Goal: Task Accomplishment & Management: Complete application form

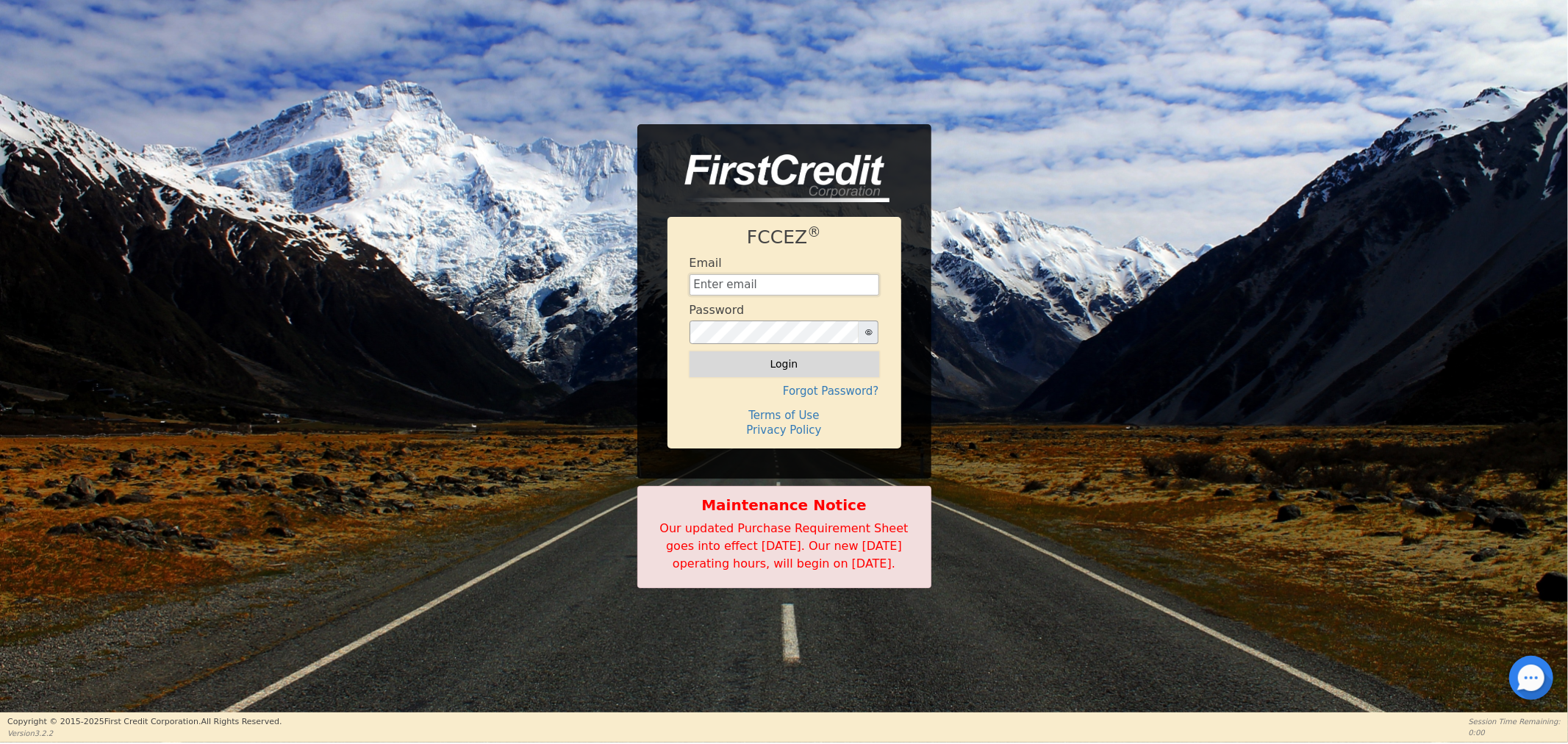
type input "[EMAIL_ADDRESS][DOMAIN_NAME]"
click at [769, 354] on button "Login" at bounding box center [784, 364] width 189 height 25
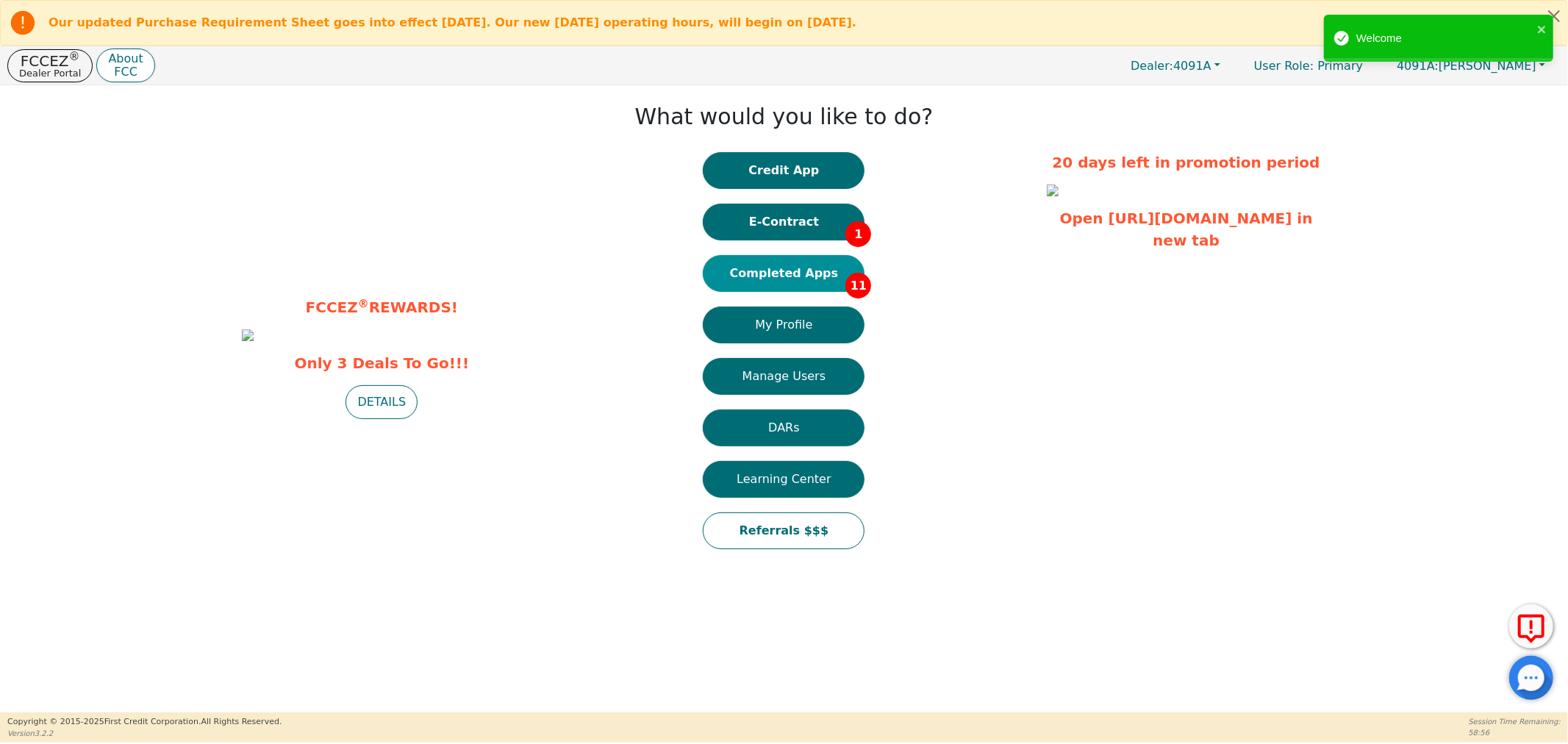
click at [759, 273] on button "Completed Apps 11" at bounding box center [783, 273] width 162 height 37
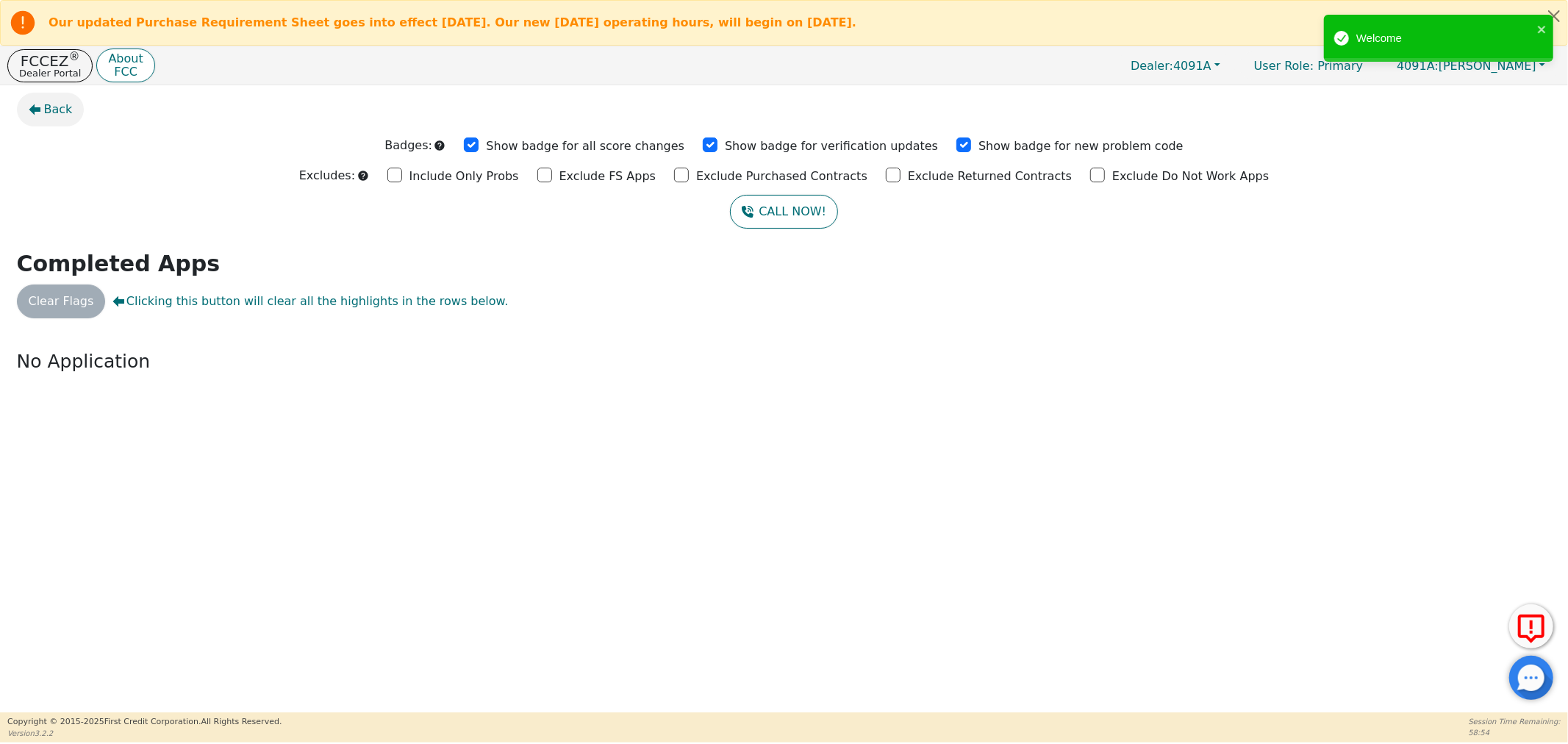
click at [54, 113] on span "Back" at bounding box center [58, 110] width 28 height 18
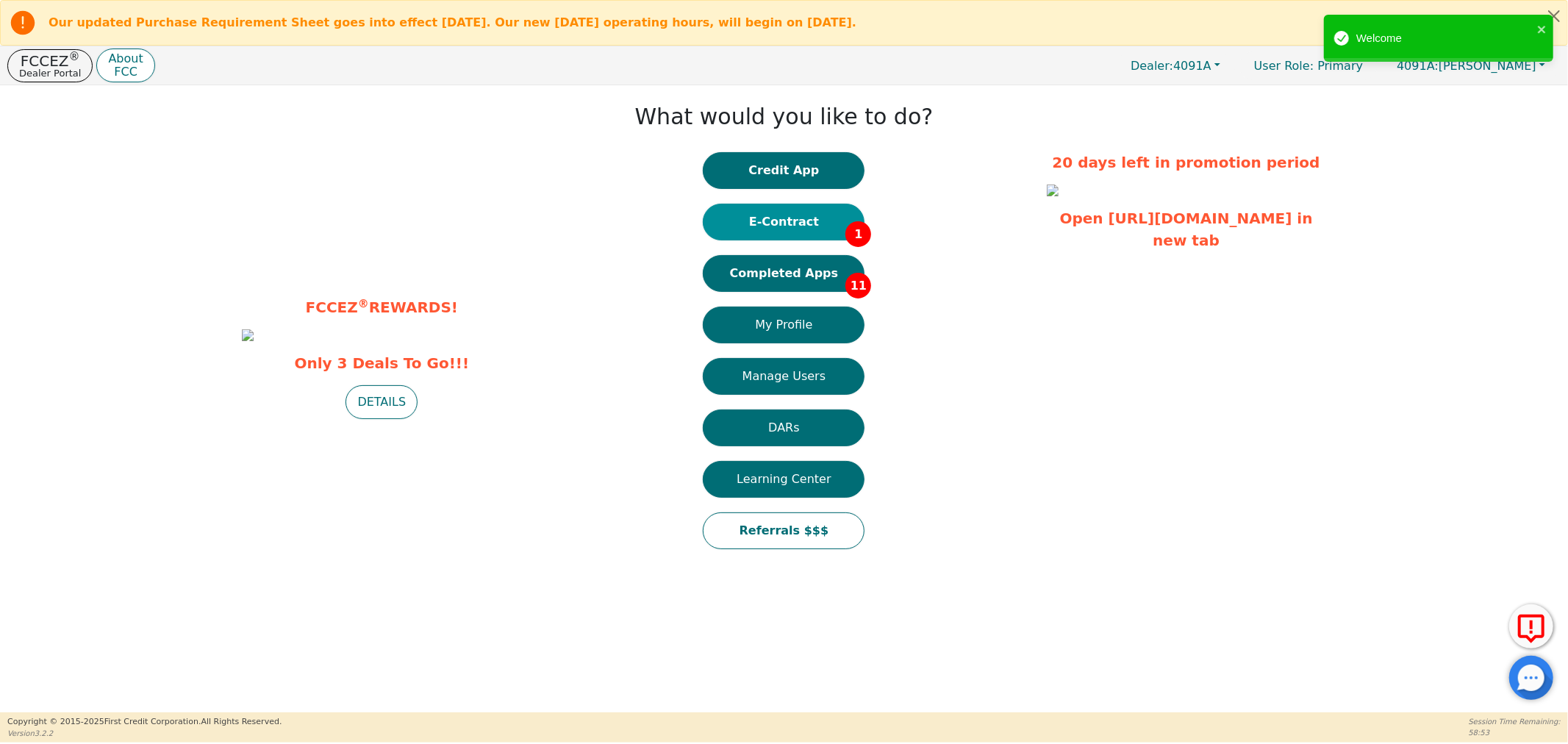
click at [790, 226] on button "E-Contract 1" at bounding box center [783, 222] width 162 height 37
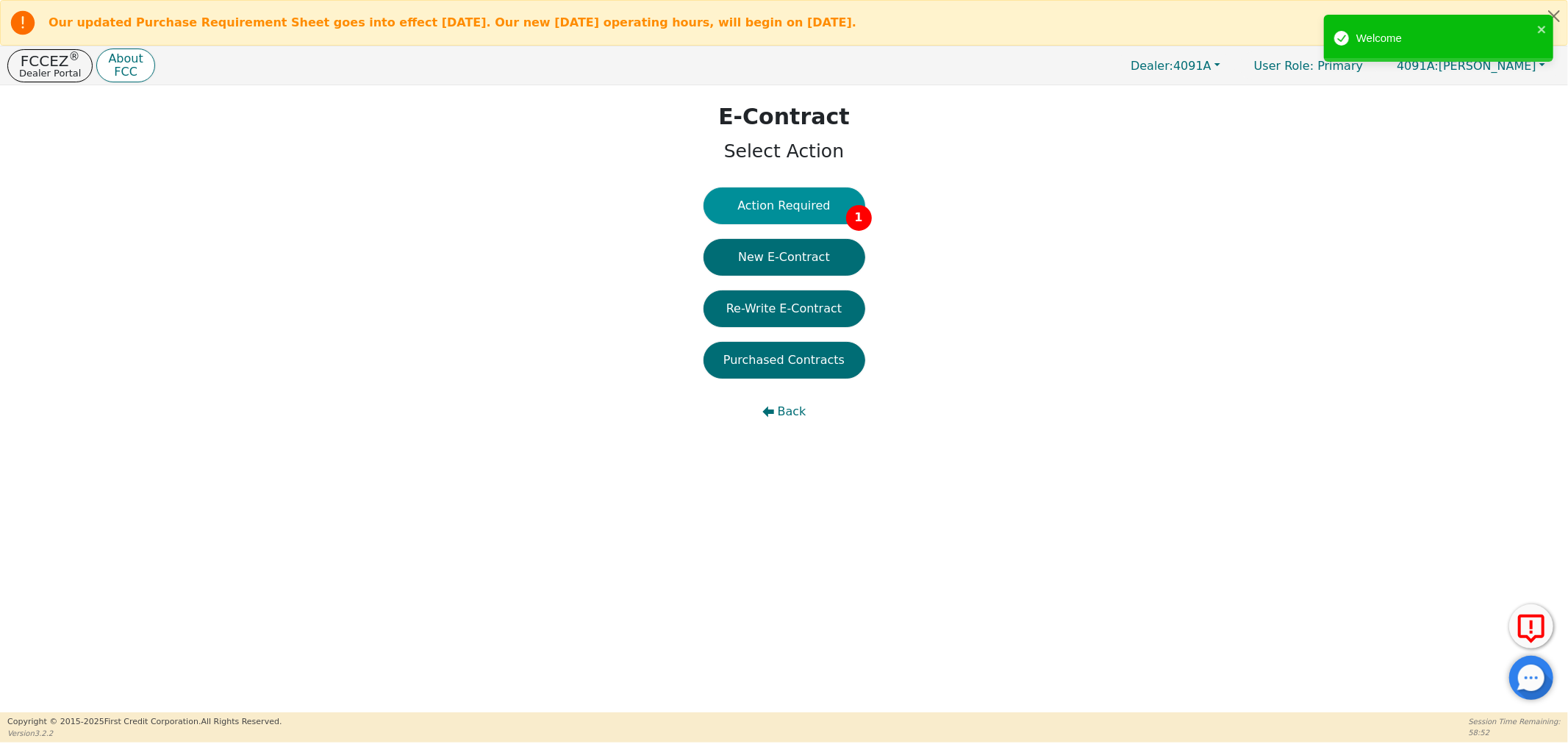
click at [785, 211] on button "Action Required 1" at bounding box center [784, 206] width 162 height 37
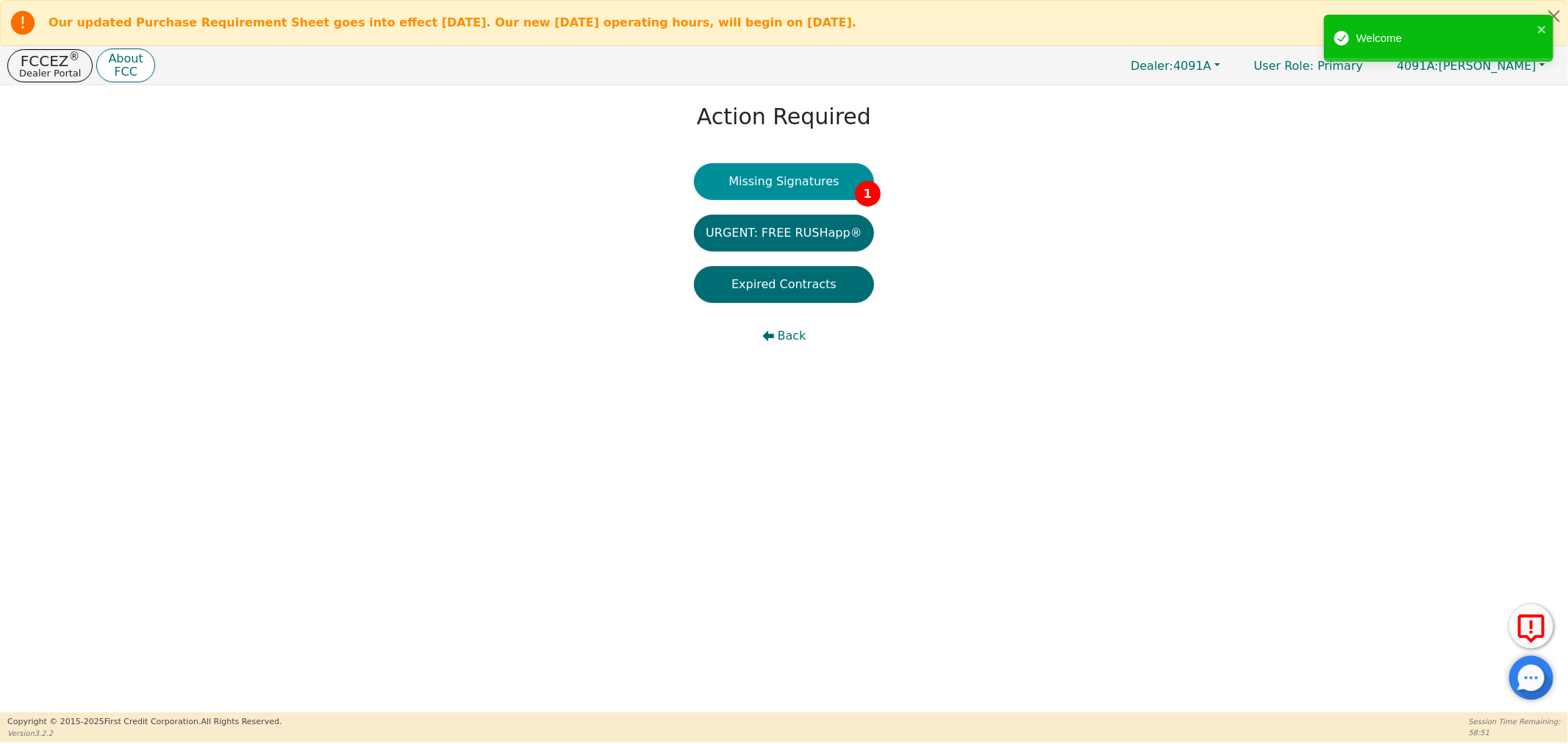
click at [769, 180] on button "Missing Signatures 1" at bounding box center [784, 181] width 180 height 37
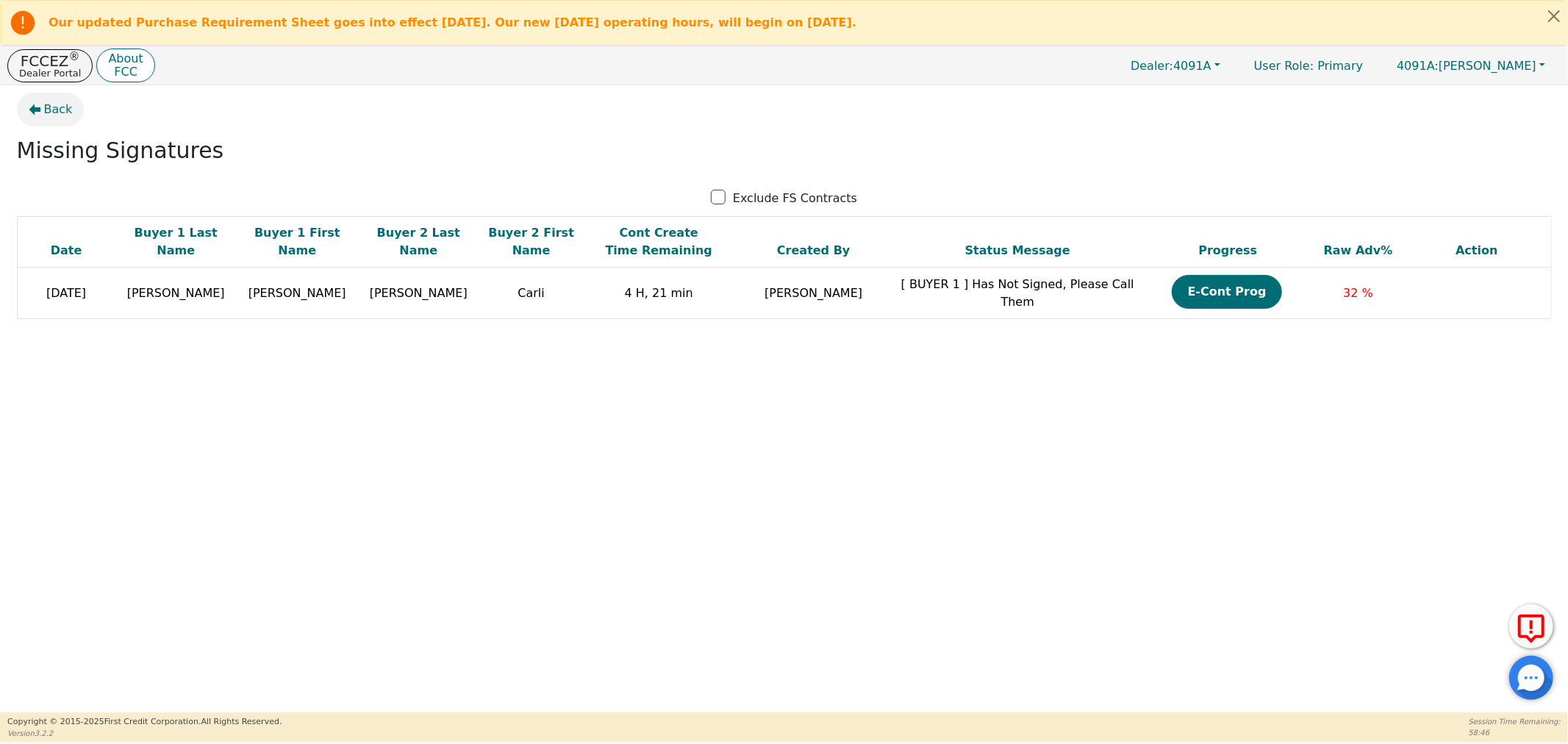
click at [63, 119] on button "Back" at bounding box center [50, 110] width 67 height 34
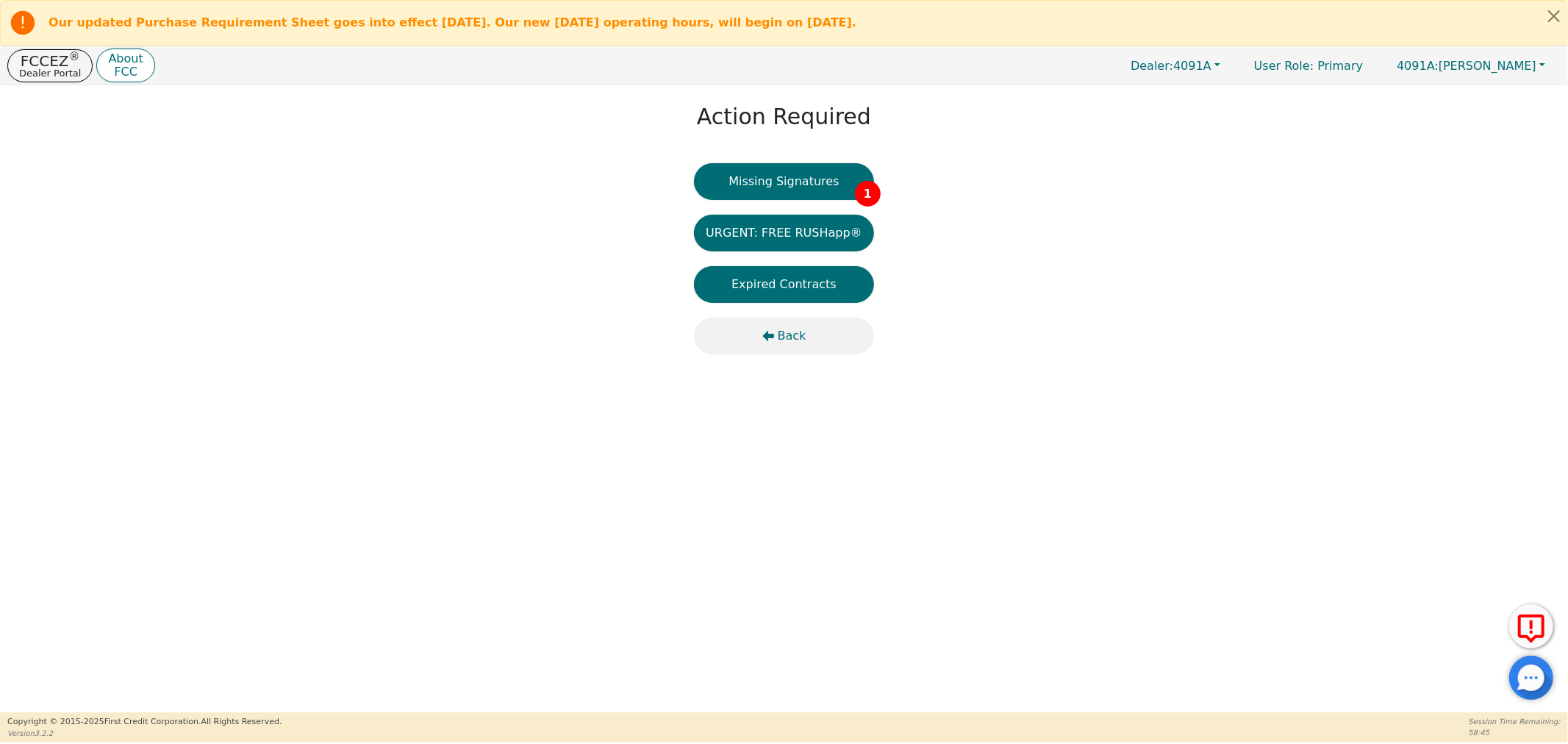
click at [780, 335] on span "Back" at bounding box center [792, 336] width 28 height 18
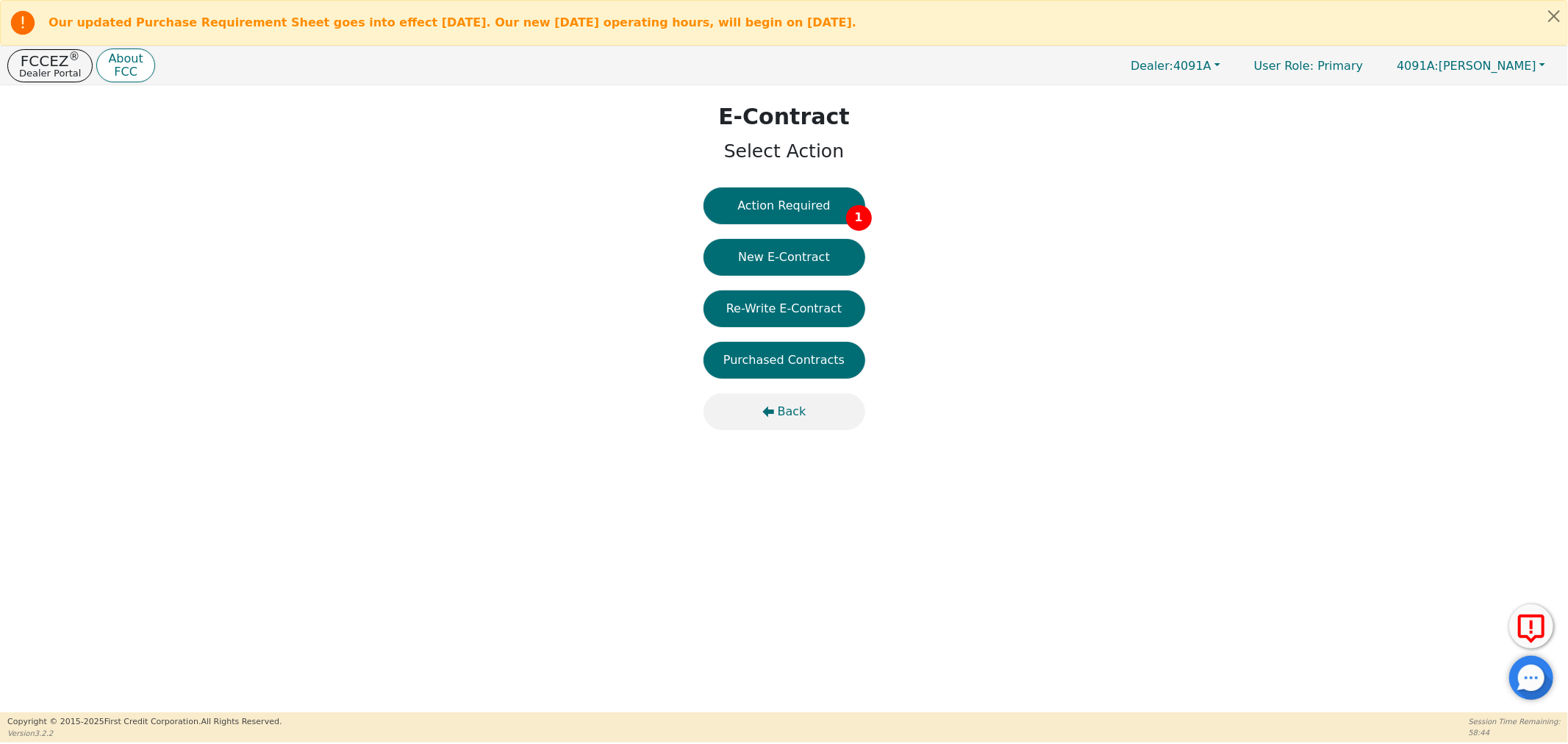
click at [777, 401] on button "Back" at bounding box center [784, 412] width 162 height 37
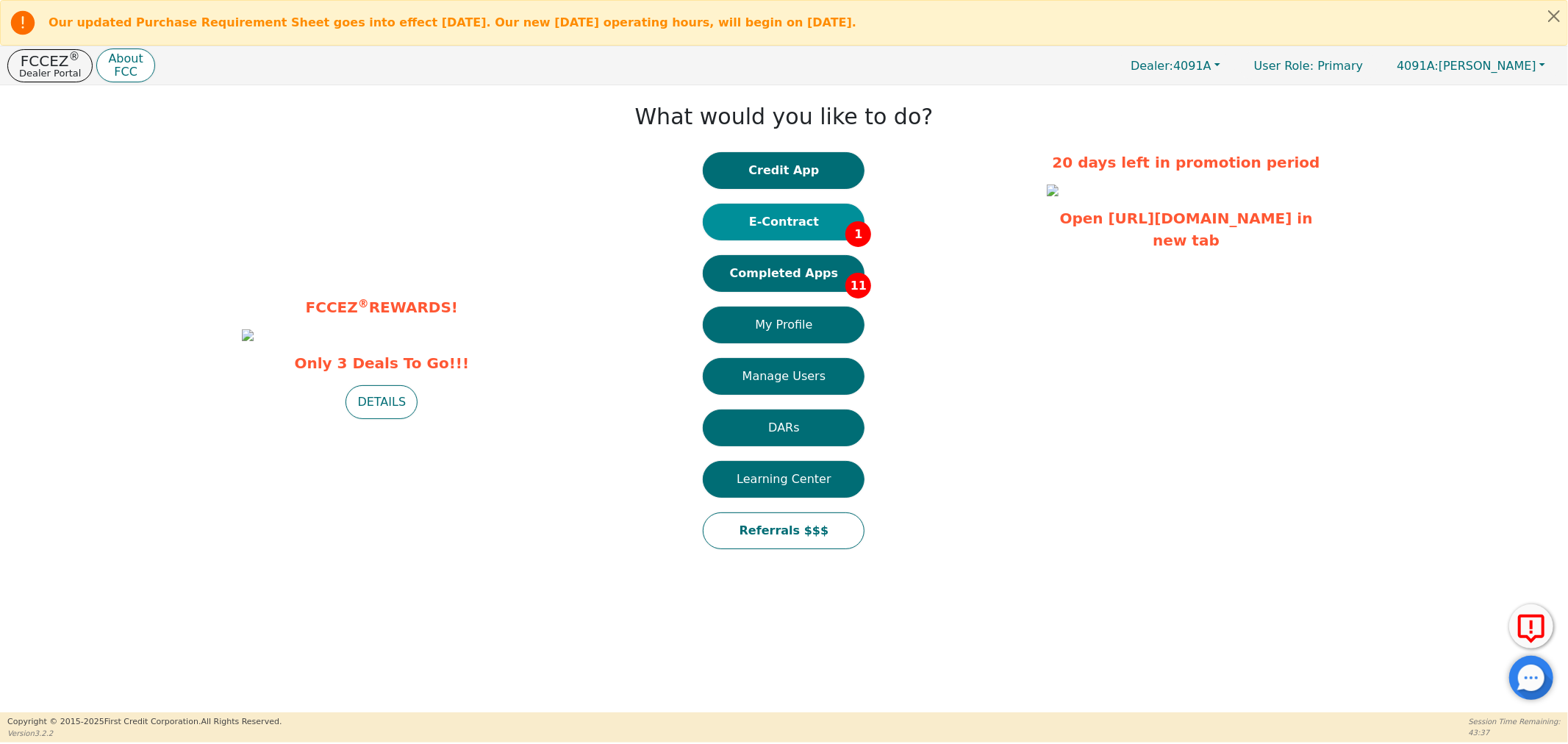
click at [783, 238] on button "E-Contract 1" at bounding box center [783, 222] width 162 height 37
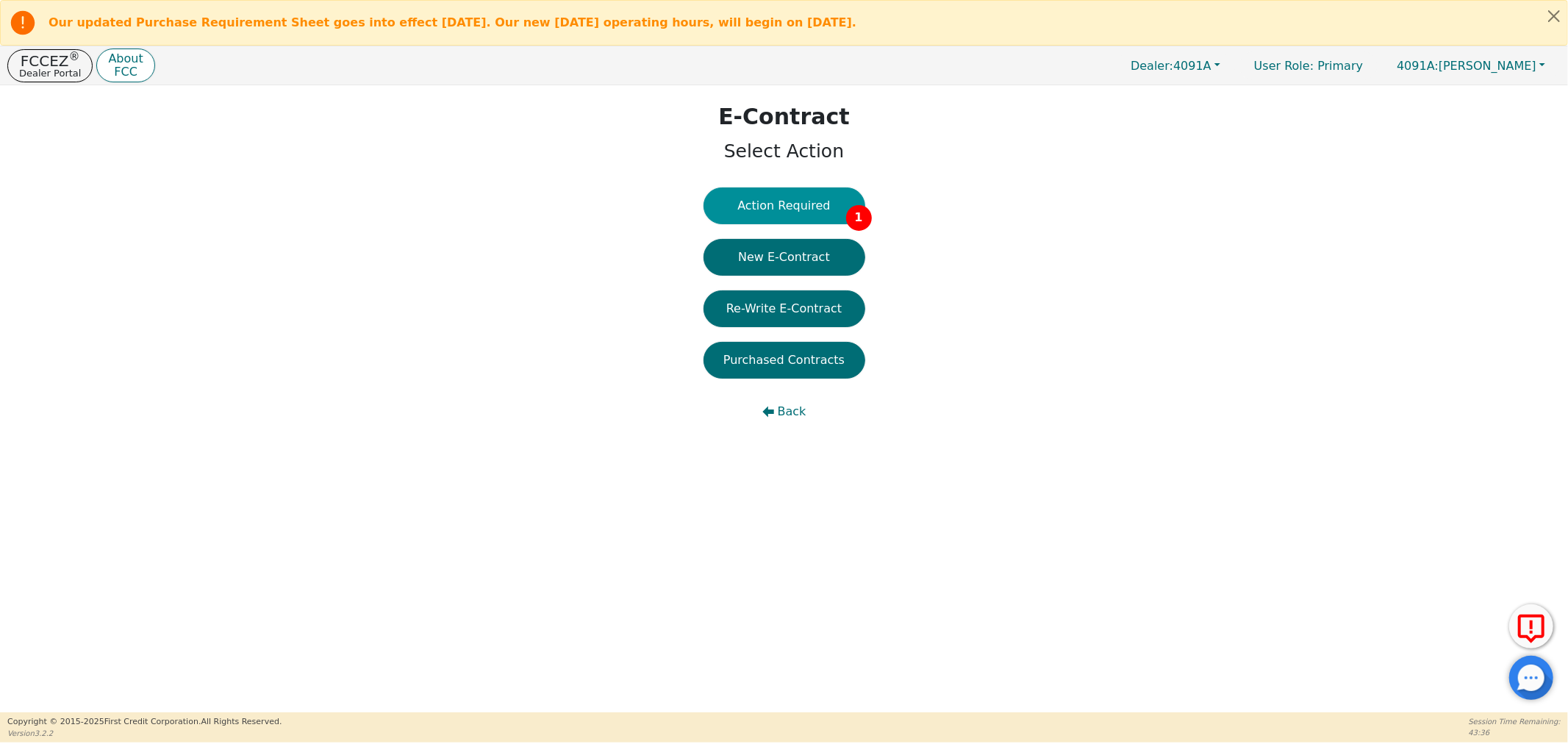
click at [773, 207] on button "Action Required 1" at bounding box center [784, 206] width 162 height 37
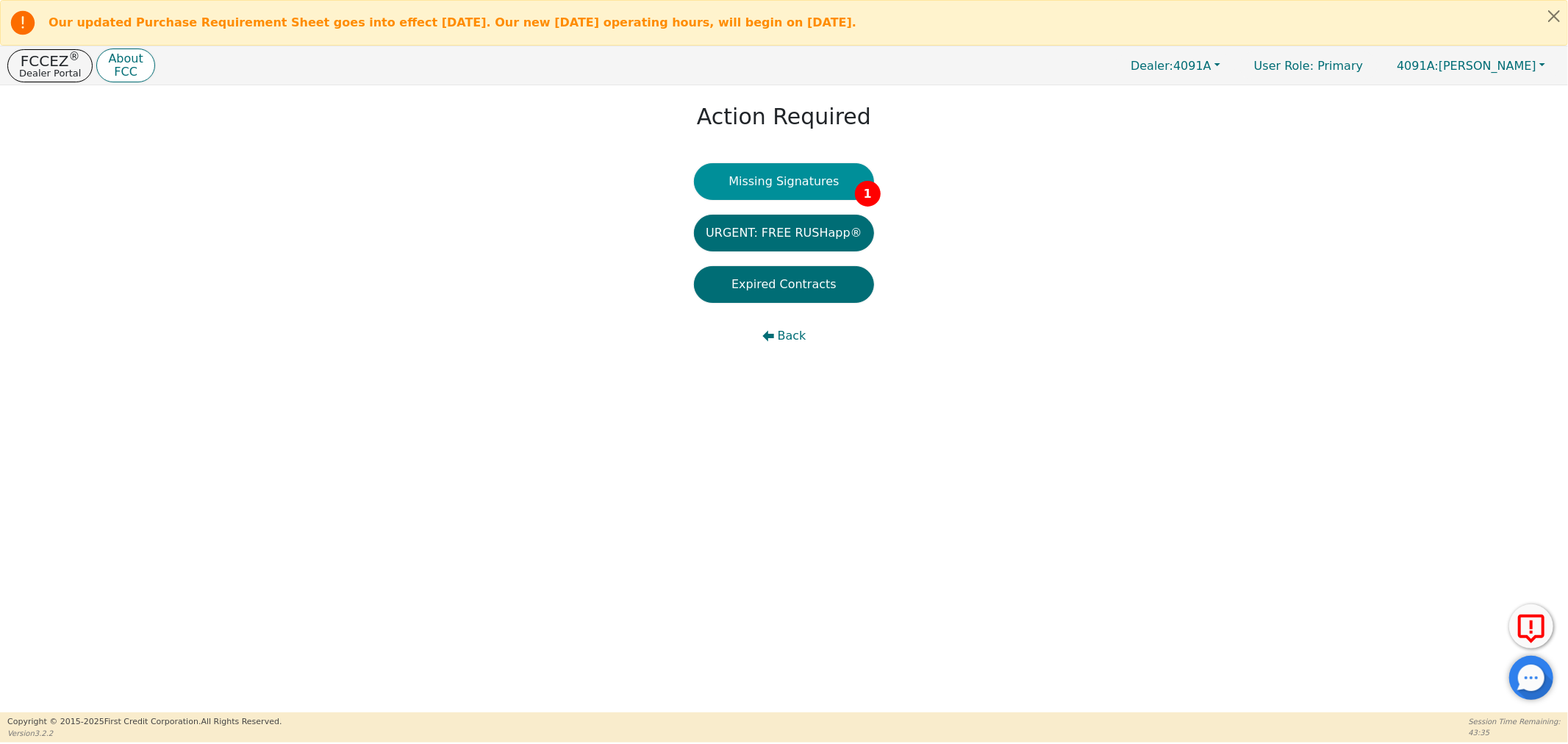
click at [772, 189] on button "Missing Signatures 1" at bounding box center [784, 181] width 180 height 37
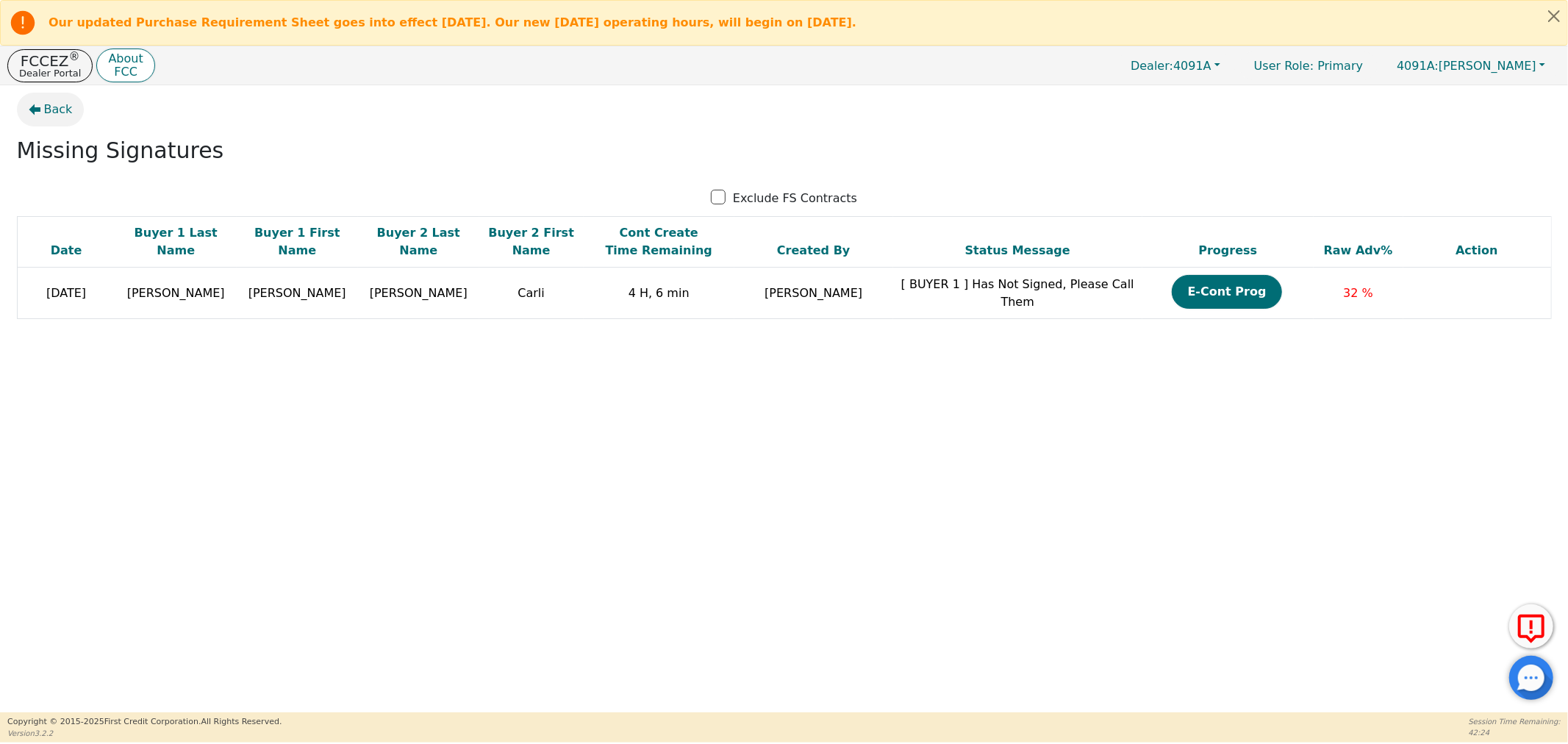
click at [34, 94] on button "Back" at bounding box center [50, 110] width 67 height 34
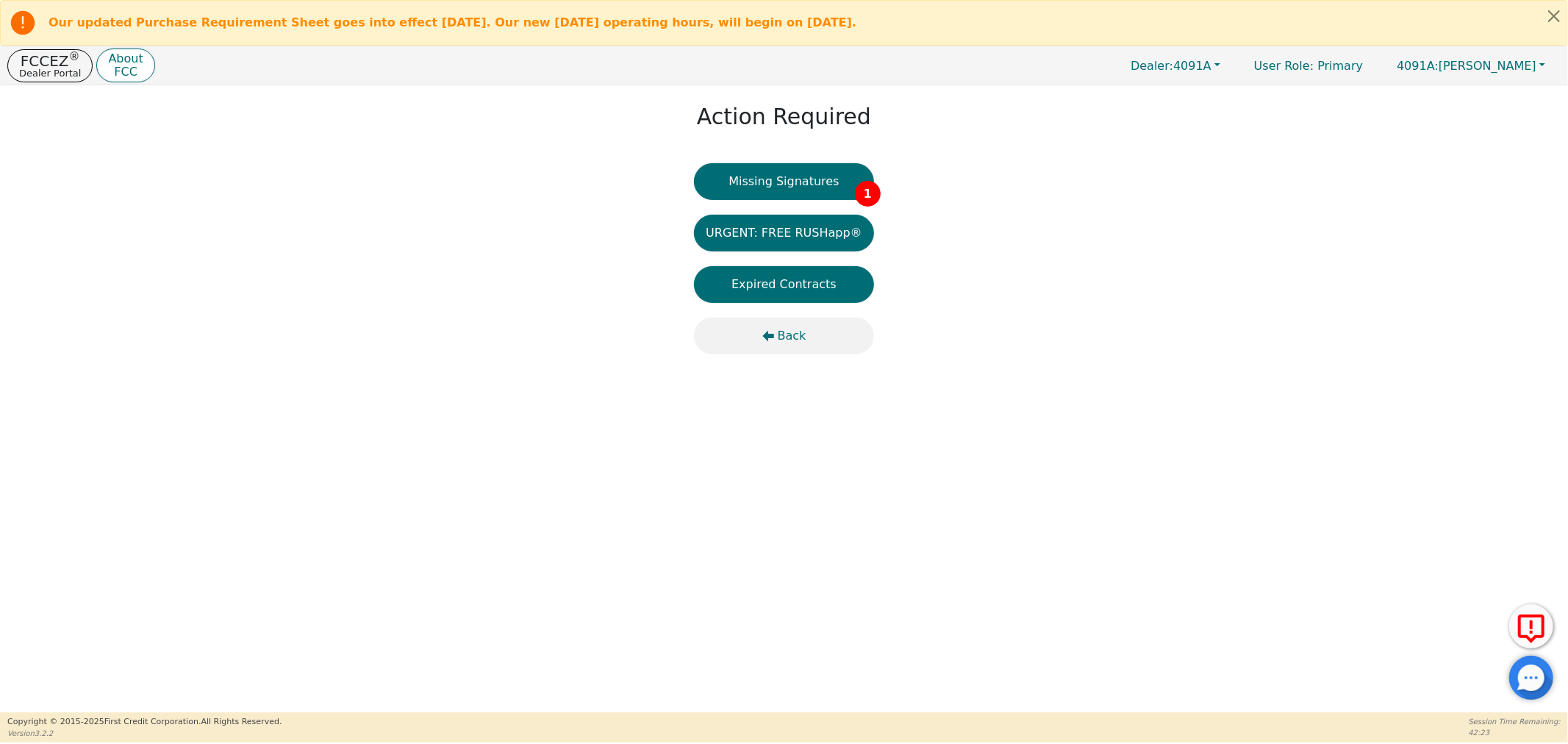
click at [782, 327] on span "Back" at bounding box center [792, 336] width 28 height 18
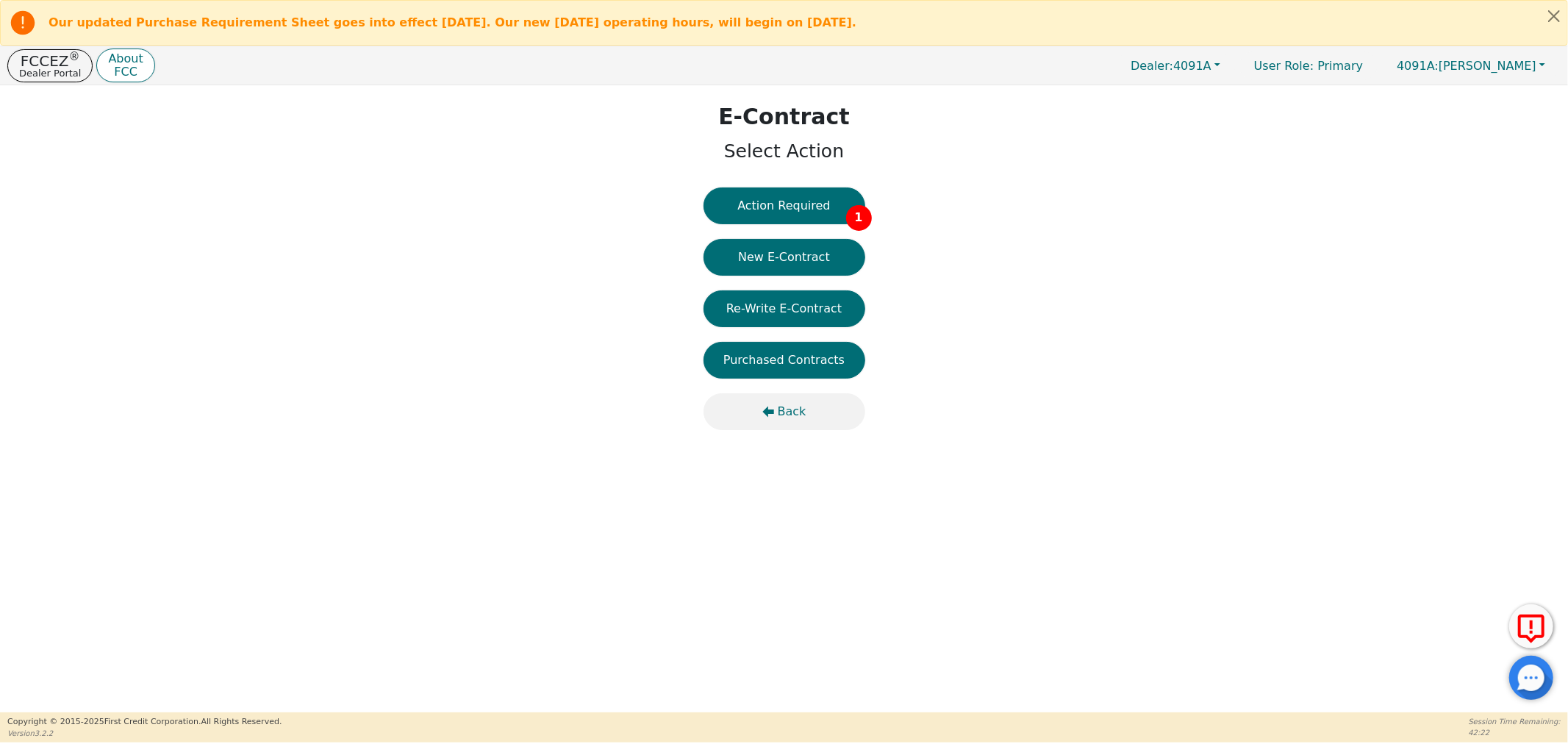
click at [782, 402] on button "Back" at bounding box center [784, 412] width 162 height 37
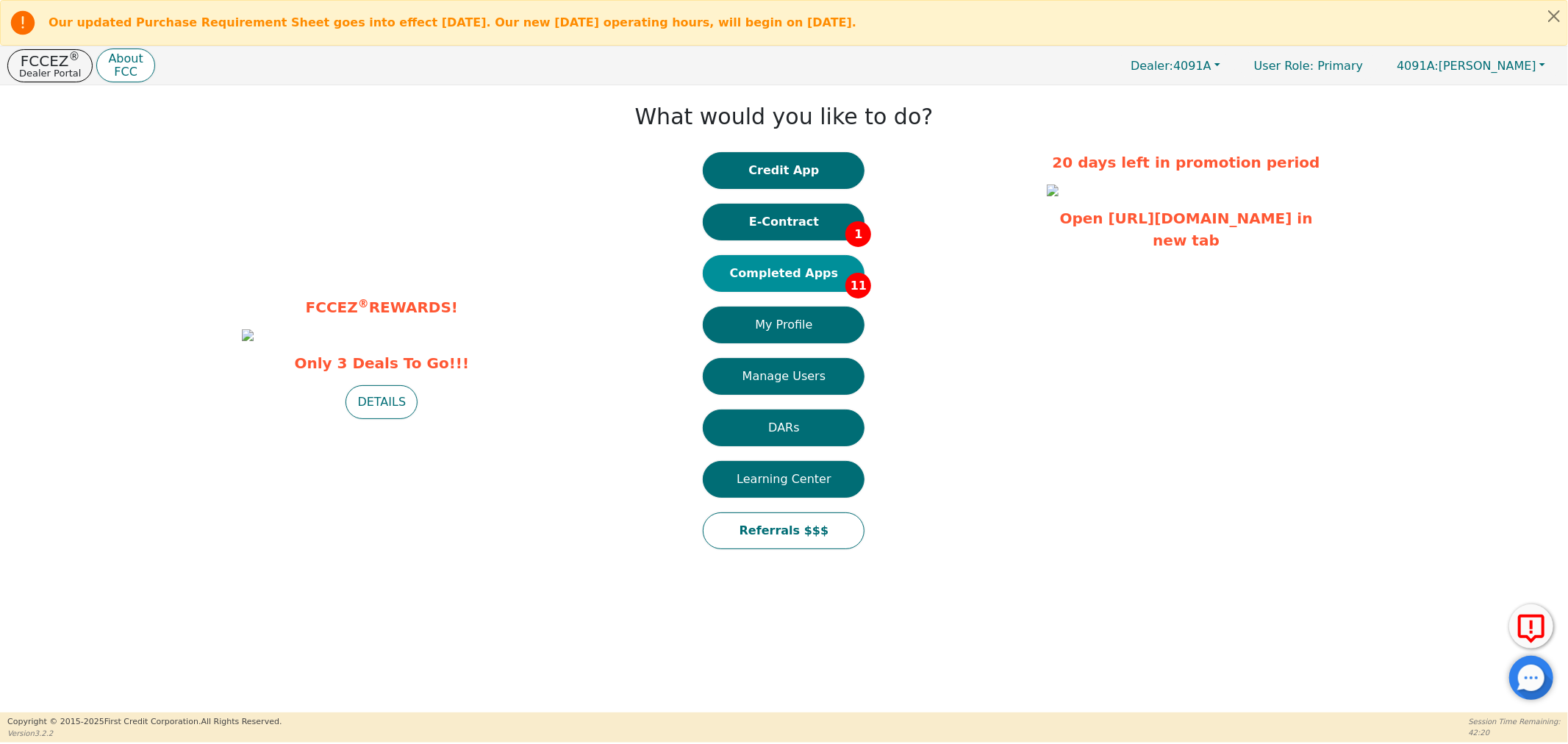
click at [794, 277] on button "Completed Apps 11" at bounding box center [783, 273] width 162 height 37
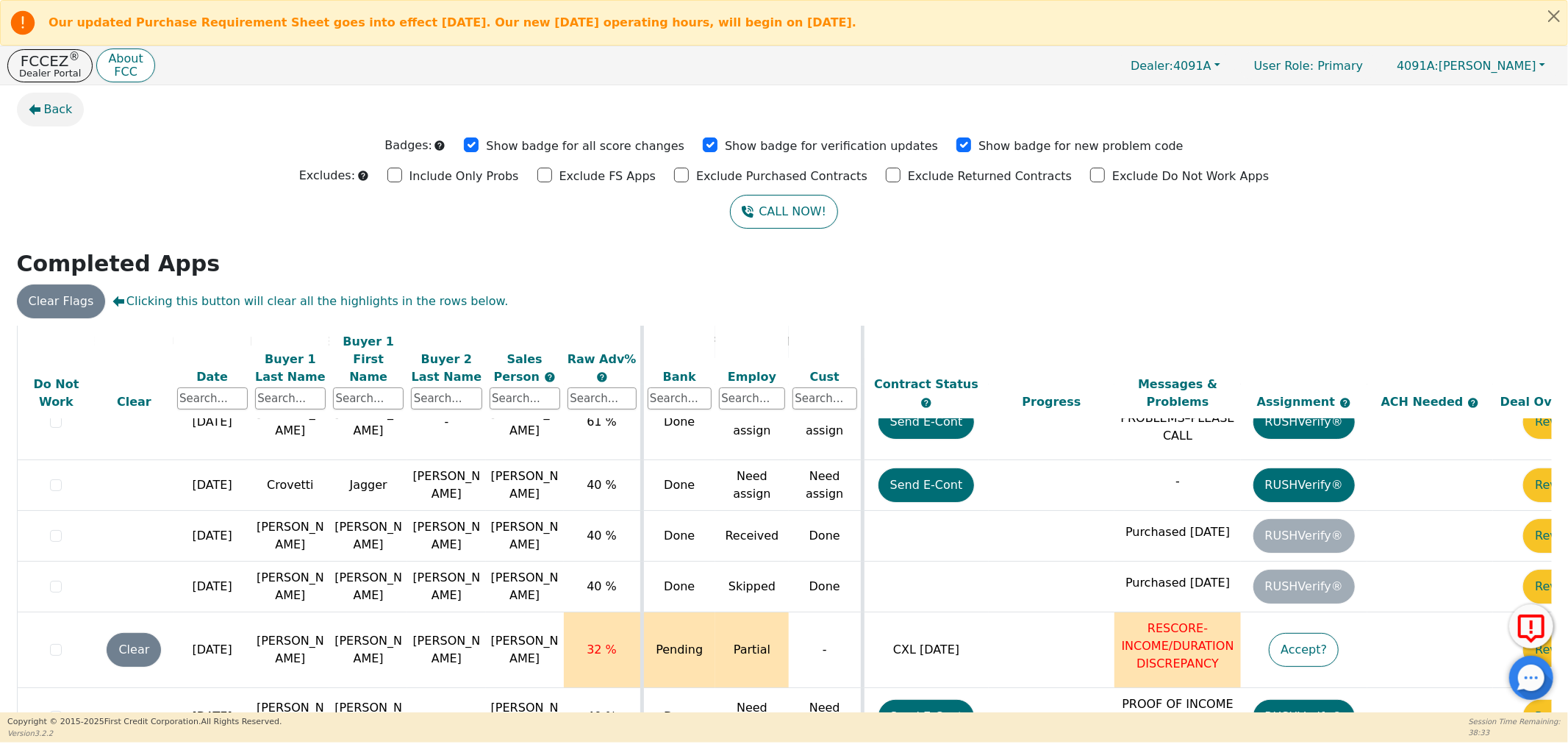
click at [35, 106] on icon "button" at bounding box center [34, 109] width 11 height 12
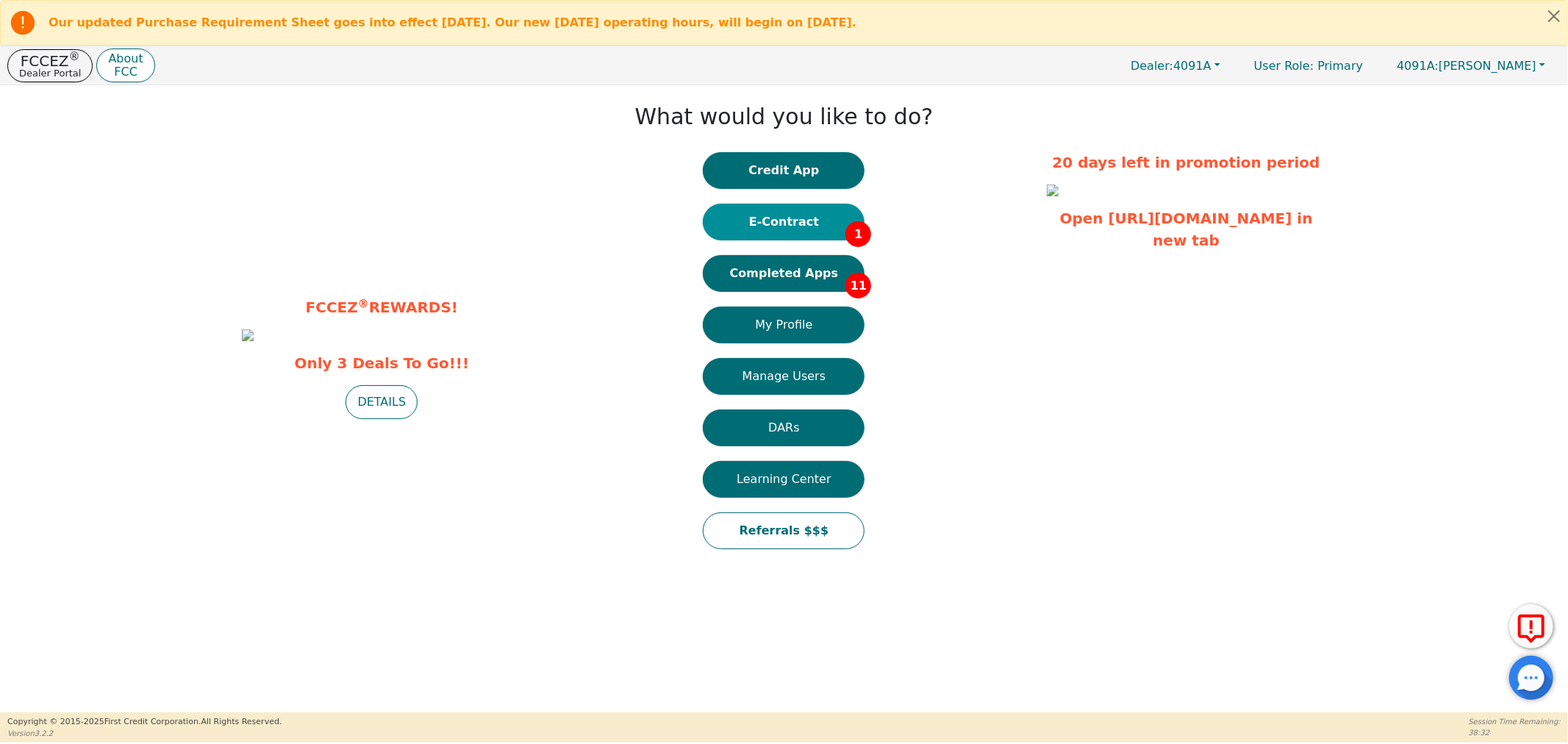
click at [785, 226] on button "E-Contract 1" at bounding box center [783, 222] width 162 height 37
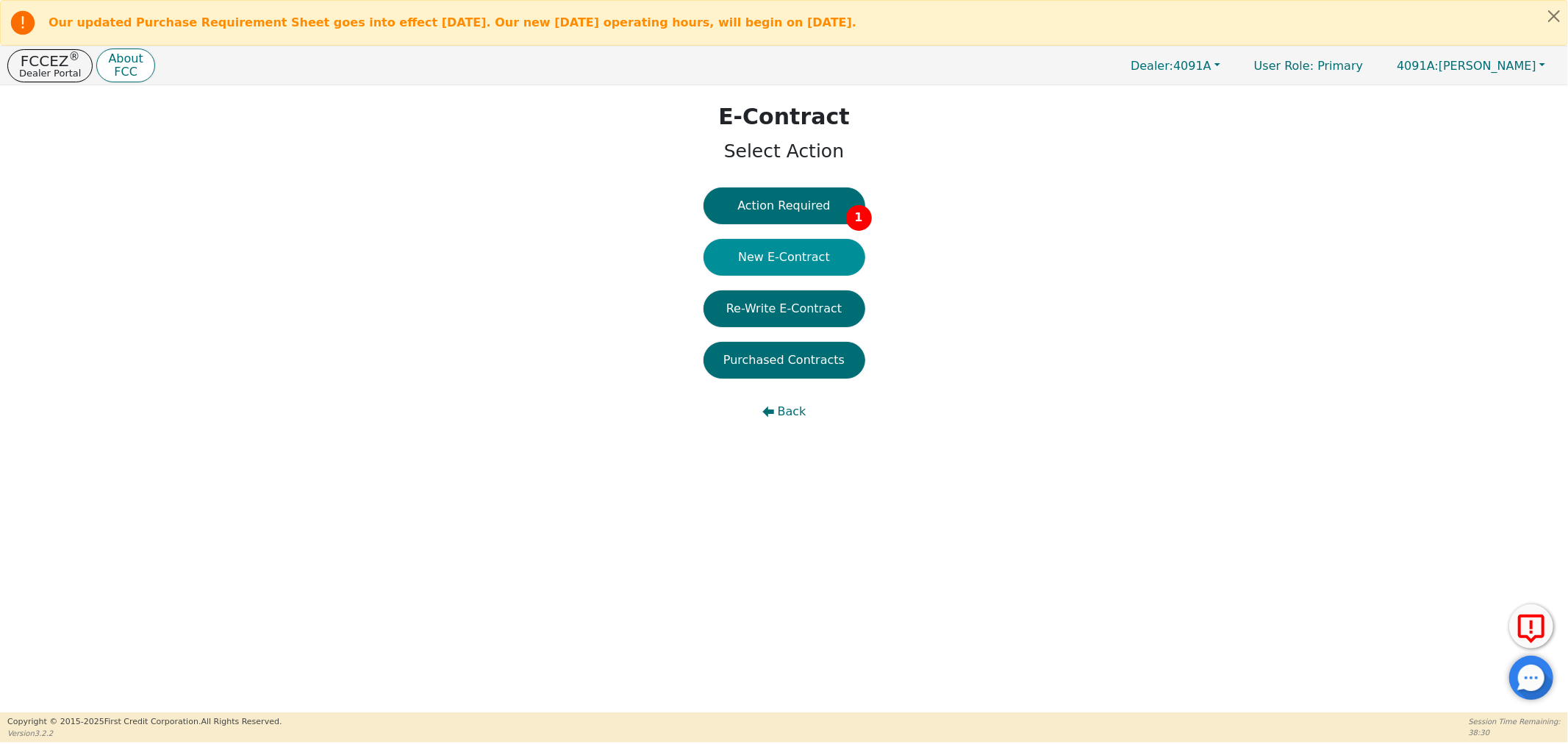
click at [780, 258] on button "New E-Contract" at bounding box center [784, 257] width 162 height 37
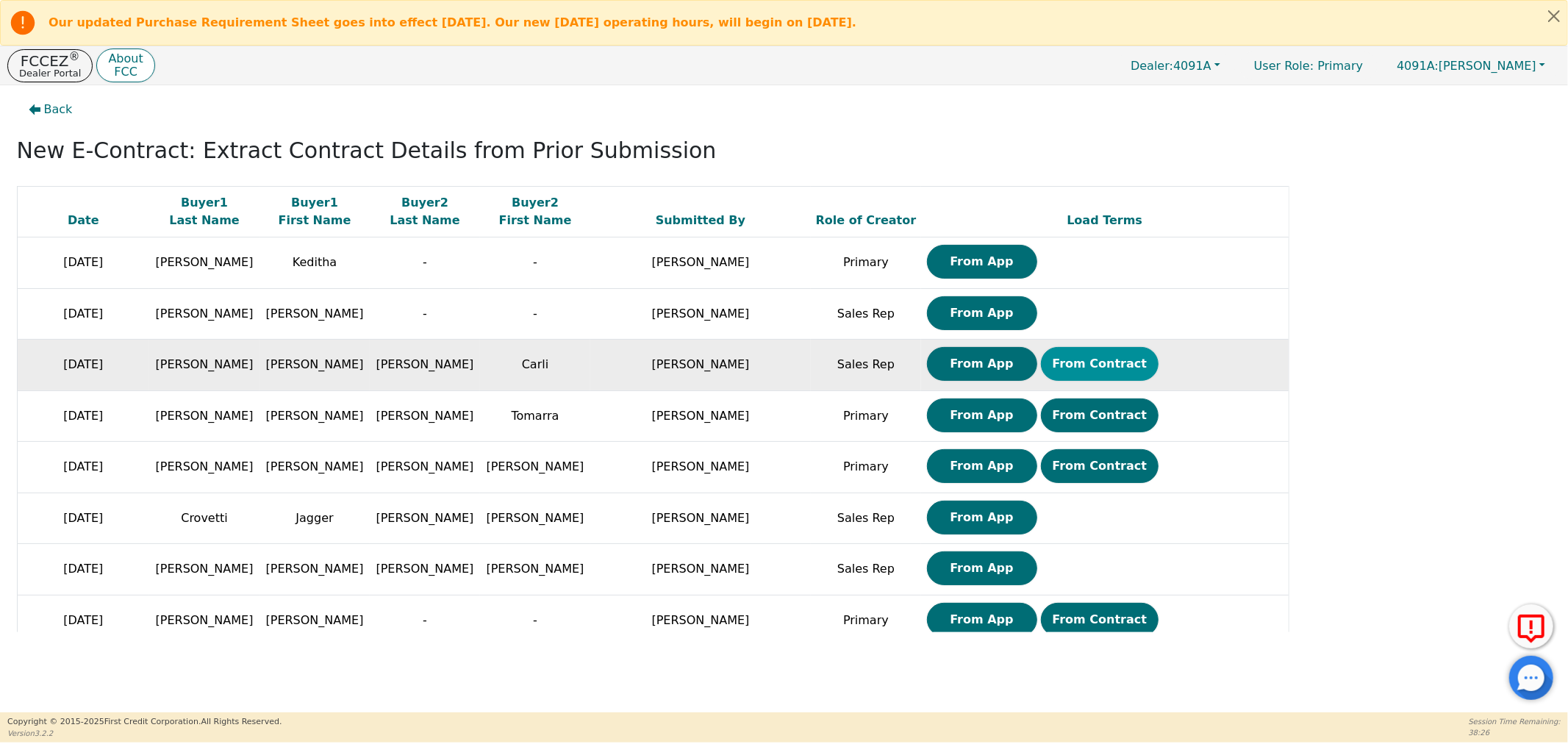
click at [1094, 371] on button "From Contract" at bounding box center [1100, 364] width 119 height 34
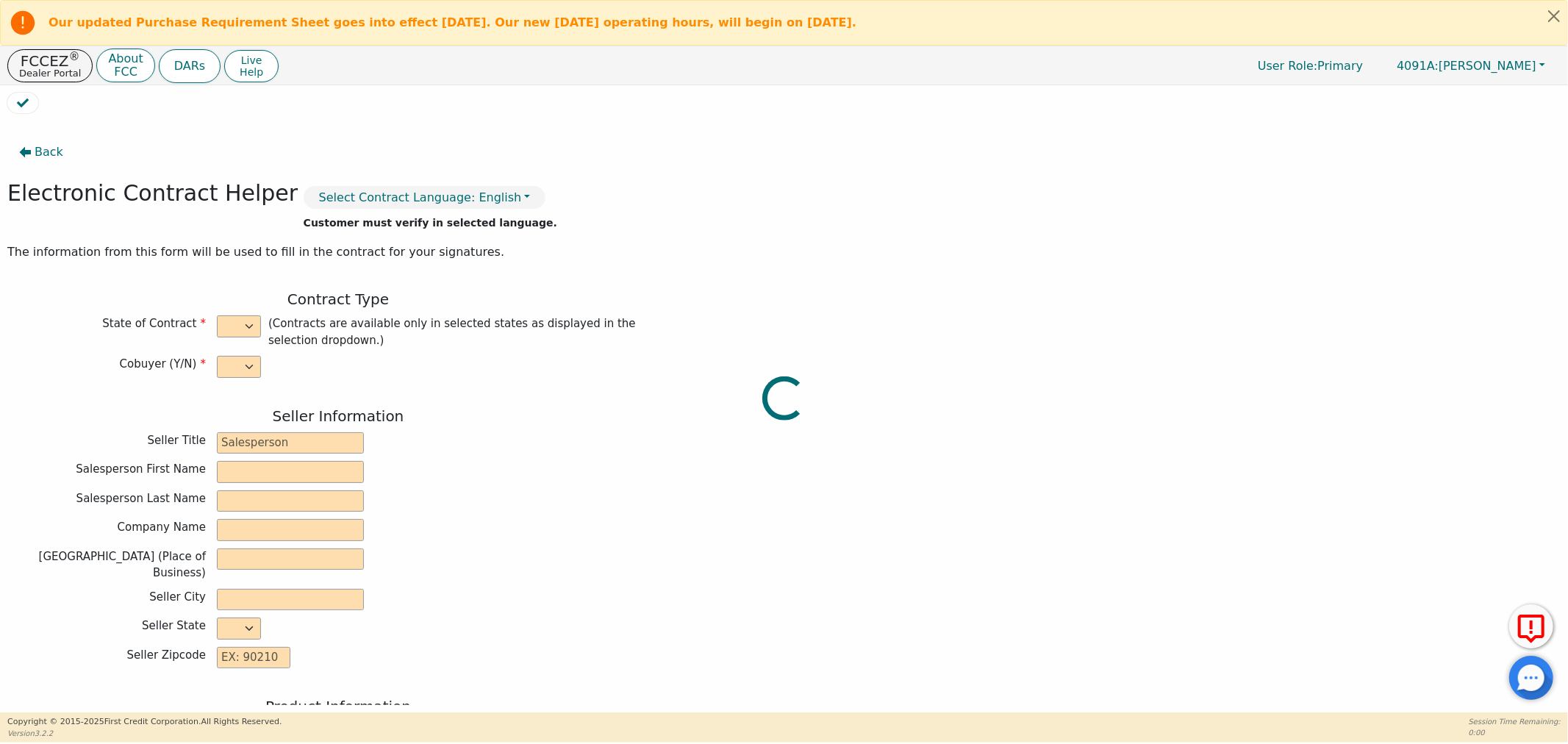
select select "y"
type input "Distributor"
type input "[PERSON_NAME]"
type input "H20 TAKEOVER"
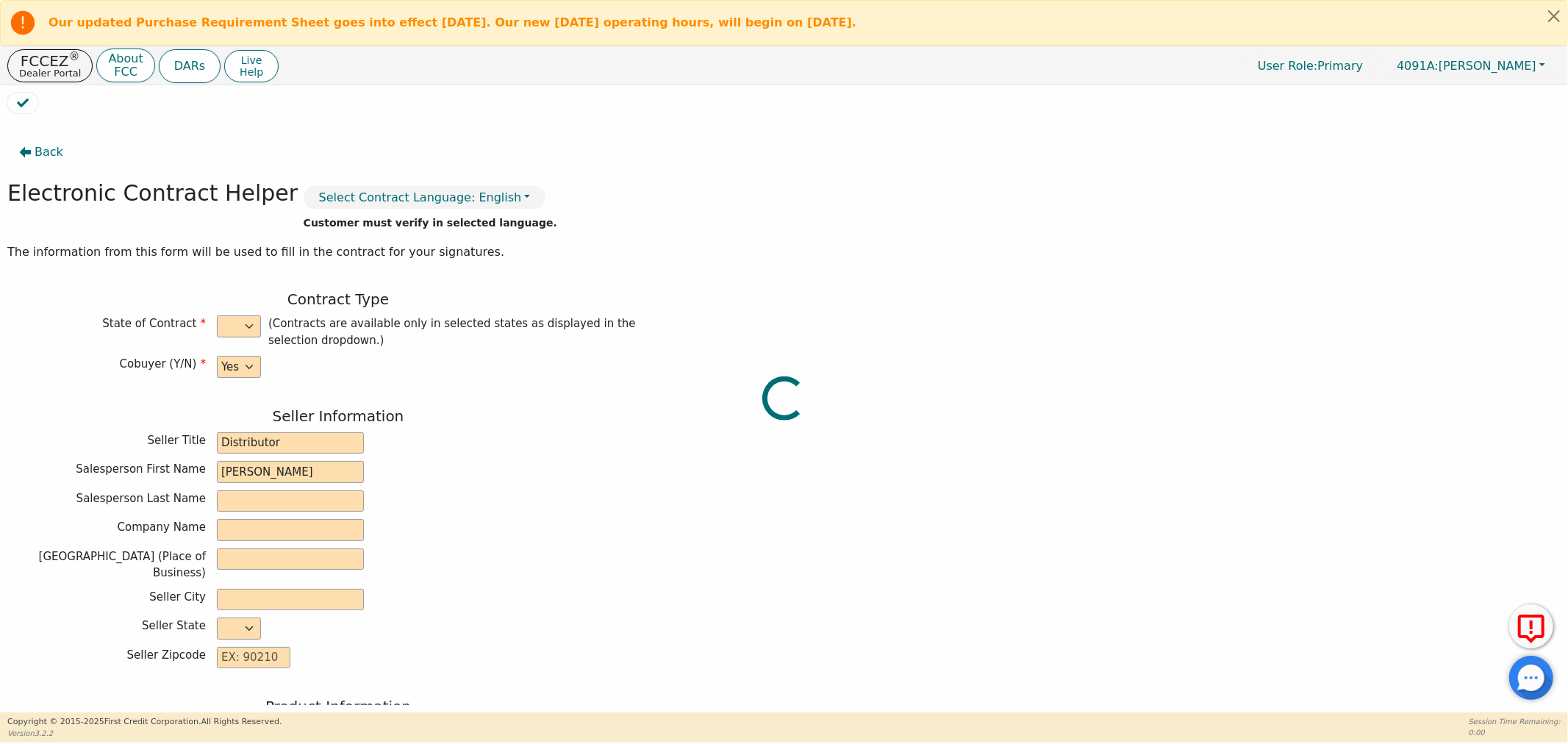
type input "[STREET_ADDRESS]"
type input "THOMASVILLE"
select select "GA"
type input "31792"
type input "Rainbow"
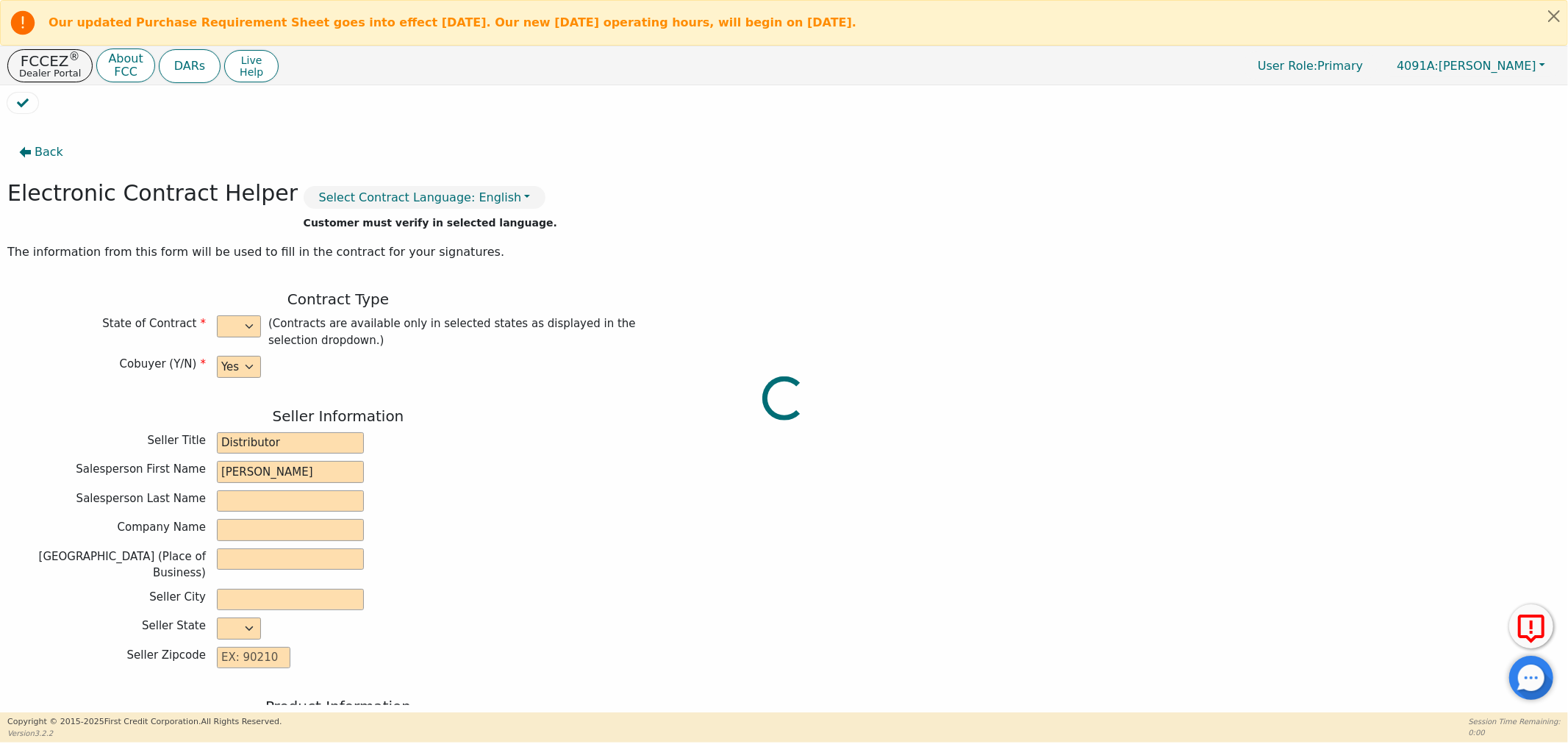
type input "SRX"
type input "22780944"
type input "[PERSON_NAME]"
type input "[EMAIL_ADDRESS][DOMAIN_NAME]"
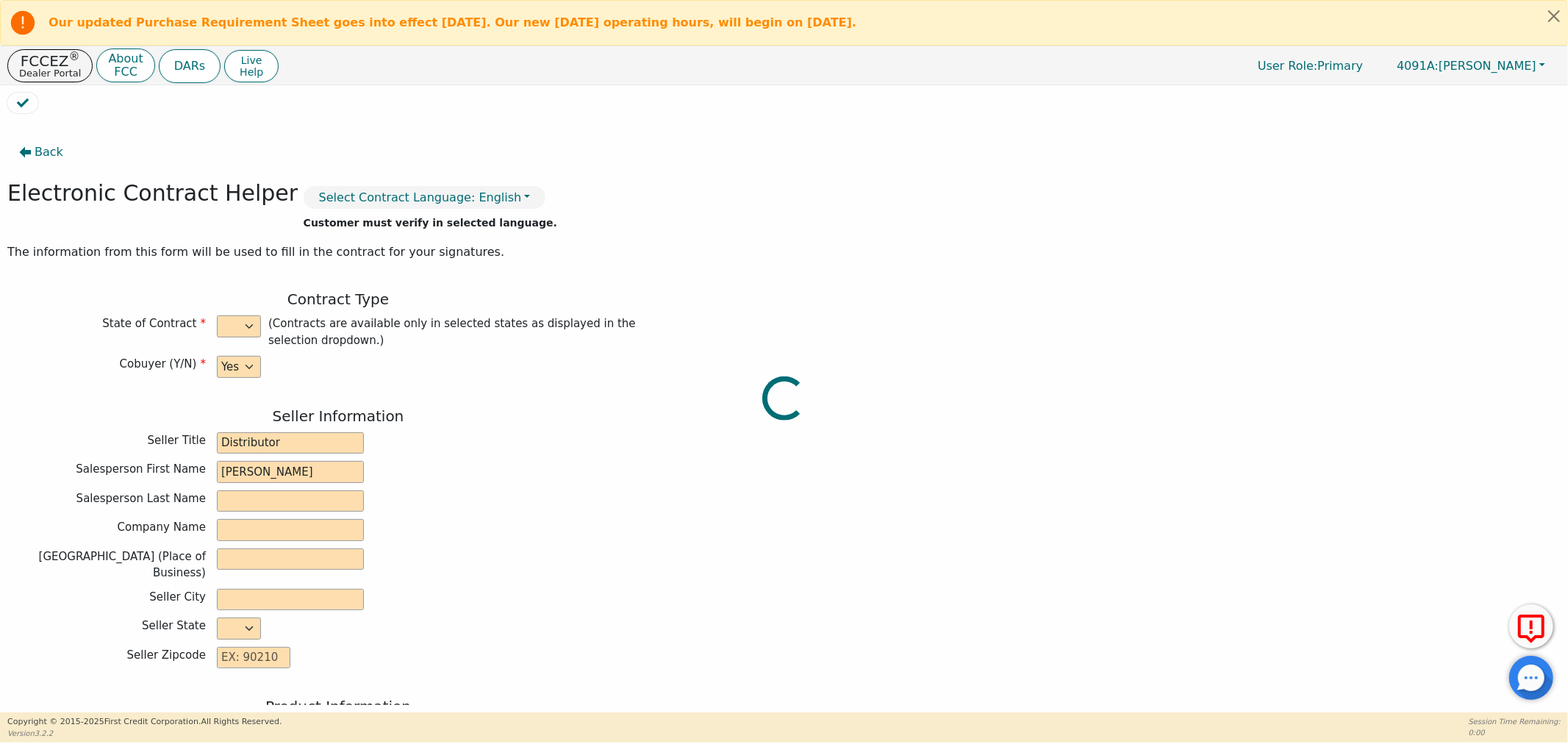
type input "[EMAIL_ADDRESS][DOMAIN_NAME]"
type input "Carli"
type input "[PERSON_NAME]"
type input "[EMAIL_ADDRESS][DOMAIN_NAME]"
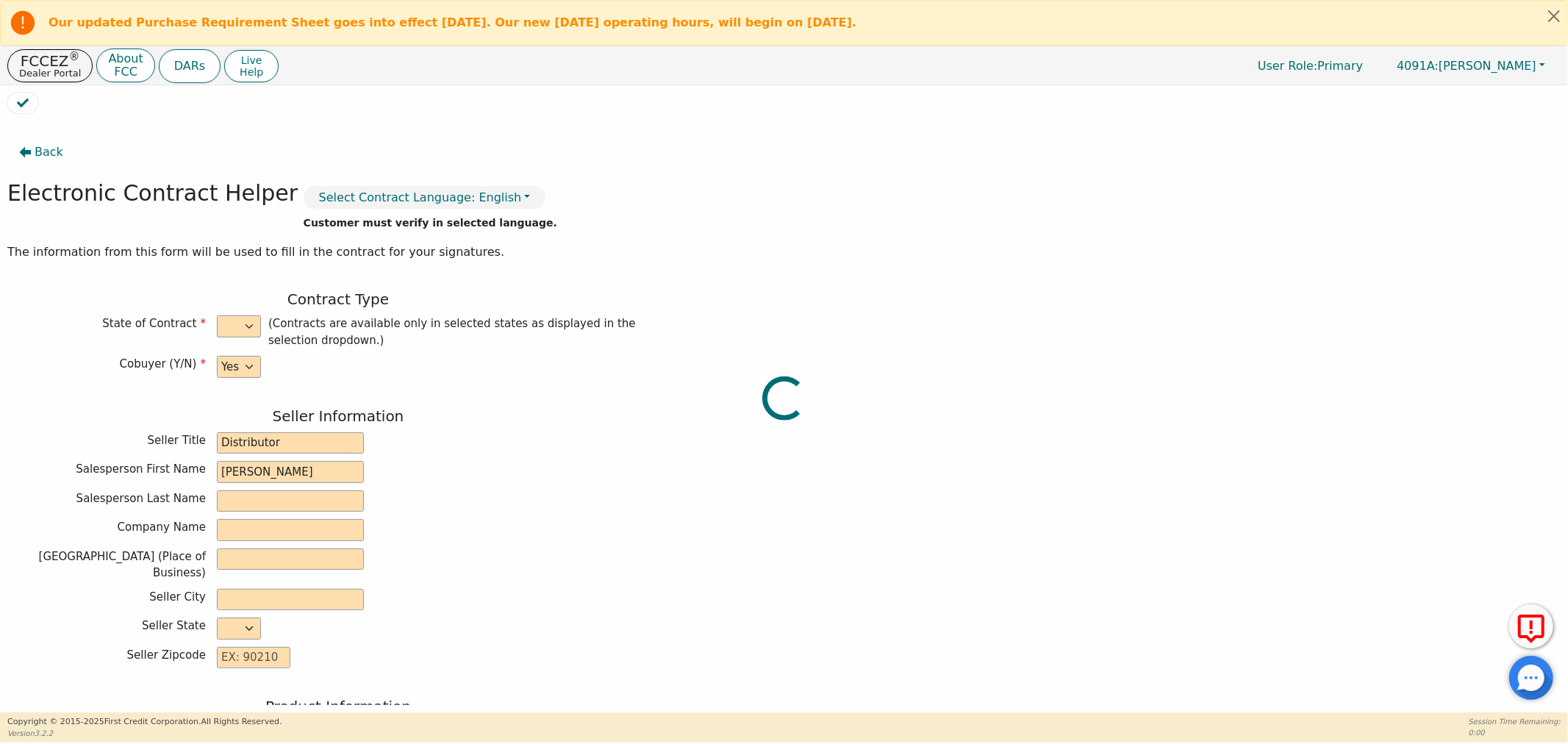
type input "[STREET_ADDRESS]"
type input "Pavo"
type input "[PERSON_NAME]"
select select "GA"
type input "31778"
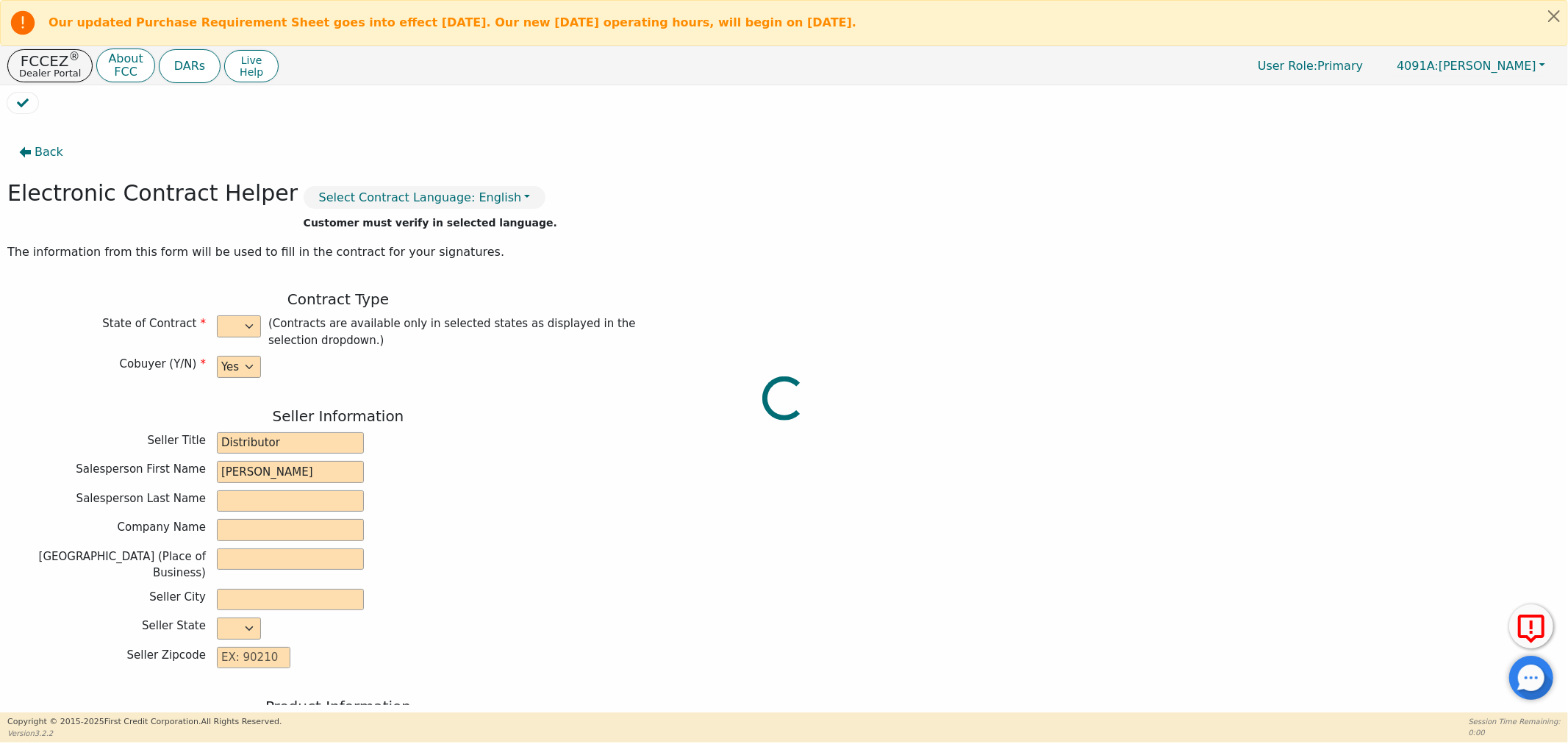
type input "[DATE]"
type input "21.98"
type input "[DATE]"
type input "48"
type input "0"
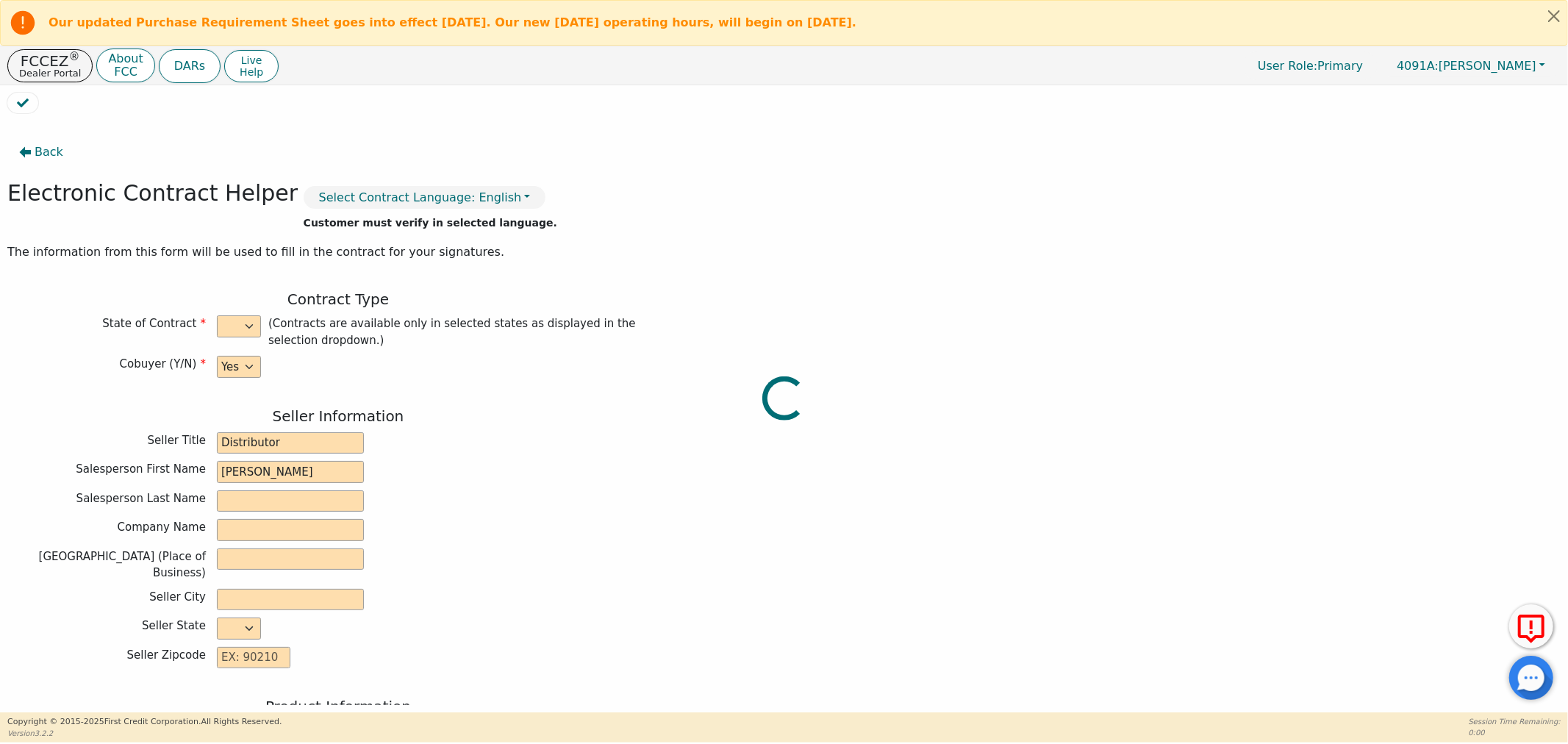
type input "3698.00"
type input "8.00"
type input "295.84"
checkbox input "true"
type input "0.00"
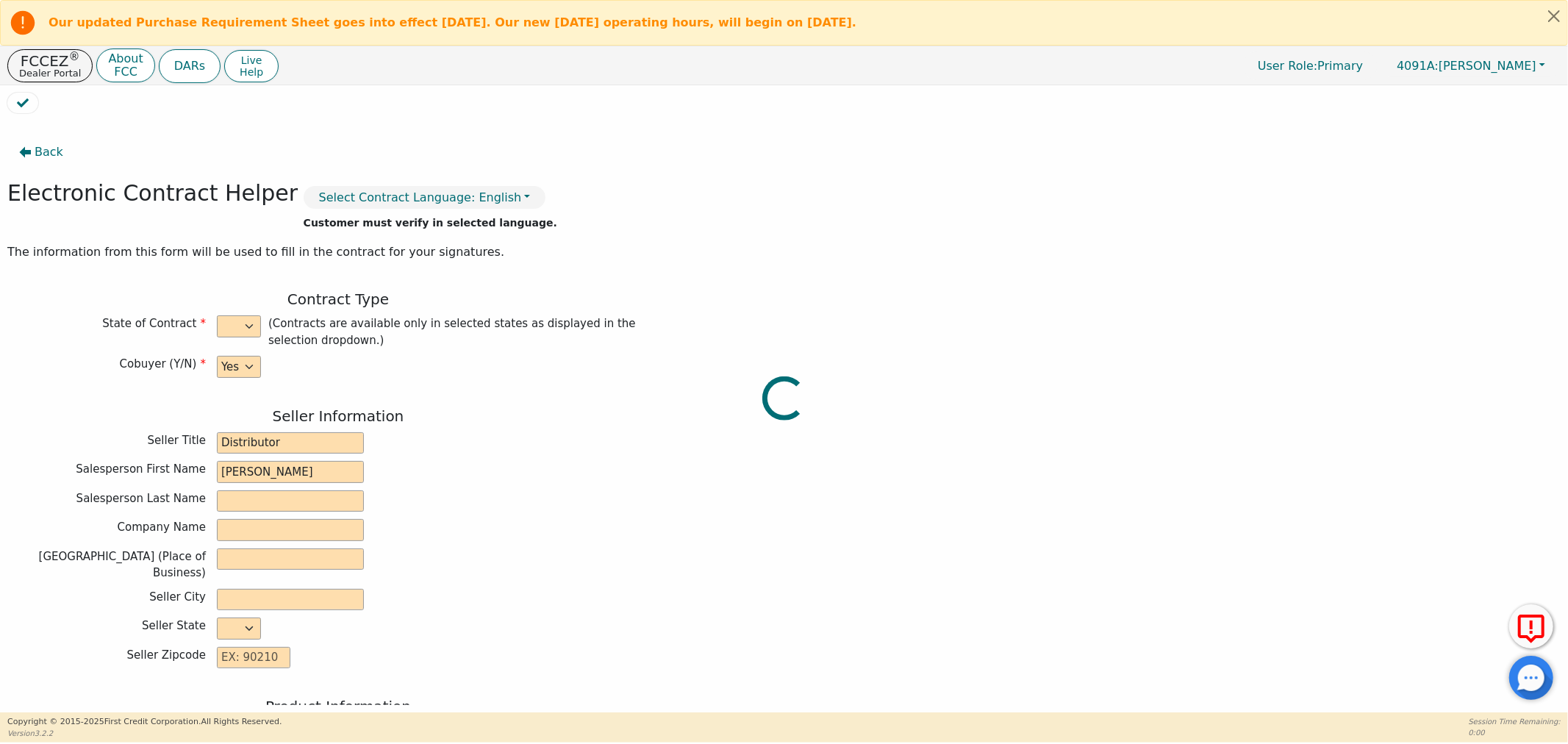
type input "0.00"
type input "3993.84"
type input "6037.92"
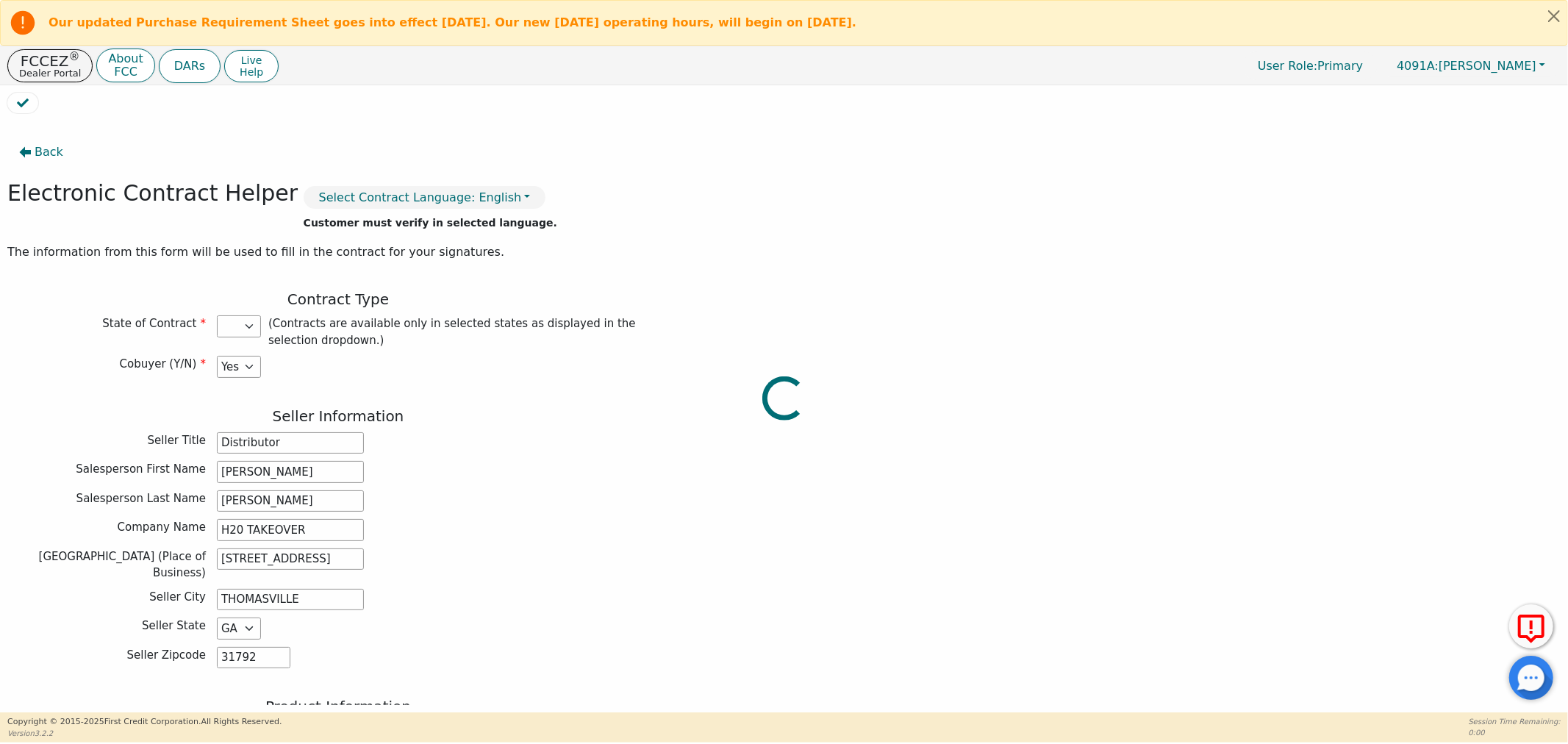
select select "GA"
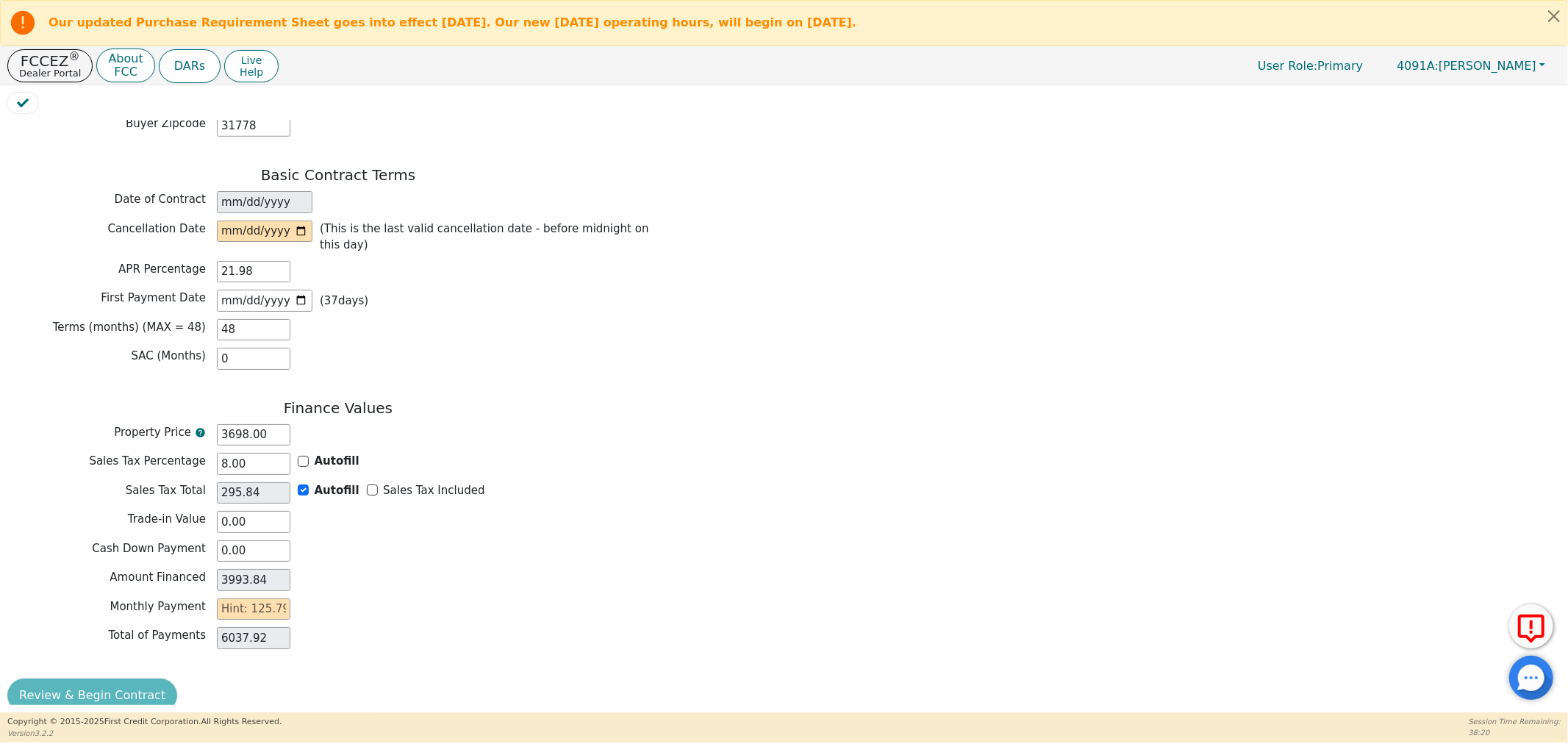
scroll to position [1093, 0]
drag, startPoint x: 277, startPoint y: 410, endPoint x: 148, endPoint y: 415, distance: 129.1
click at [148, 422] on div "Property Price 3698.00" at bounding box center [338, 433] width 662 height 22
type input "3"
type input "0.24"
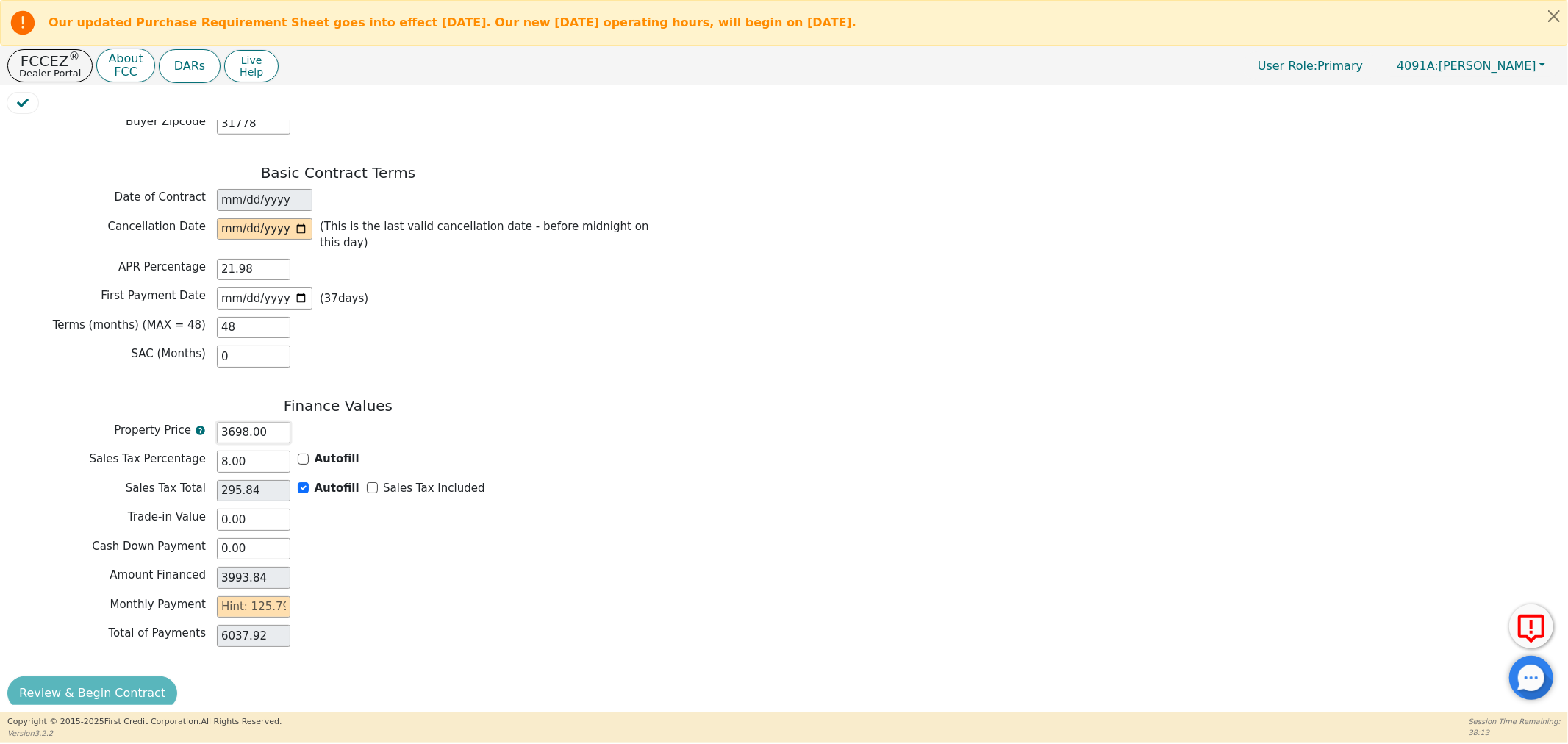
type input "3.24"
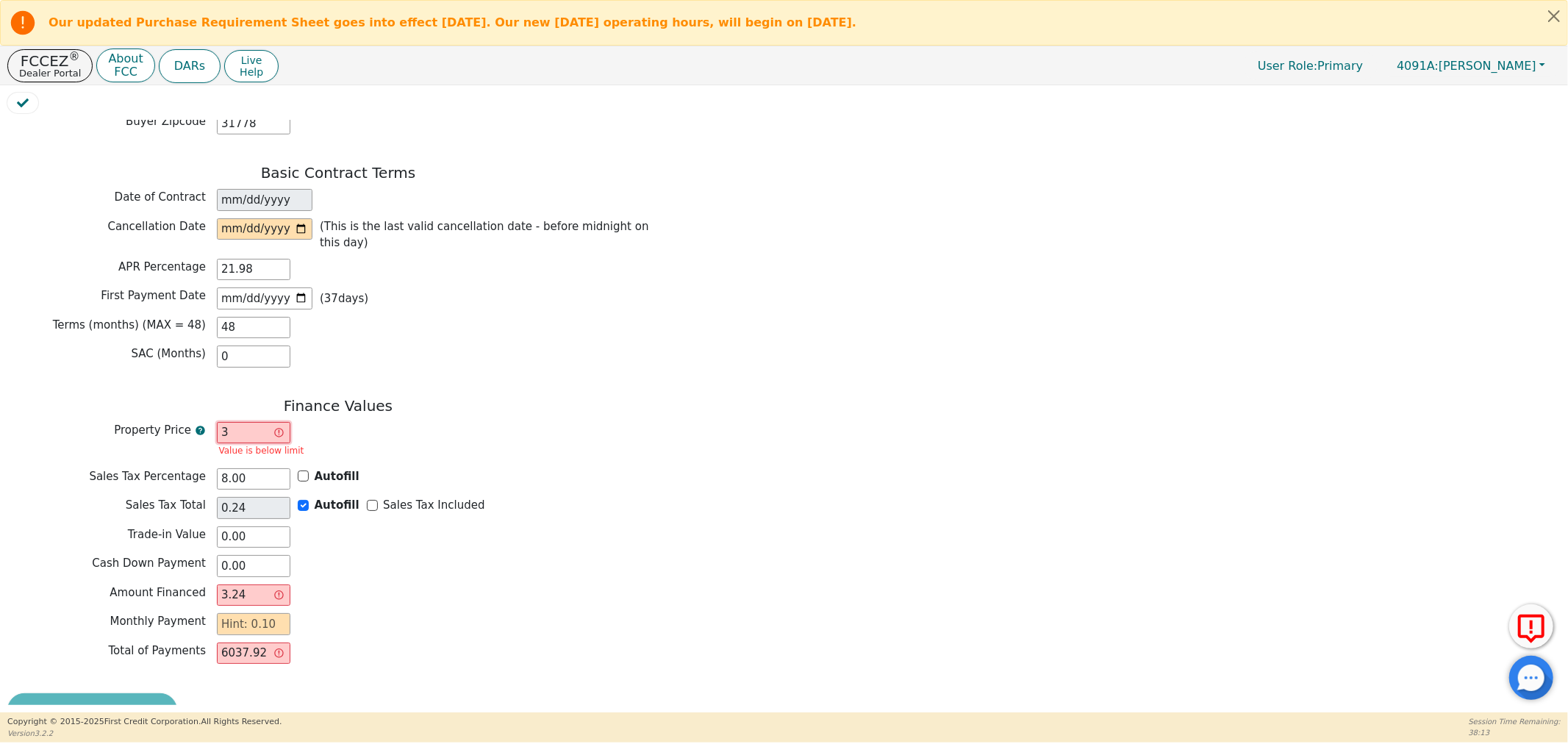
type input "34"
type input "2.72"
type input "36.72"
type input "340"
type input "27.20"
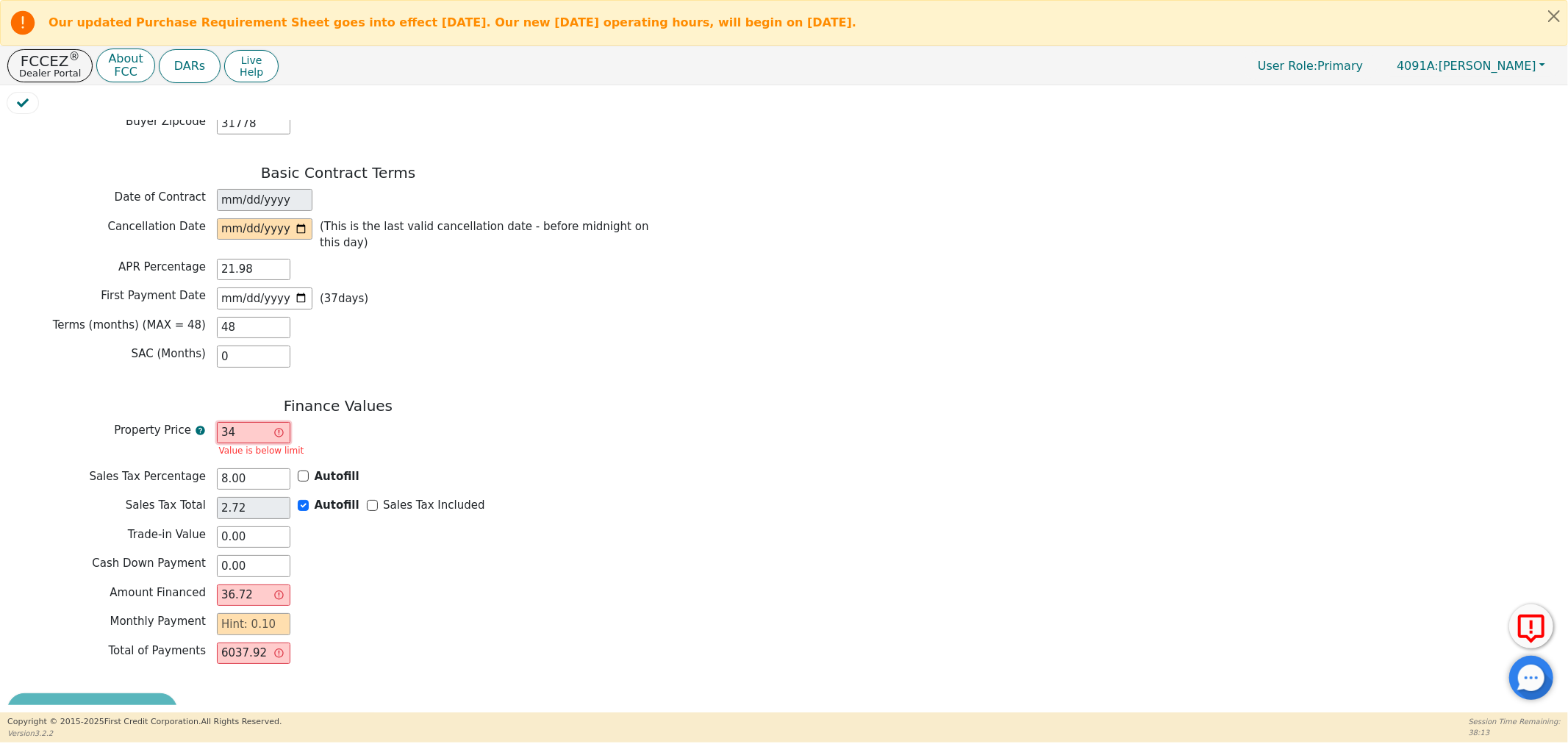
type input "367.20"
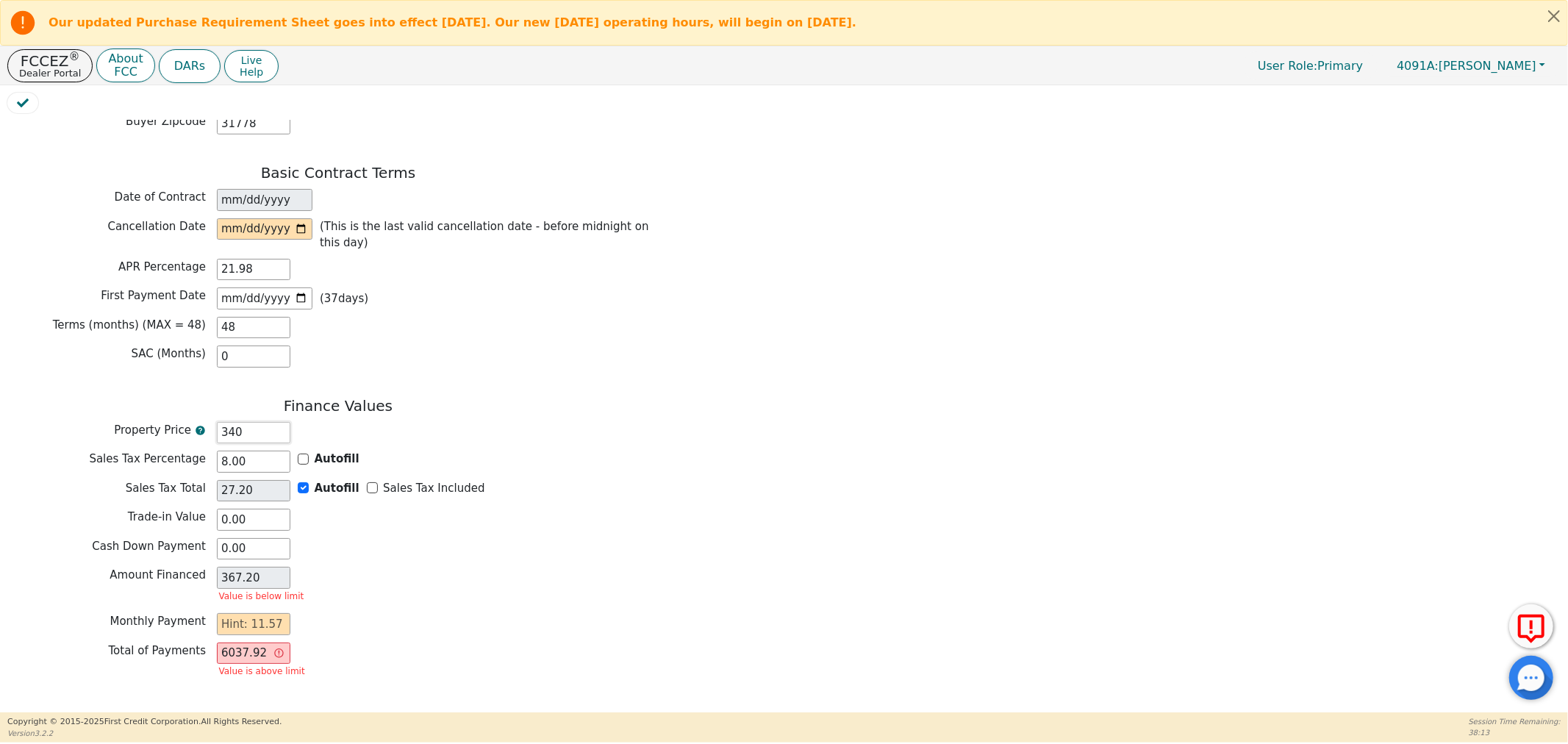
type input "3400"
type input "272.00"
type input "3672.00"
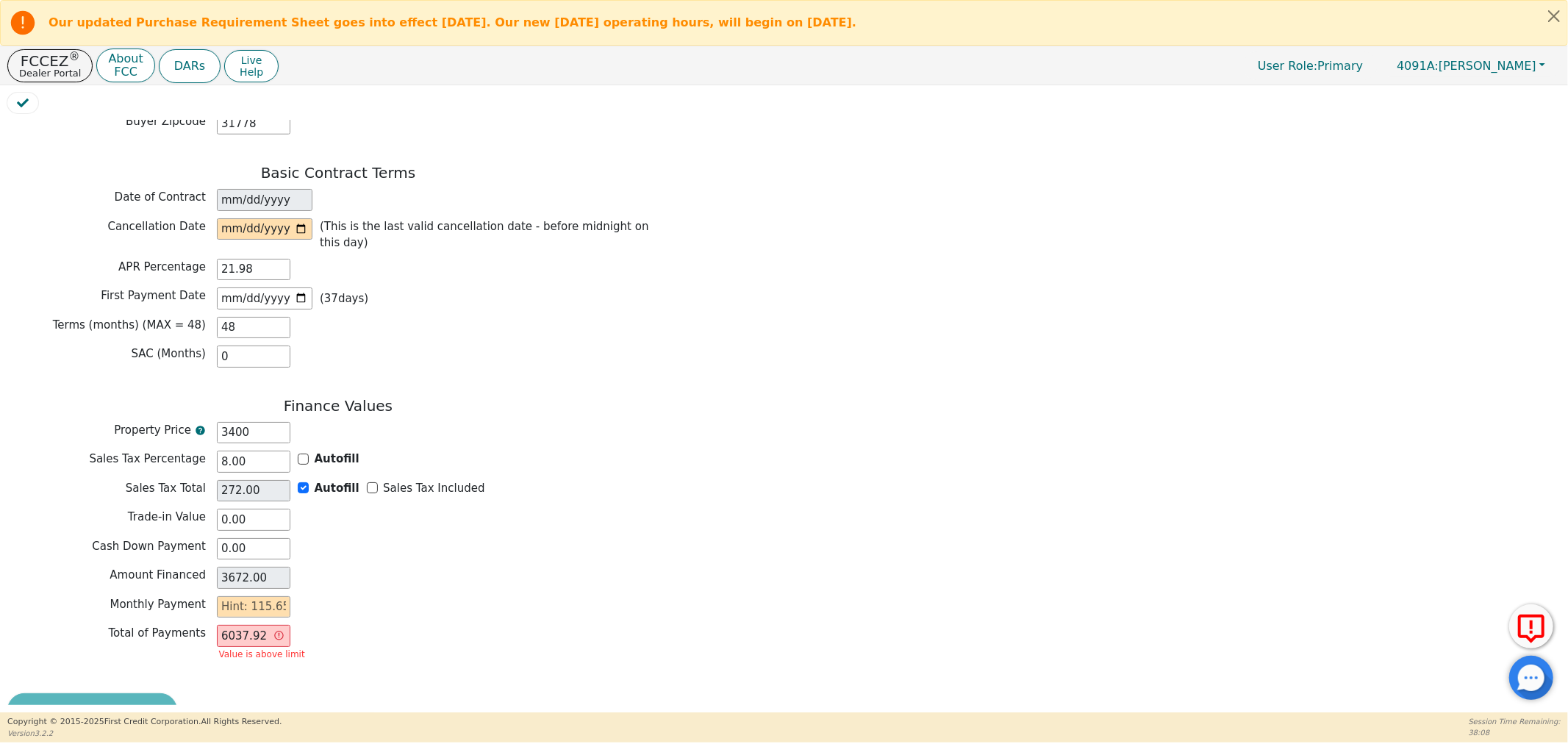
type input "3400.00"
click at [473, 625] on div "Total of Payments 6037.92 Value is above limit" at bounding box center [338, 644] width 662 height 39
click at [240, 596] on input "text" at bounding box center [253, 607] width 73 height 22
click at [261, 317] on input "48" at bounding box center [253, 327] width 73 height 22
drag, startPoint x: 233, startPoint y: 309, endPoint x: 193, endPoint y: 304, distance: 40.3
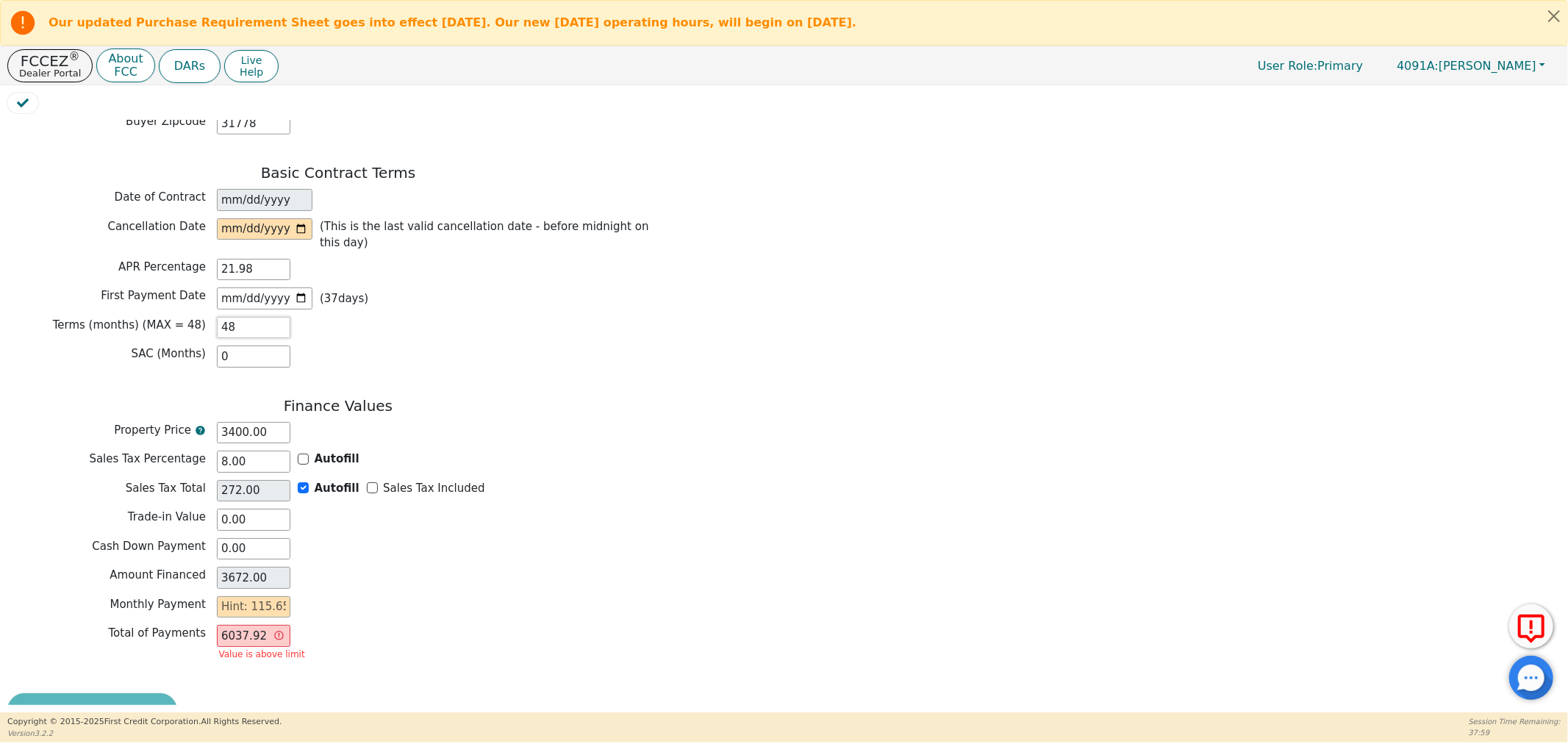
click at [193, 317] on div "Terms (months) (MAX = 48) 48" at bounding box center [338, 327] width 662 height 22
type input "3"
type input "0.00"
type input "36"
drag, startPoint x: 259, startPoint y: 412, endPoint x: 211, endPoint y: 410, distance: 48.0
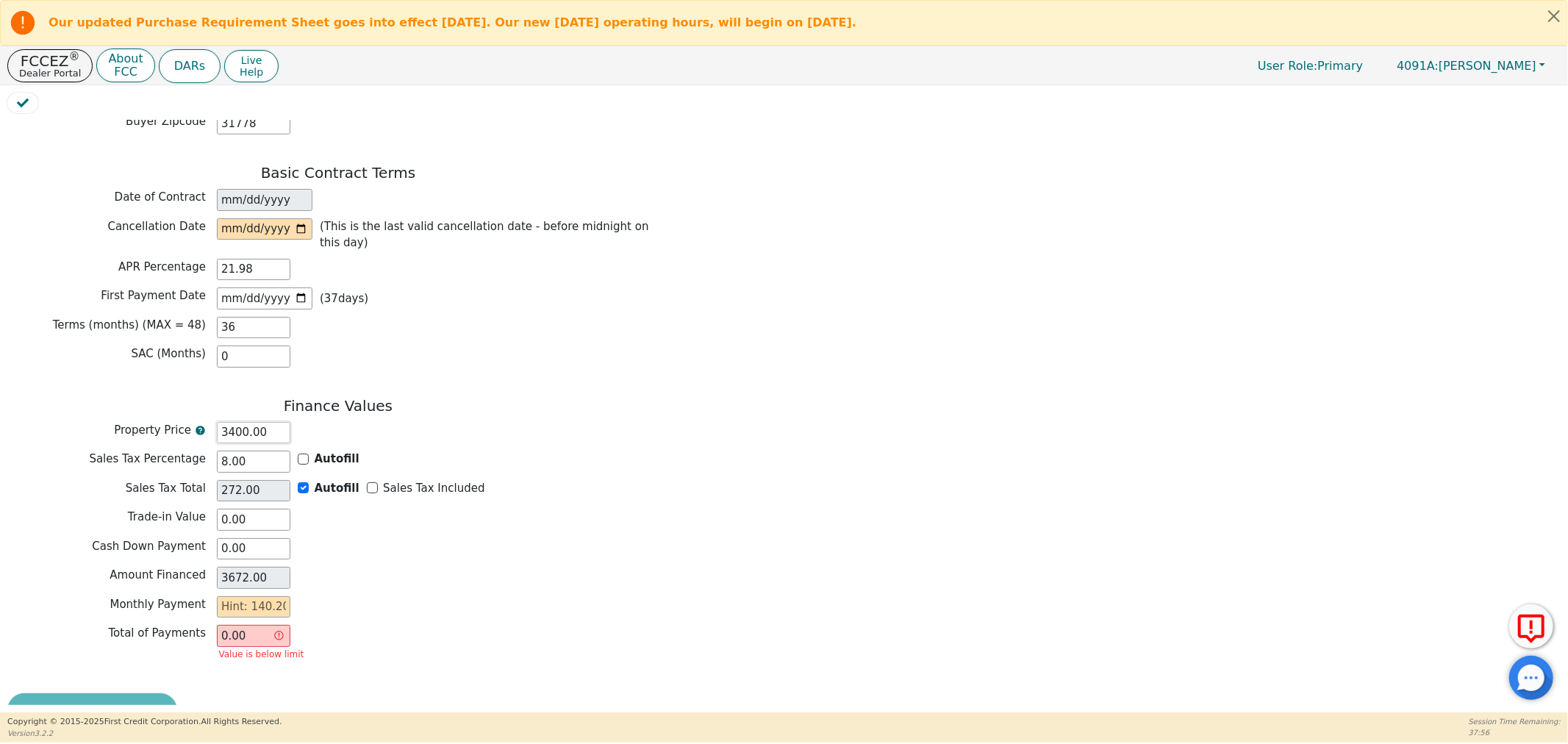
click at [211, 422] on div "Property Price 3400.00" at bounding box center [338, 433] width 662 height 22
type input "3"
type input "0.24"
type input "3.24"
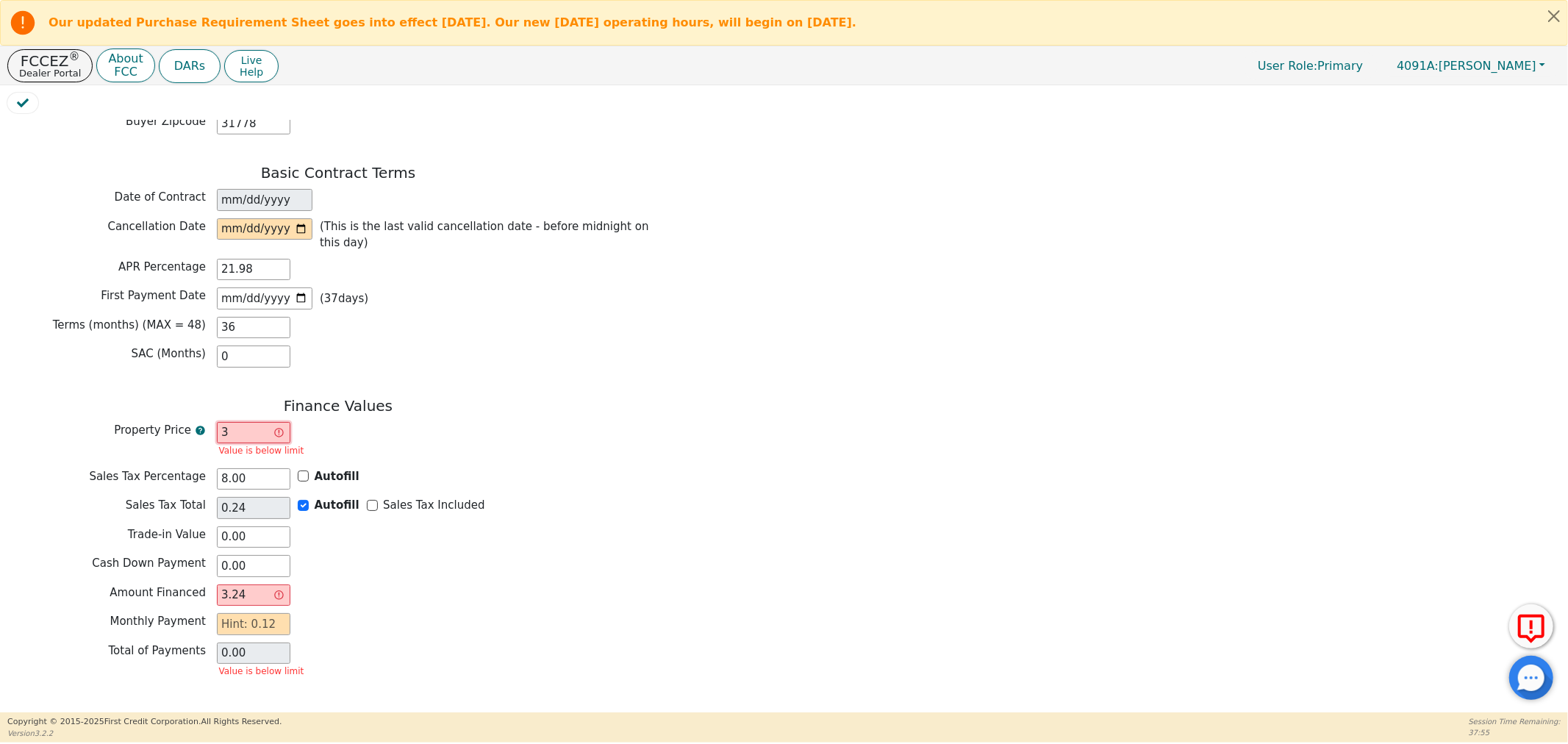
type input "32"
type input "2.56"
type input "34.56"
type input "320"
type input "25.60"
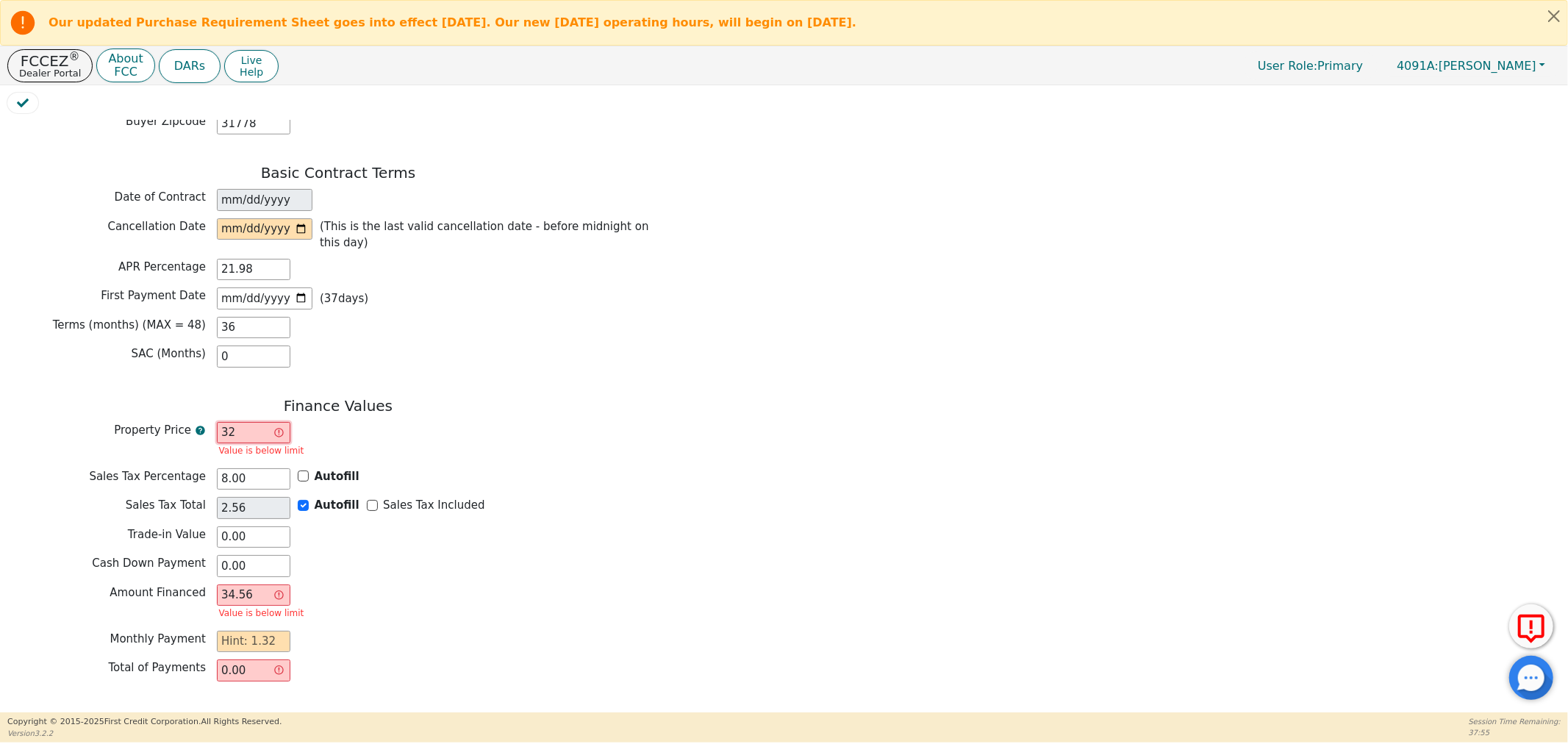
type input "345.60"
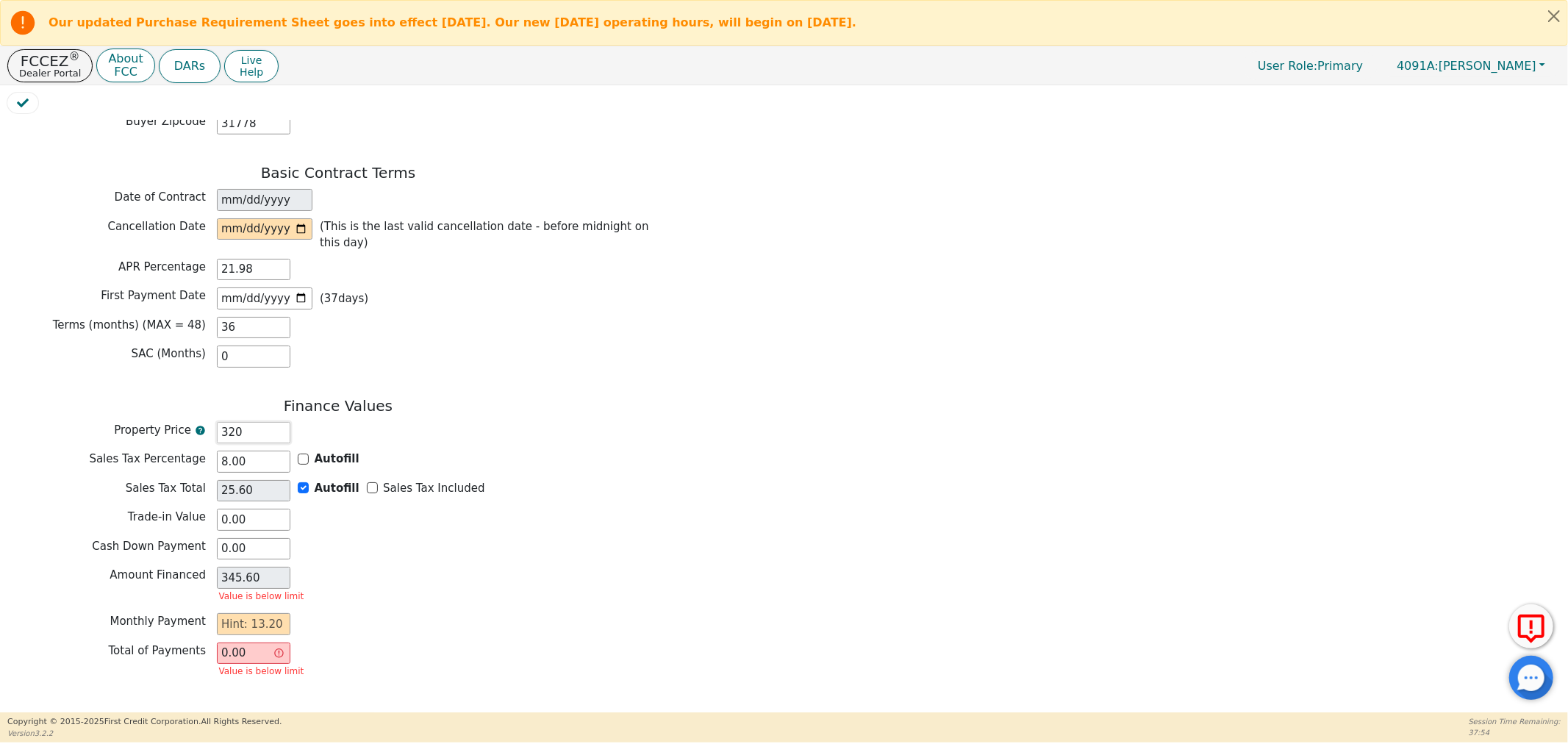
type input "3200"
type input "256.00"
type input "3456.00"
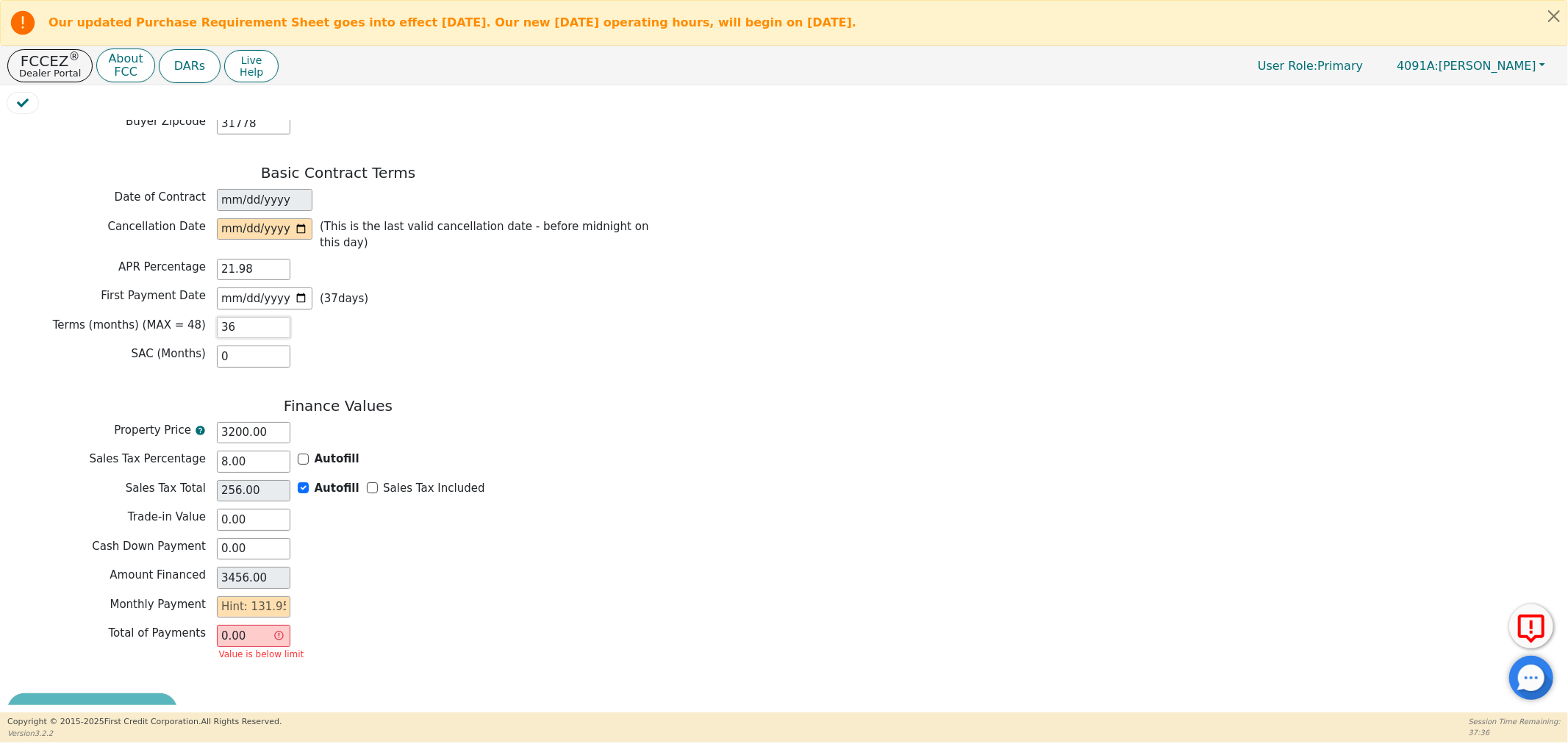
drag, startPoint x: 255, startPoint y: 313, endPoint x: 189, endPoint y: 312, distance: 66.0
click at [189, 317] on div "Terms (months) (MAX = 48) 36" at bounding box center [338, 327] width 662 height 22
drag, startPoint x: 267, startPoint y: 410, endPoint x: 112, endPoint y: 394, distance: 155.8
click at [159, 422] on div "Property Price 3200.00" at bounding box center [338, 433] width 662 height 22
type input "2"
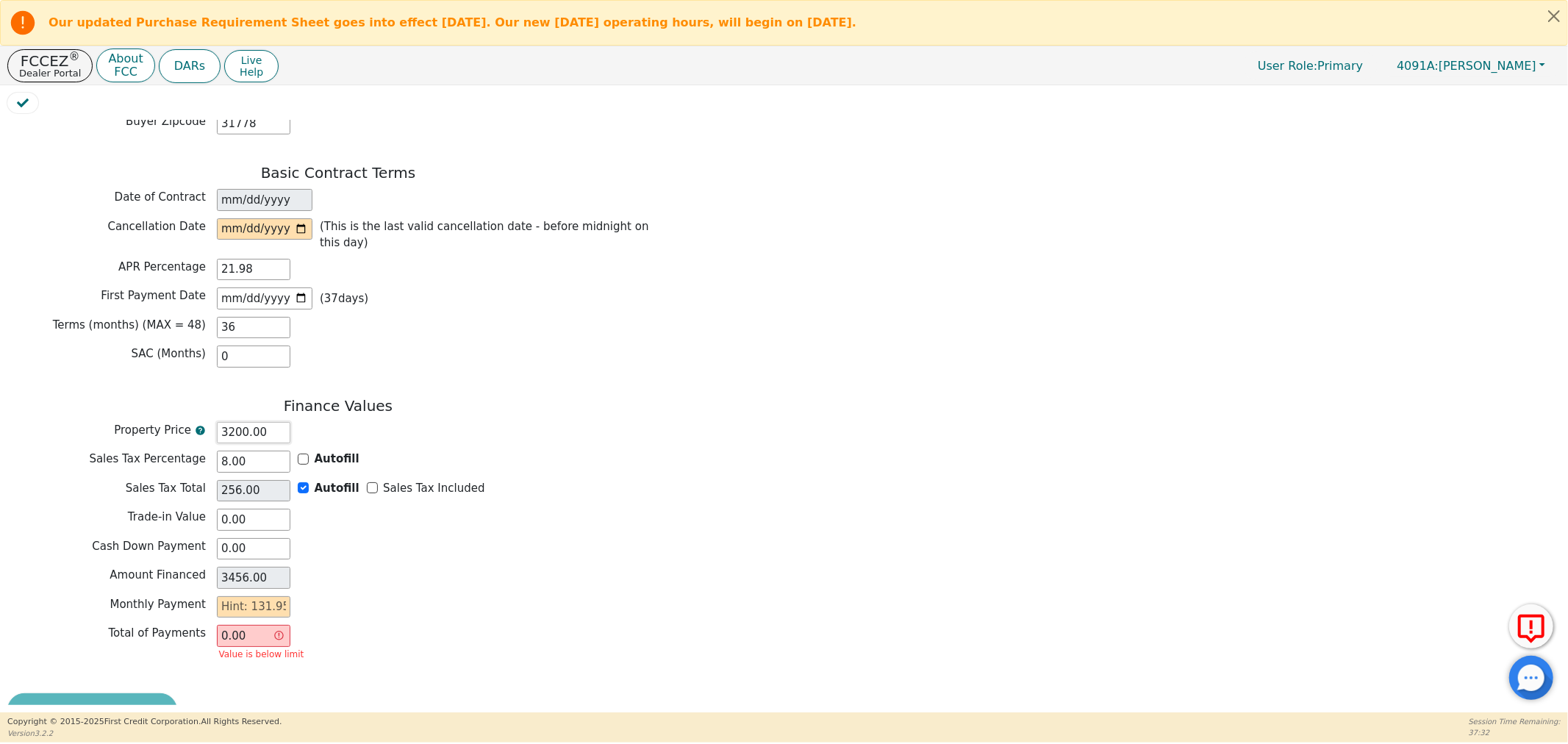
type input "0.16"
type input "2.16"
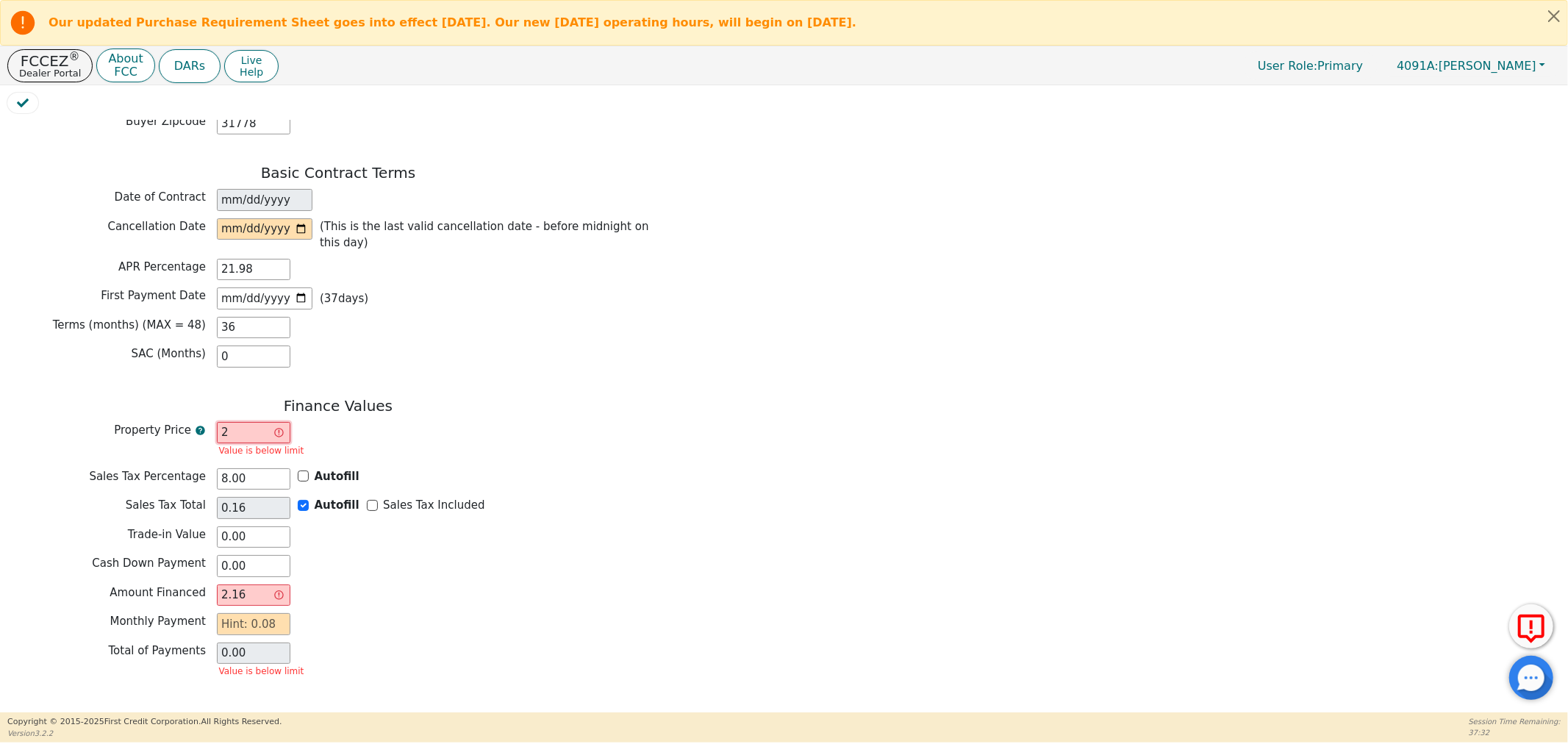
type input "25"
type input "2.00"
type input "27.00"
type input "250"
type input "20.00"
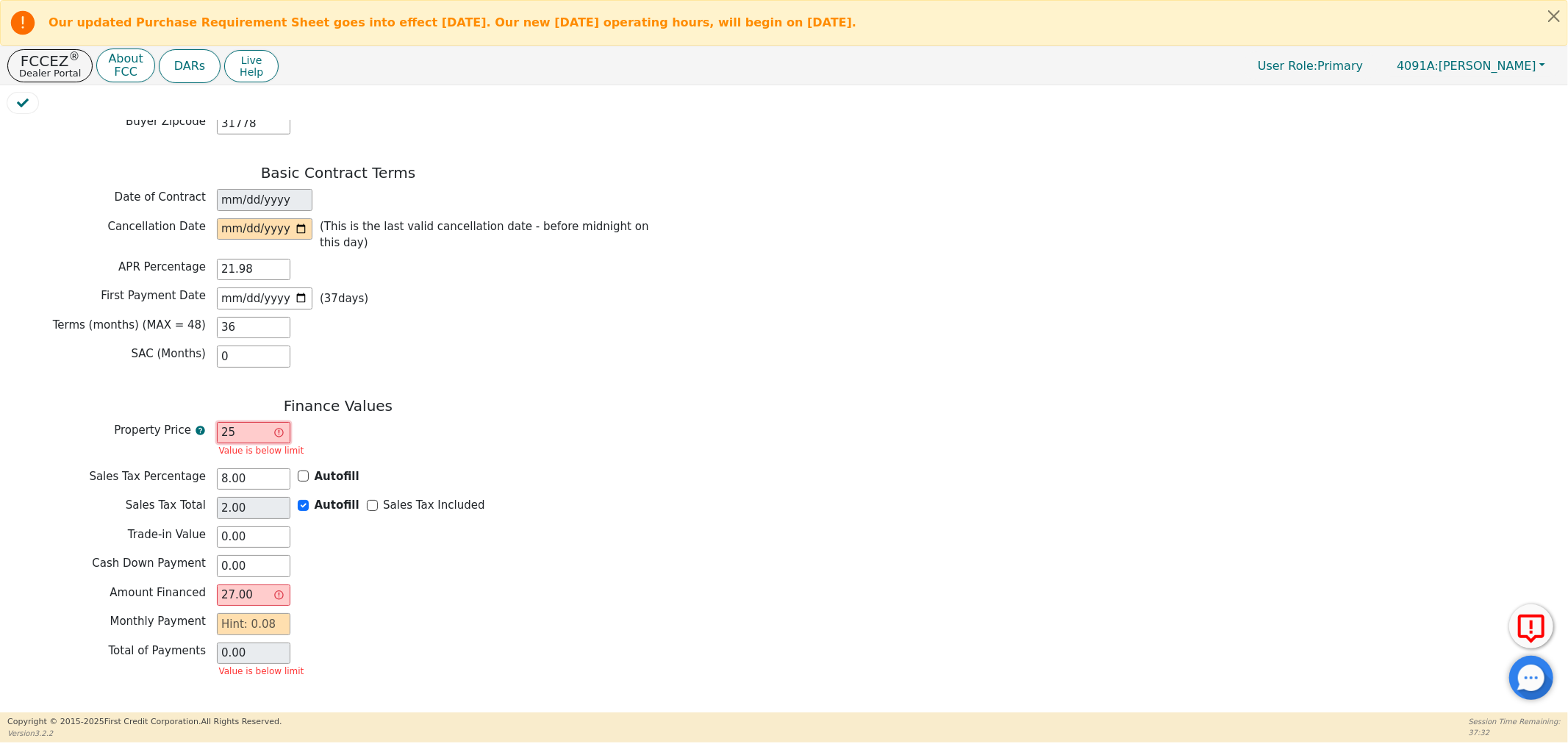
type input "270.00"
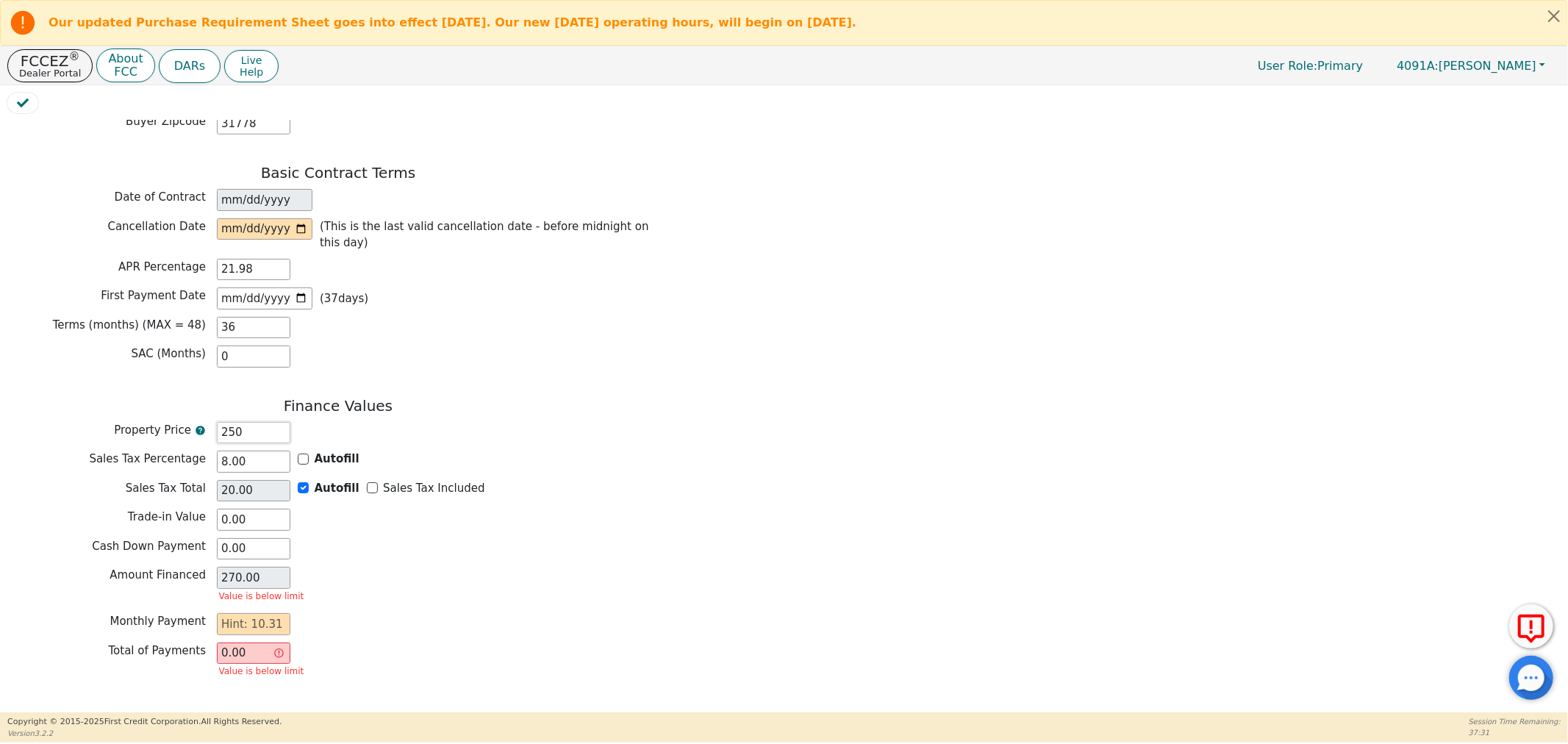
type input "2500"
type input "200.00"
type input "2700.00"
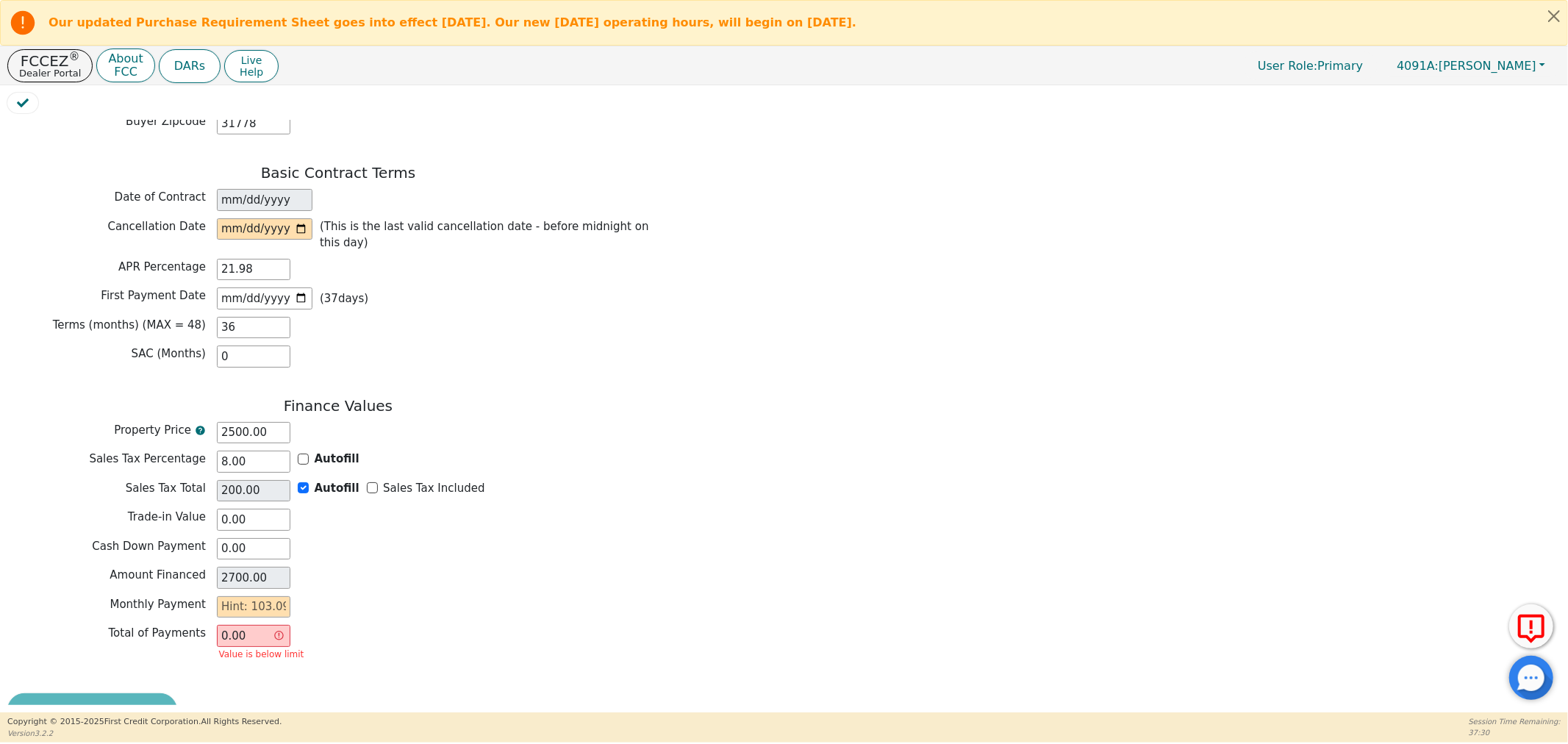
click at [459, 605] on div "Finance Values Property Price 2500.00 Sales Tax Percentage 8.00 Autofill Sales …" at bounding box center [338, 534] width 662 height 275
click at [235, 422] on input "2500.00" at bounding box center [253, 433] width 73 height 22
type input "200.00"
type input "16.00"
type input "216.00"
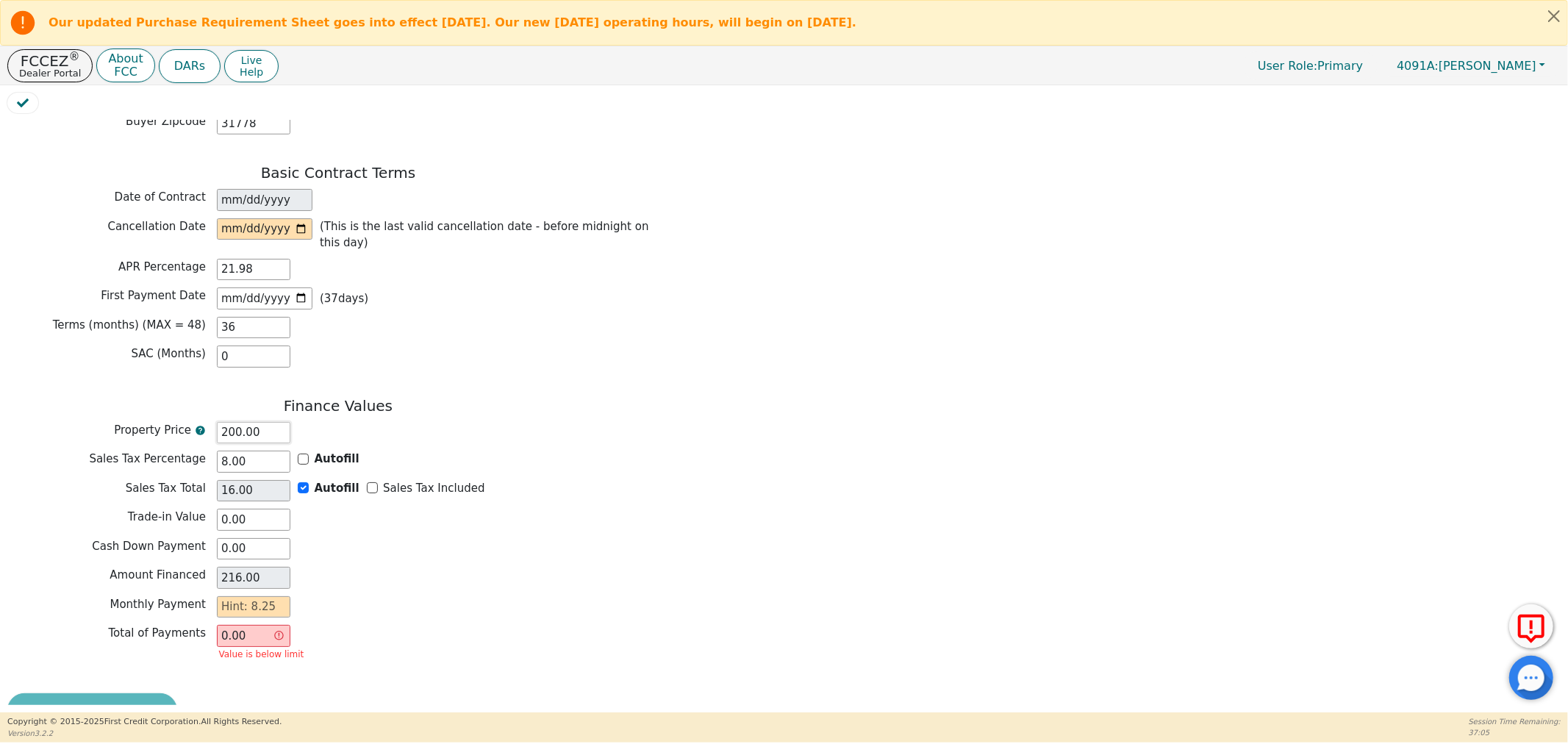
type input "2400.00"
type input "192.00"
type input "2592.00"
type input "240.00"
type input "19.20"
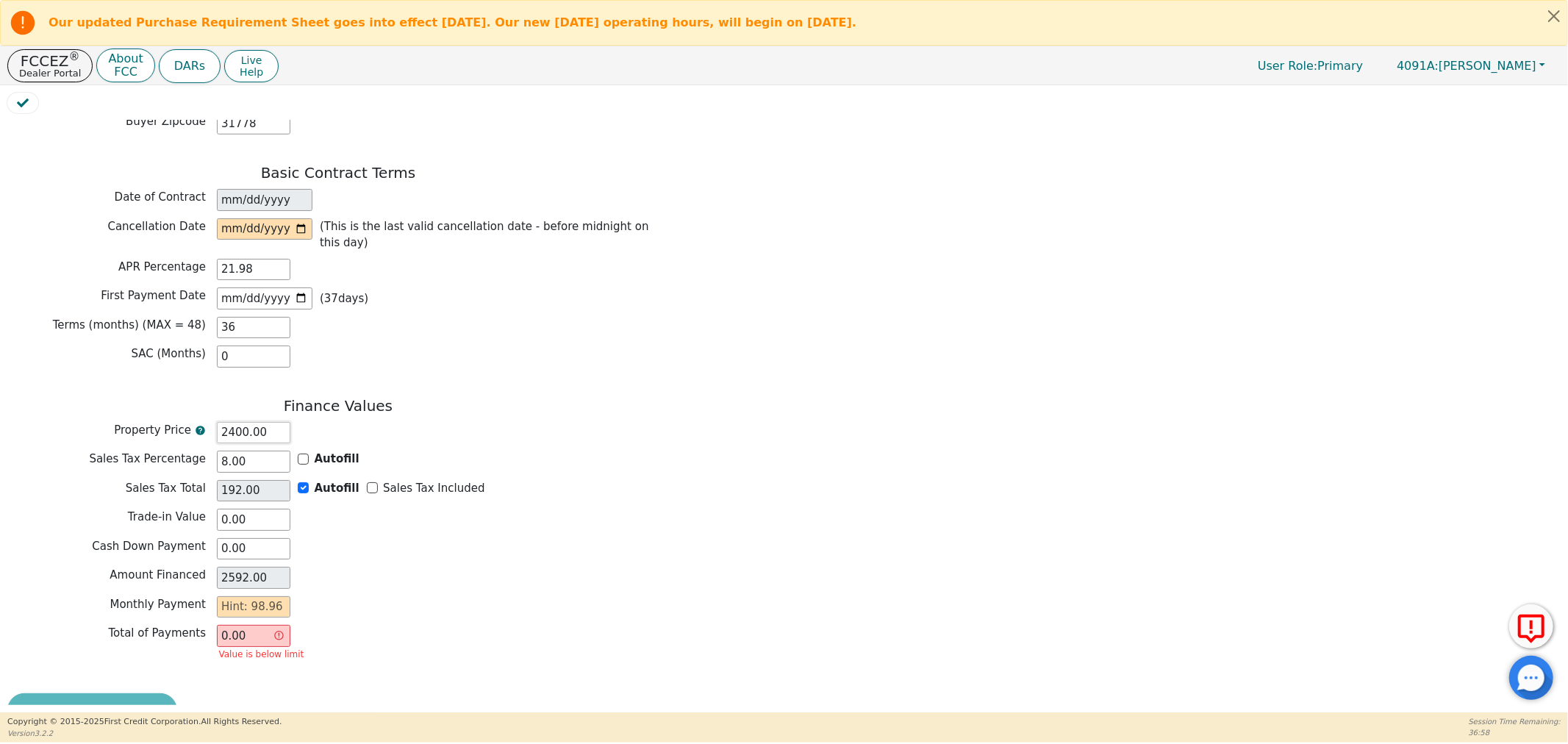
type input "259.20"
type input "2450.00"
type input "196.00"
type input "2646.00"
type input "240.00"
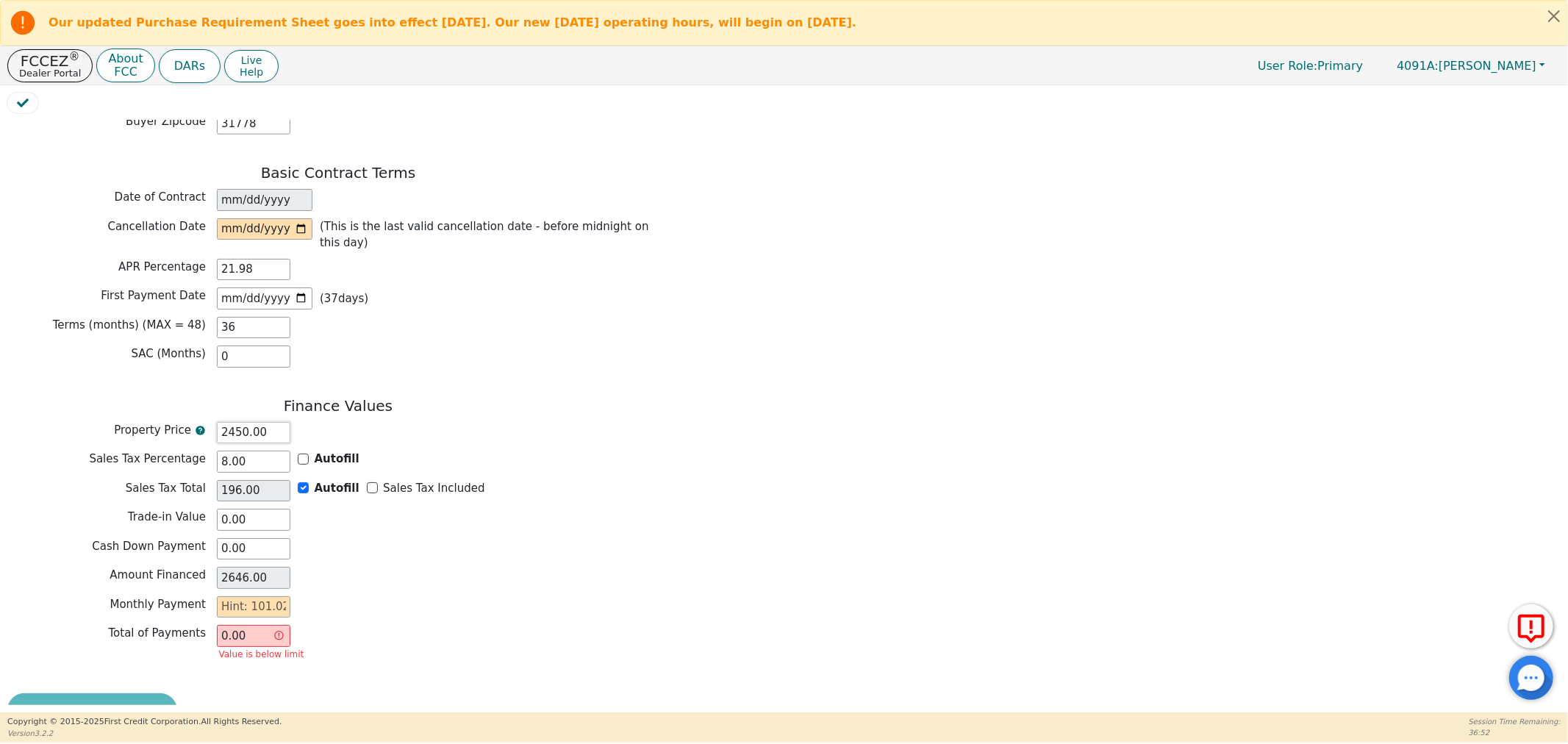
type input "19.20"
type input "259.20"
type input "2400.00"
type input "192.00"
type input "2592.00"
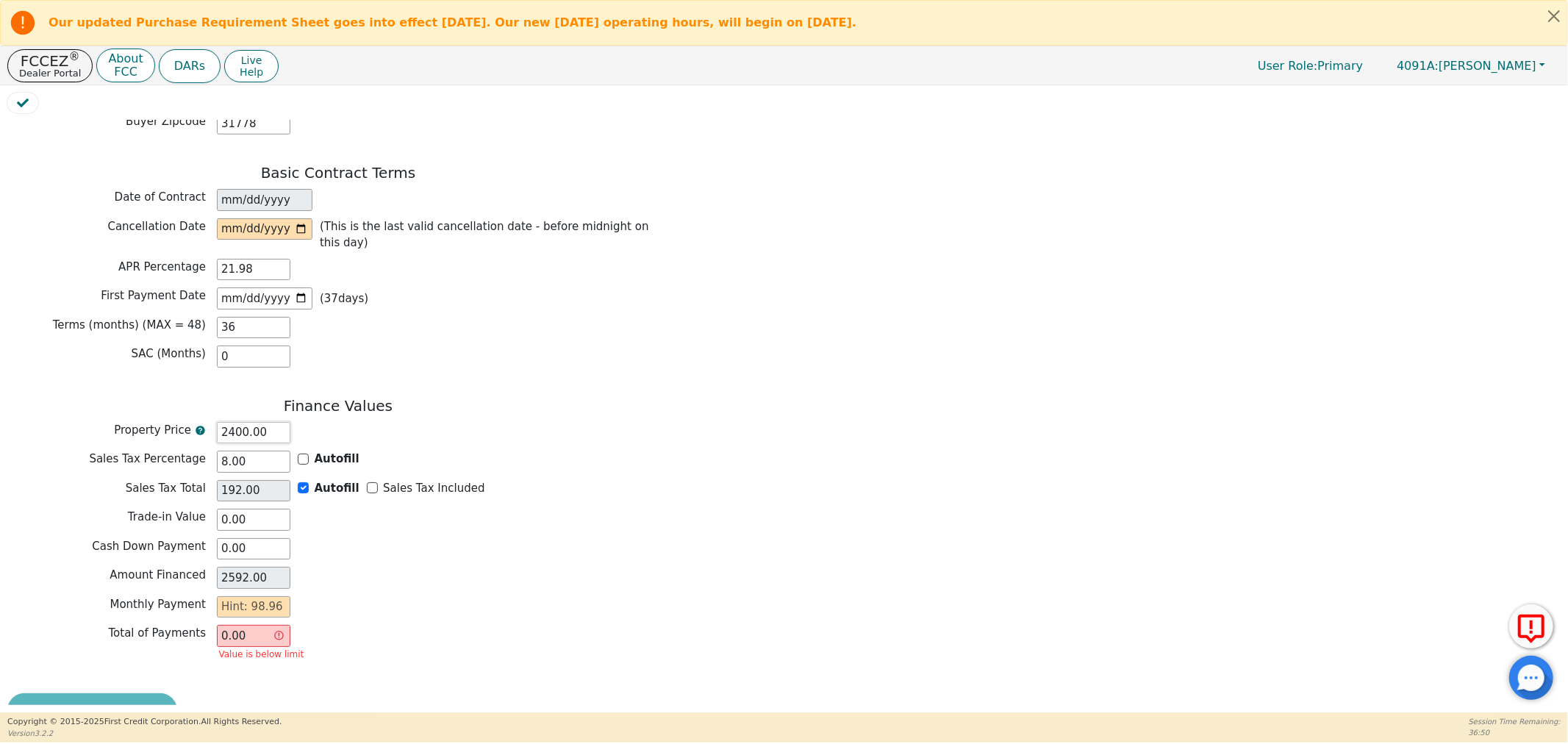
type input "240.00"
type input "19.20"
type input "259.20"
type input "24.00"
type input "1.92"
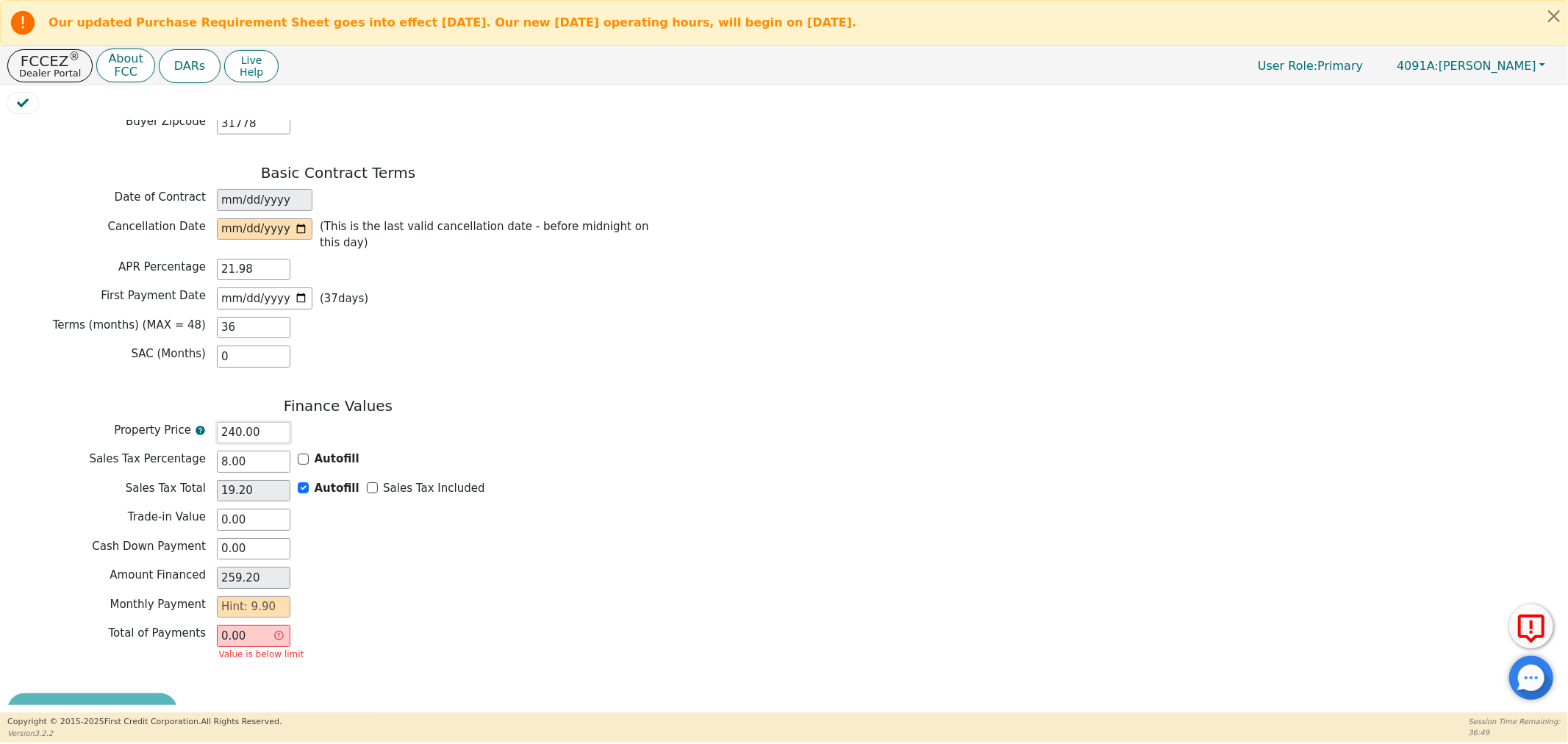
type input "25.92"
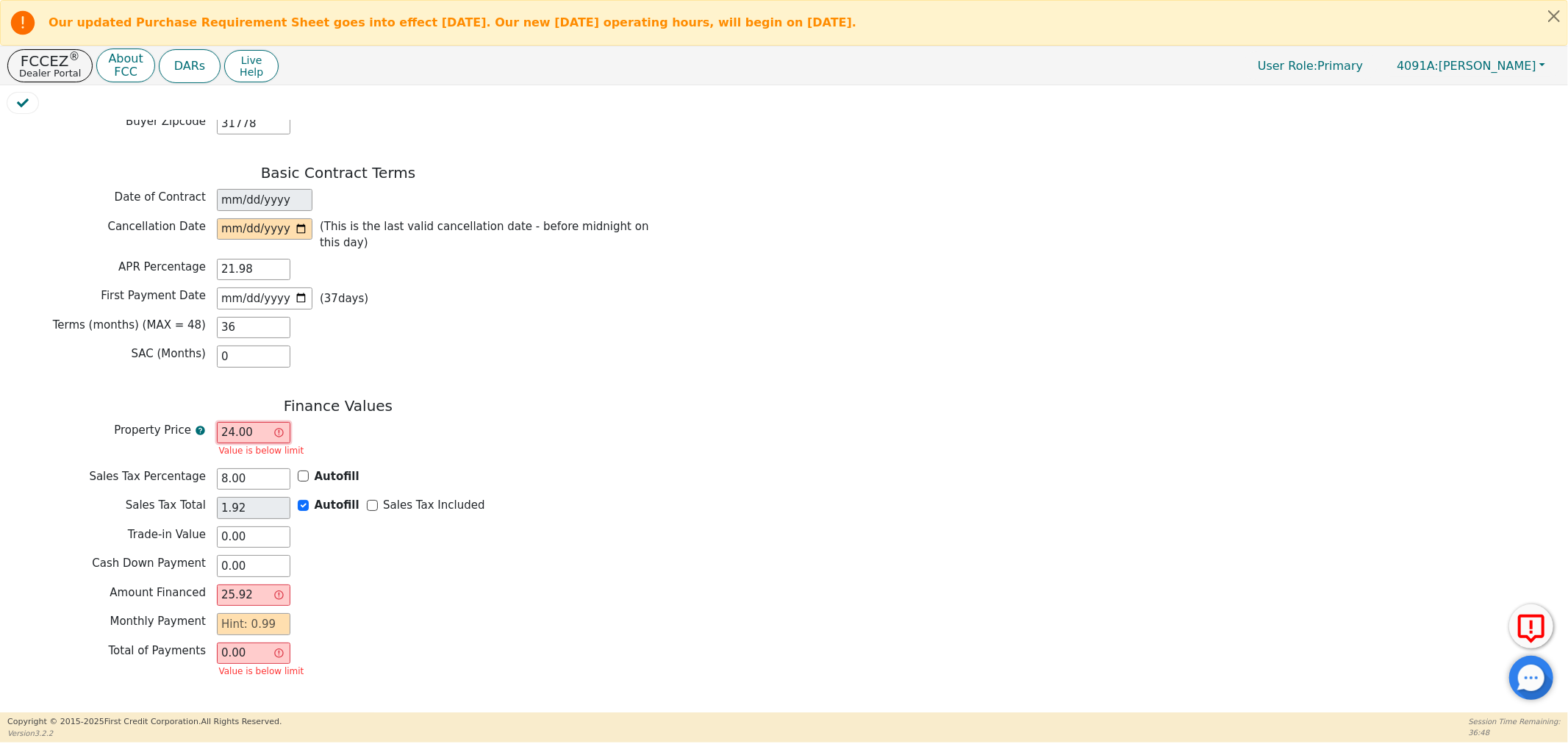
type input "242.00"
type input "19.36"
type input "261.36"
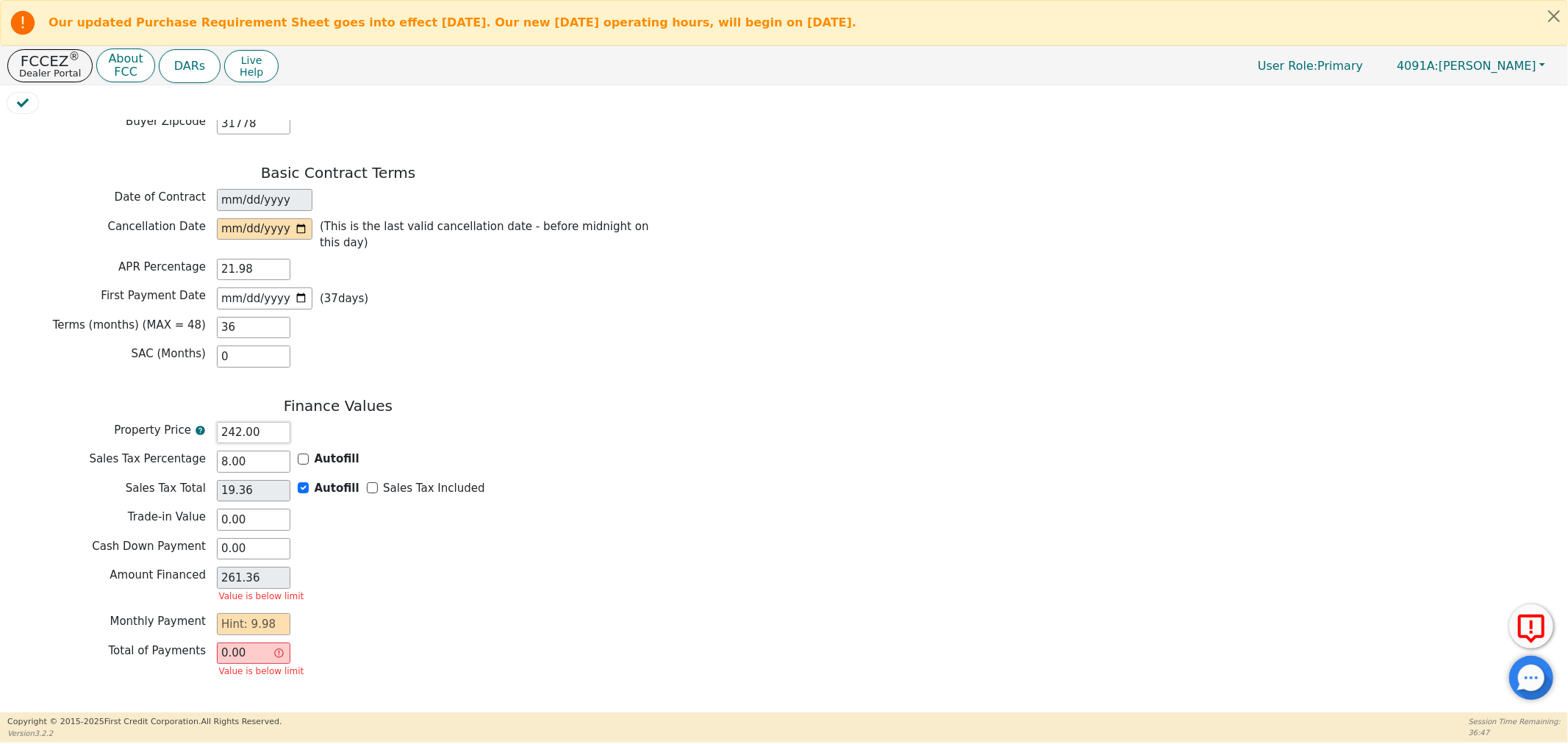
type input "2425.00"
type input "194.00"
type input "2619.00"
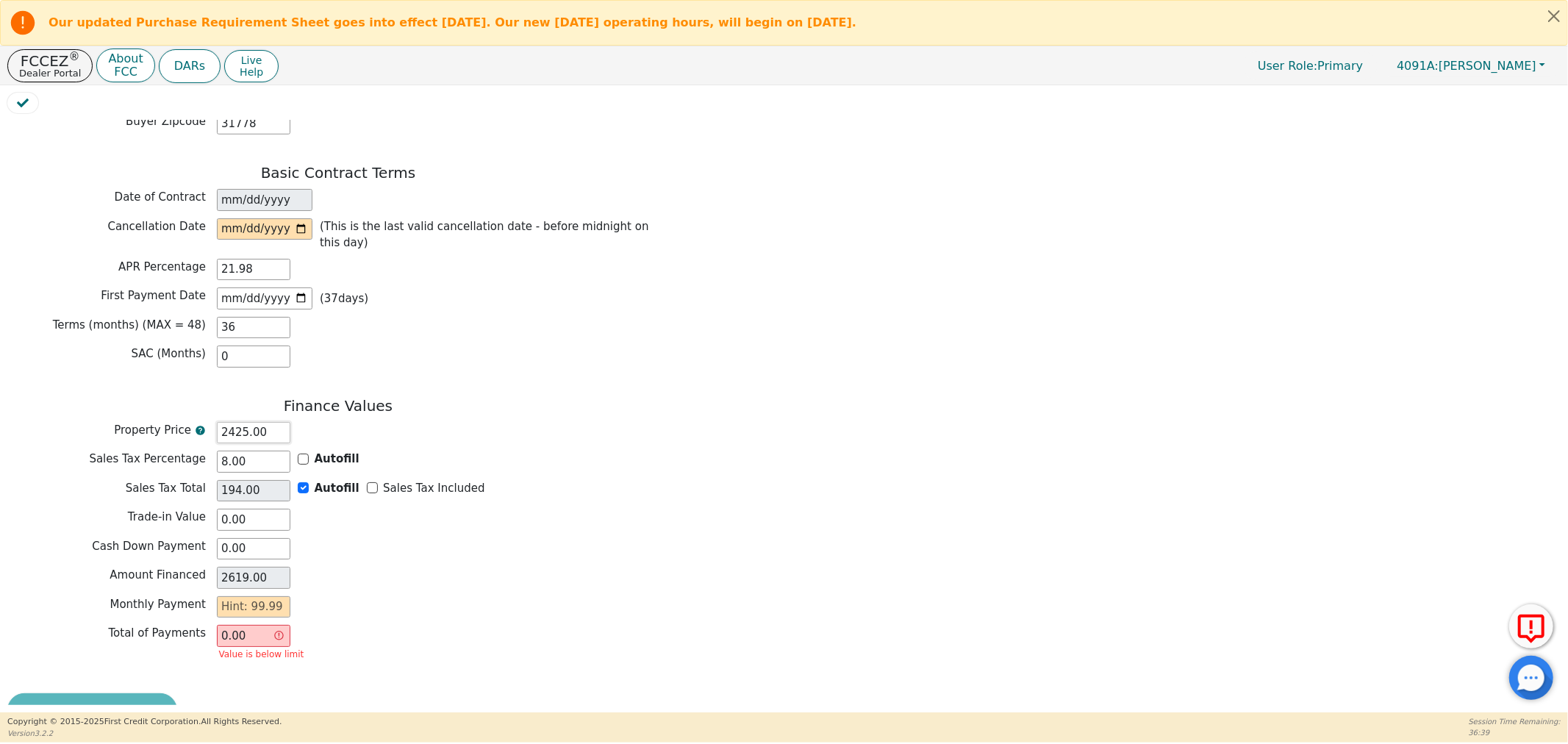
type input "242.00"
type input "19.36"
type input "261.36"
type input "24.00"
type input "1.92"
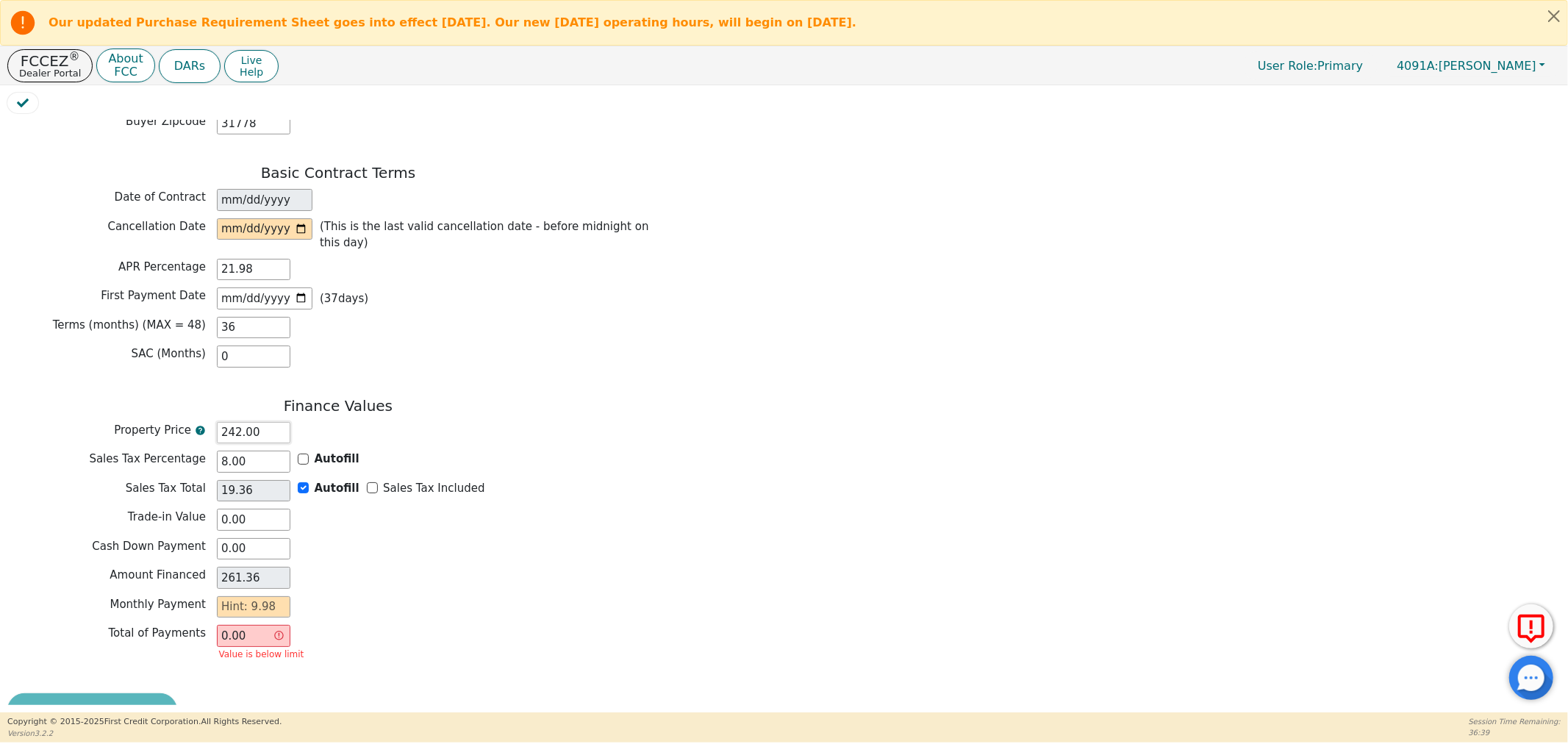
type input "25.92"
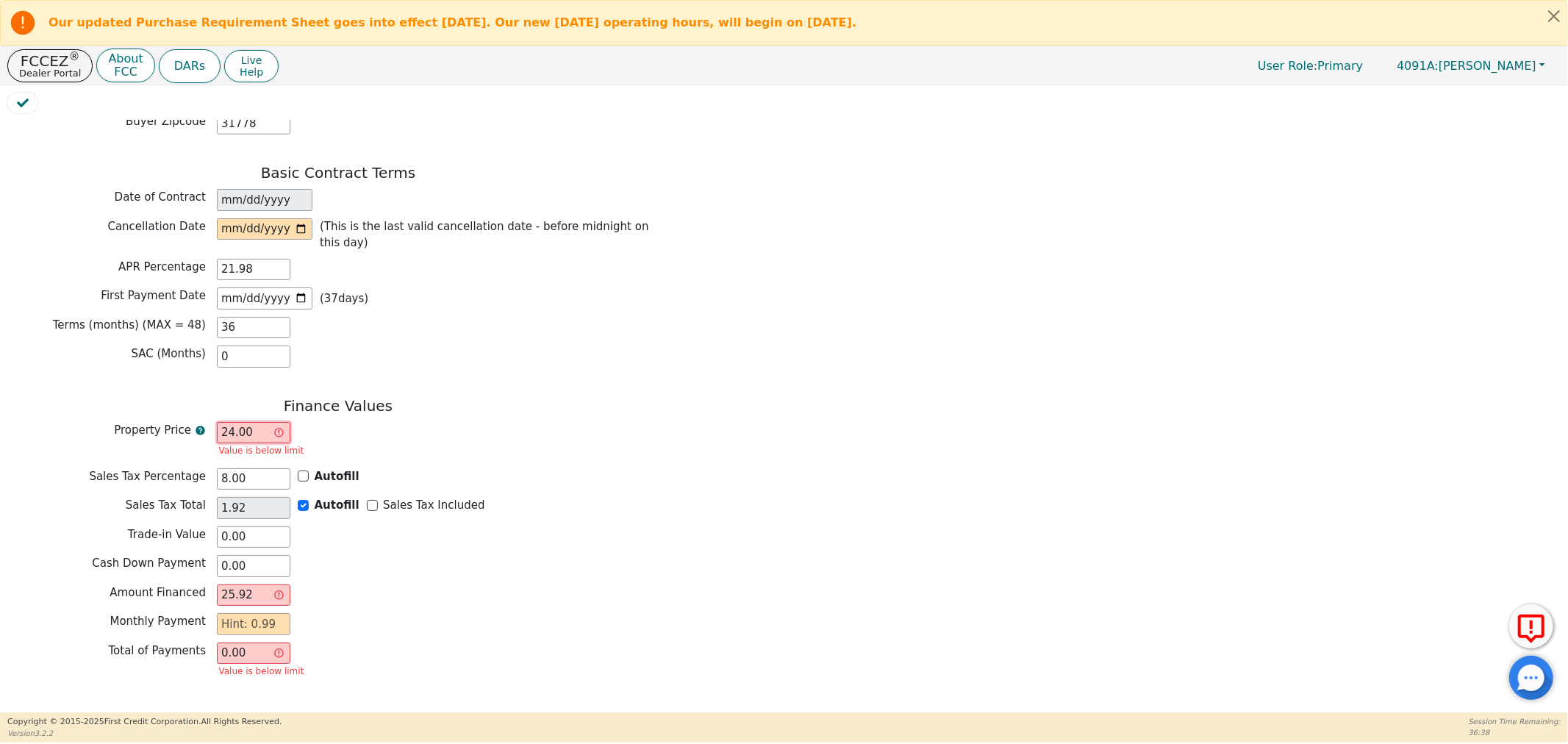
type input "240.00"
type input "19.20"
type input "259.20"
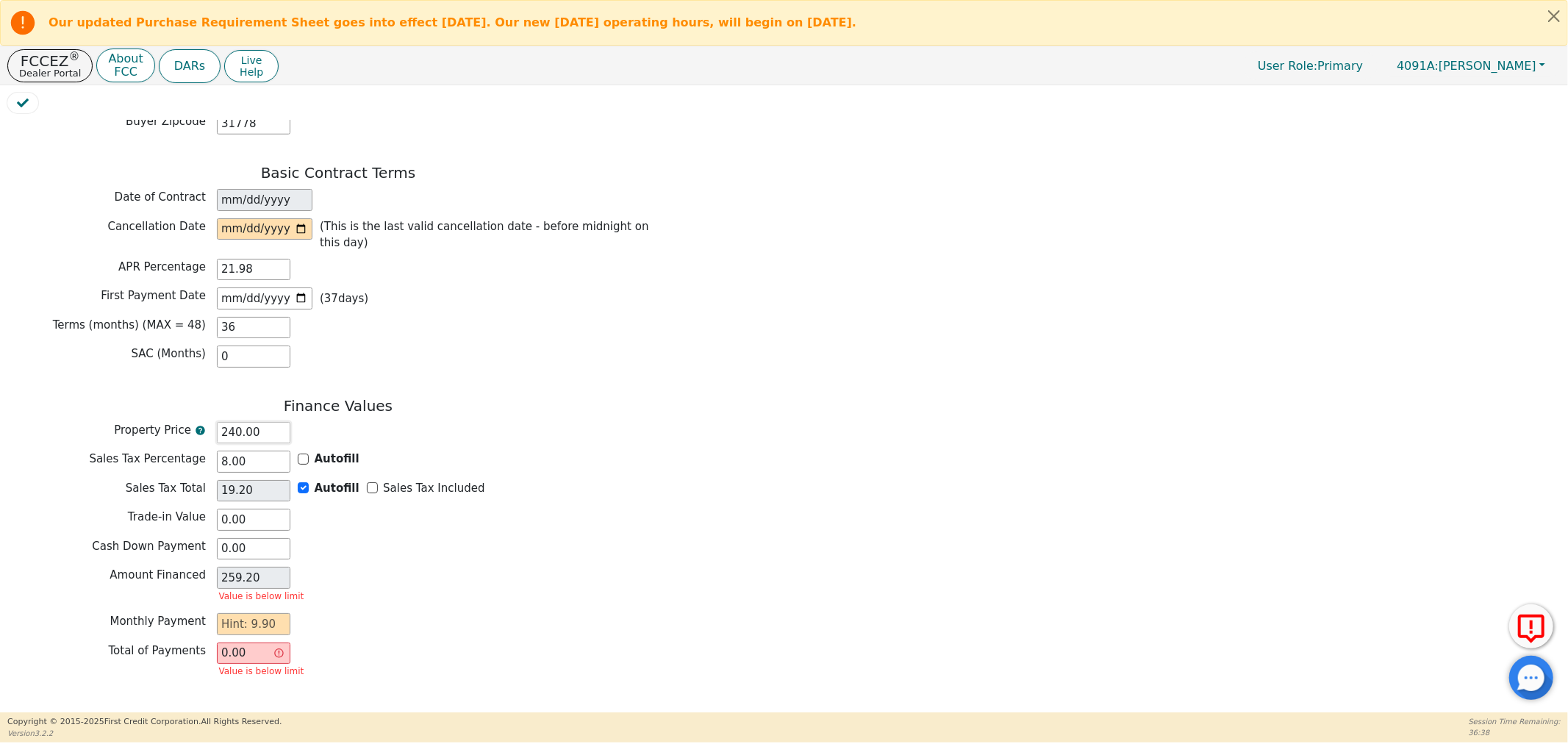
type input "2400.00"
type input "192.00"
type input "2592.00"
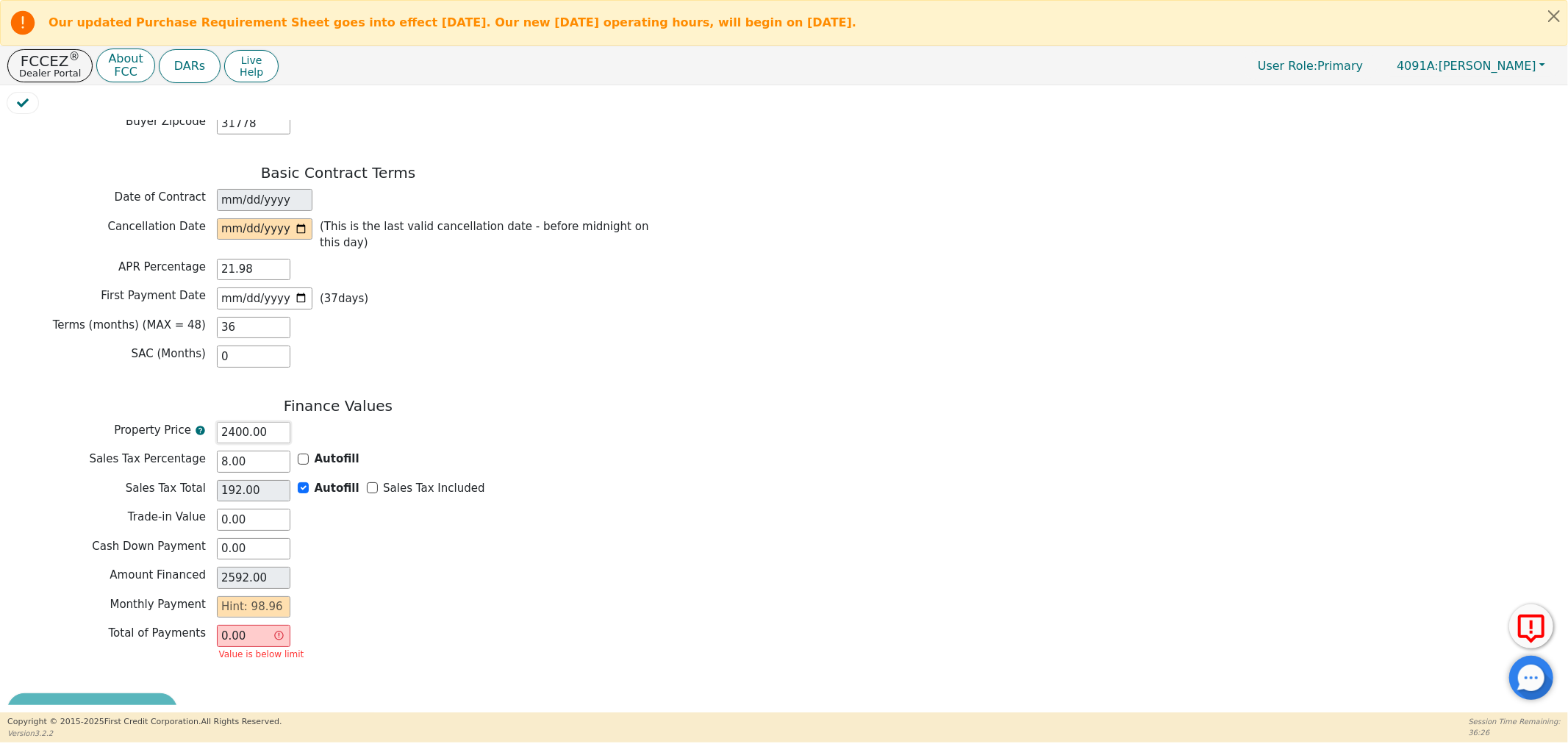
type input "2400.00"
click at [269, 596] on input "text" at bounding box center [253, 607] width 73 height 22
type input "98"
type input "3528.00"
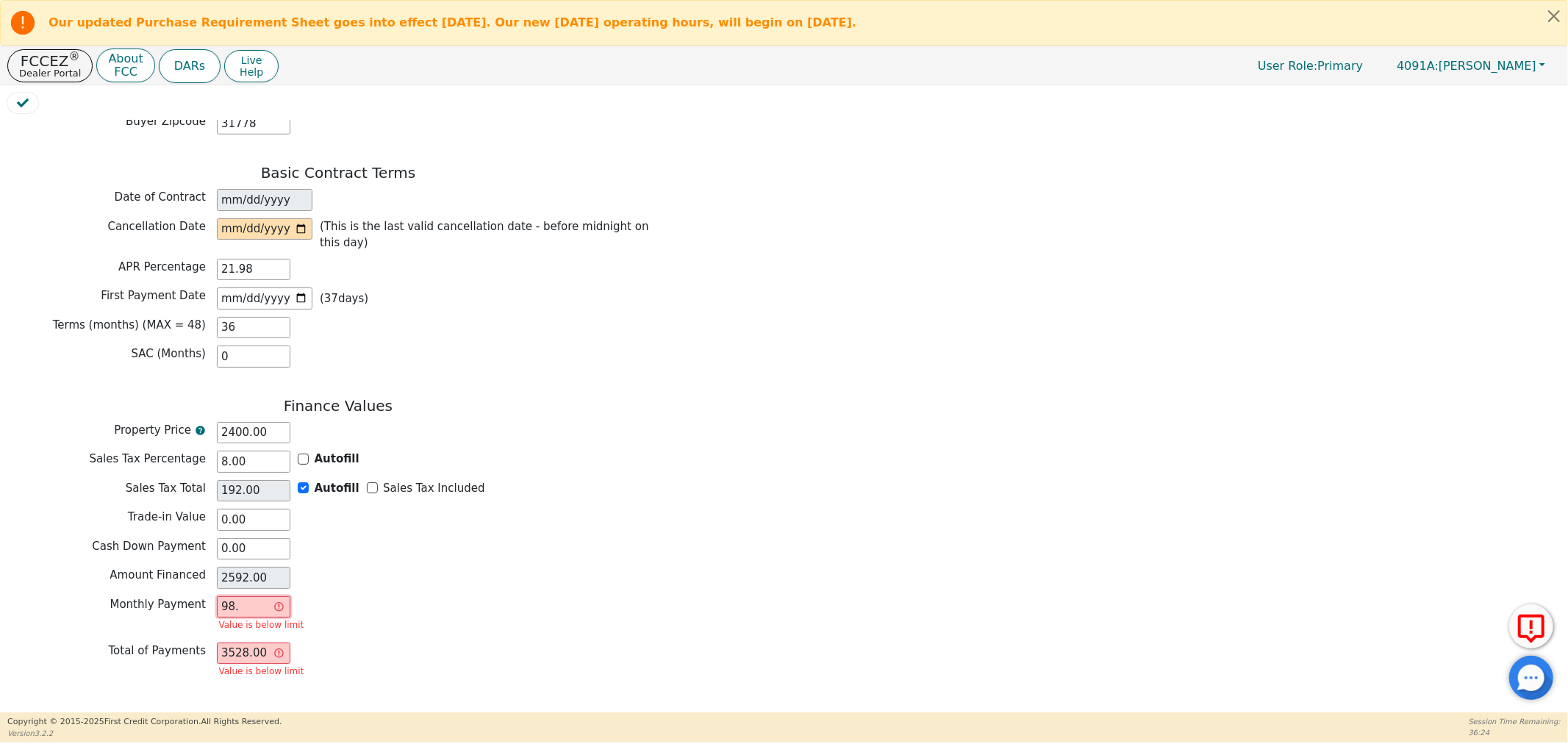
type input "98.9"
type input "3560.40"
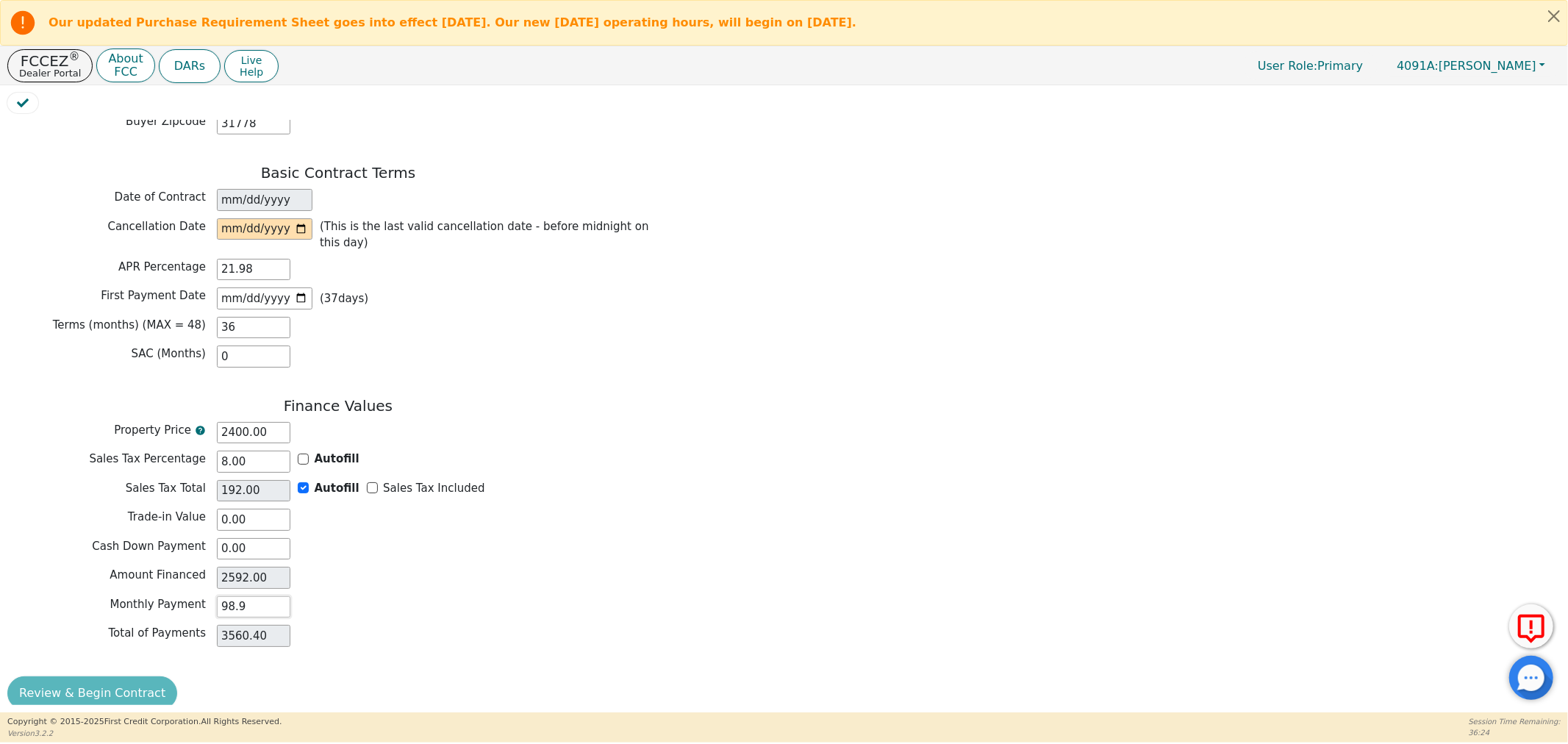
type input "98.96"
type input "3562.56"
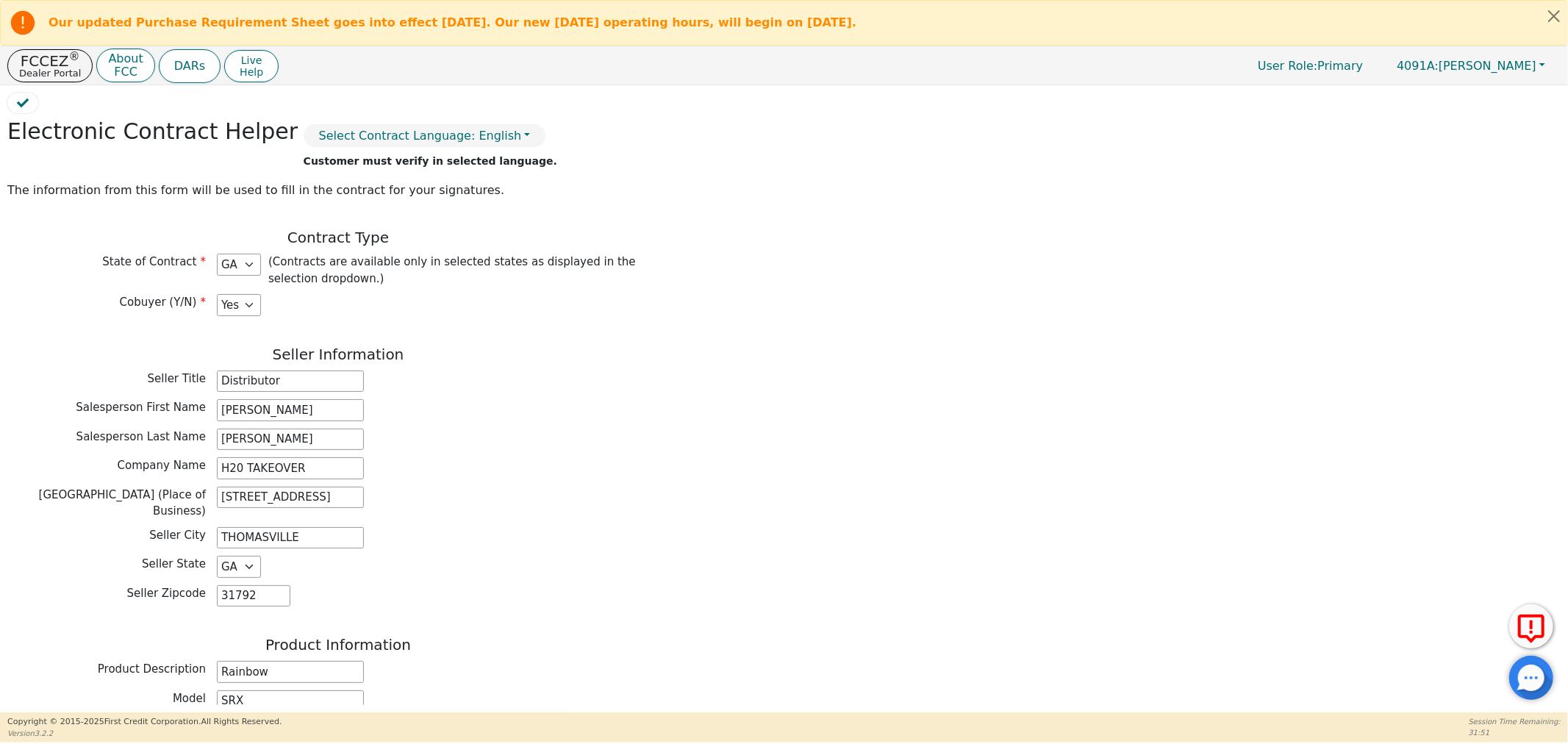
scroll to position [112, 0]
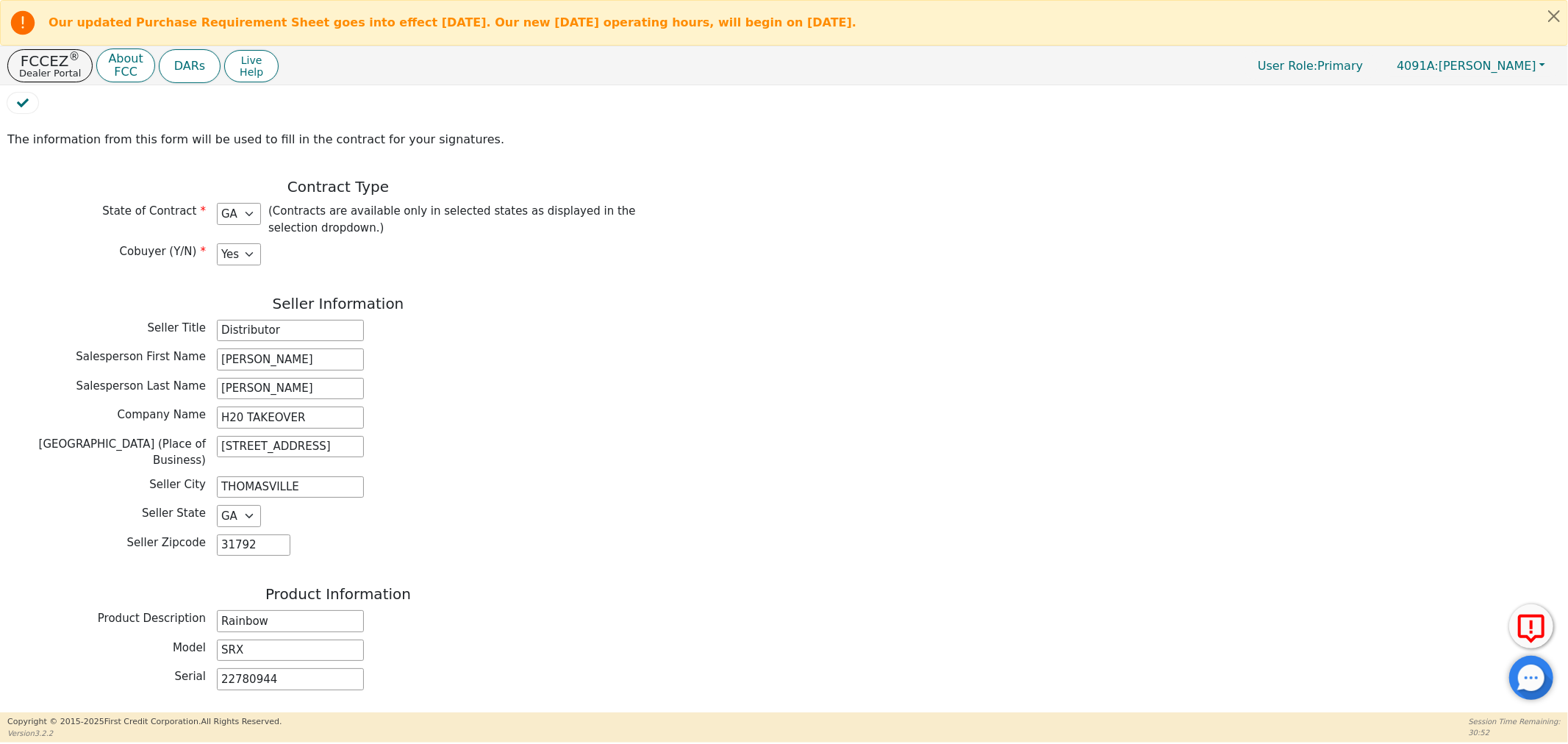
type input "98.96"
